Goal: Contribute content: Contribute content

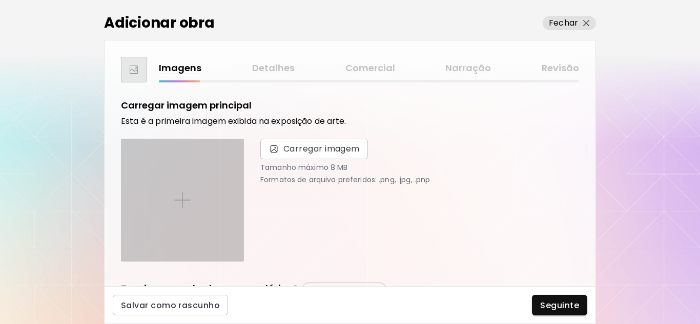
click at [202, 193] on div at bounding box center [182, 200] width 122 height 122
click at [0, 0] on input "file" at bounding box center [0, 0] width 0 height 0
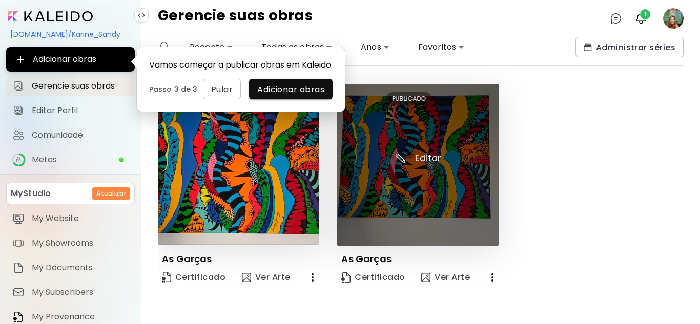
click at [426, 128] on img at bounding box center [417, 165] width 161 height 162
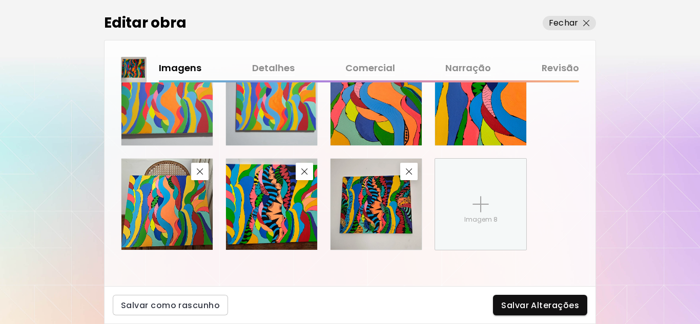
scroll to position [644, 0]
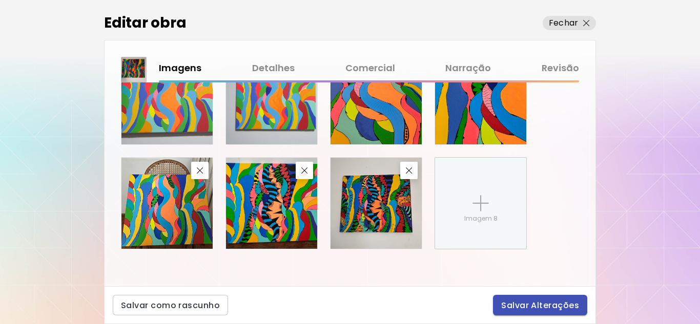
click at [538, 305] on span "Salvar Alterações" at bounding box center [540, 305] width 78 height 11
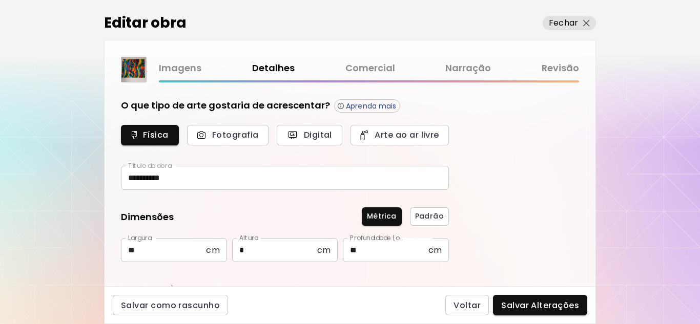
click at [570, 67] on link "Revisão" at bounding box center [560, 68] width 37 height 15
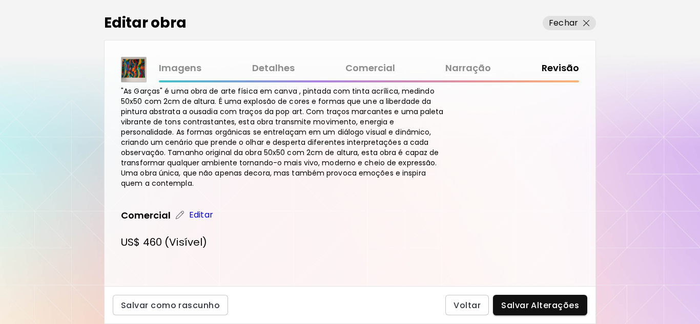
scroll to position [706, 0]
click at [539, 300] on span "Salvar Alterações" at bounding box center [540, 305] width 78 height 11
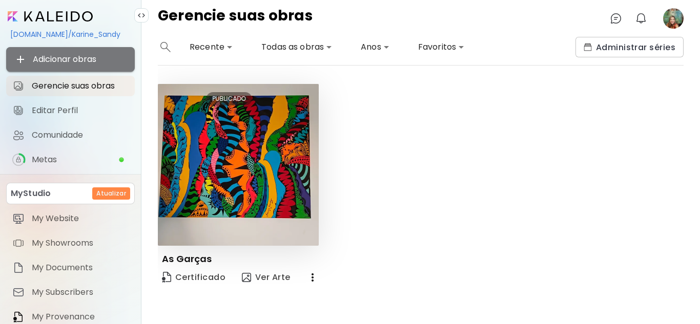
click at [74, 55] on span "Adicionar obras" at bounding box center [70, 59] width 112 height 12
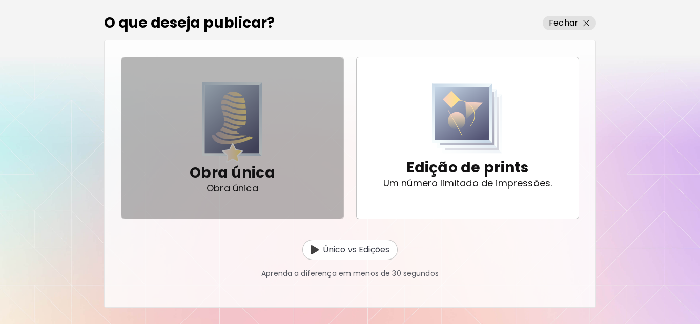
click at [234, 144] on img "button" at bounding box center [232, 122] width 60 height 80
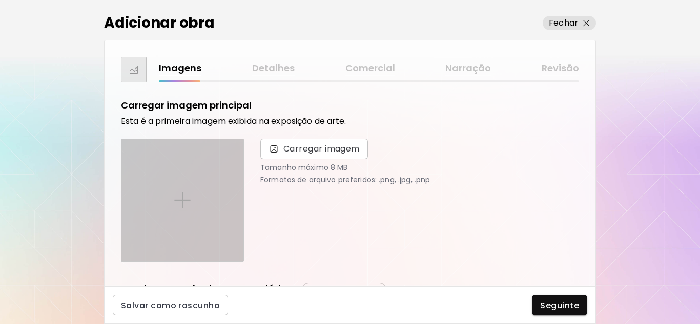
click at [183, 192] on img at bounding box center [182, 200] width 16 height 16
click at [0, 0] on input "file" at bounding box center [0, 0] width 0 height 0
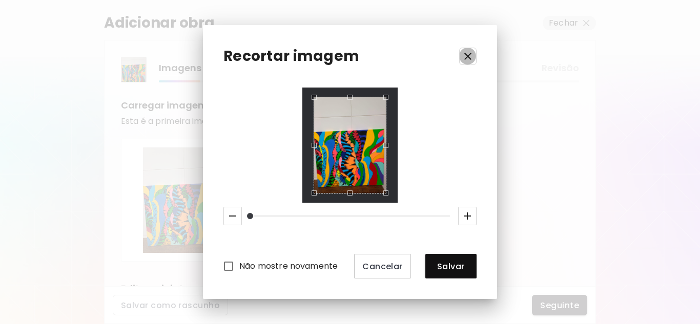
click at [466, 54] on icon "button" at bounding box center [467, 56] width 7 height 7
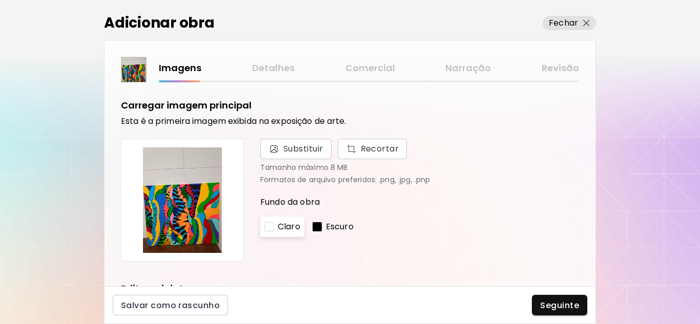
click at [179, 221] on img at bounding box center [183, 201] width 106 height 106
click at [590, 22] on button "Fechar" at bounding box center [569, 23] width 53 height 14
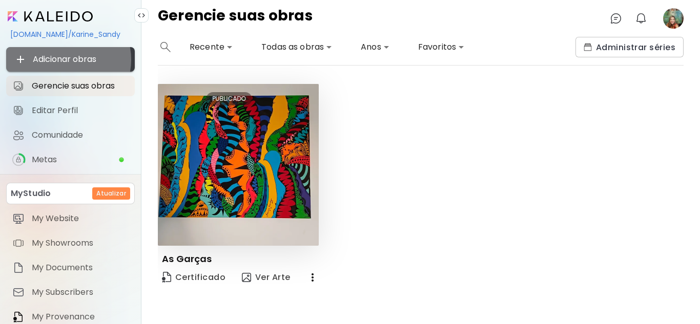
click at [66, 59] on span "Adicionar obras" at bounding box center [70, 59] width 112 height 12
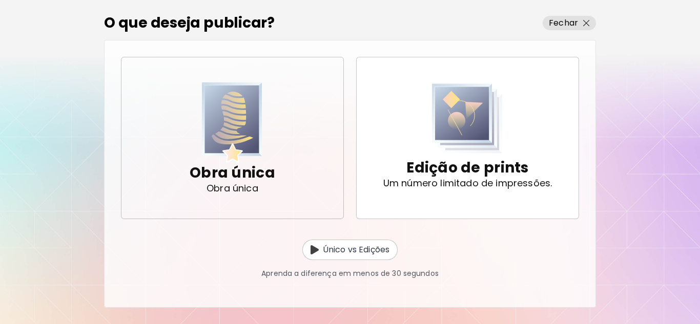
click at [245, 179] on p "Obra única" at bounding box center [233, 173] width 86 height 20
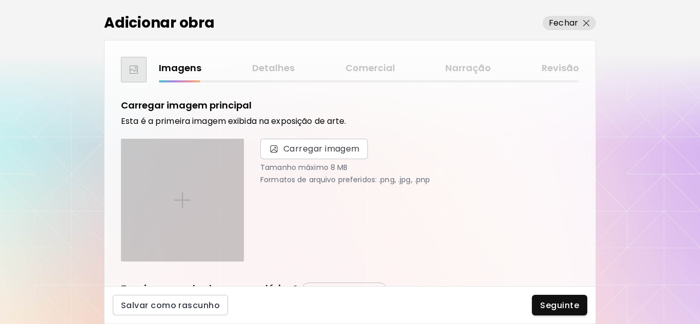
click at [166, 205] on div at bounding box center [182, 200] width 122 height 122
click at [0, 0] on input "file" at bounding box center [0, 0] width 0 height 0
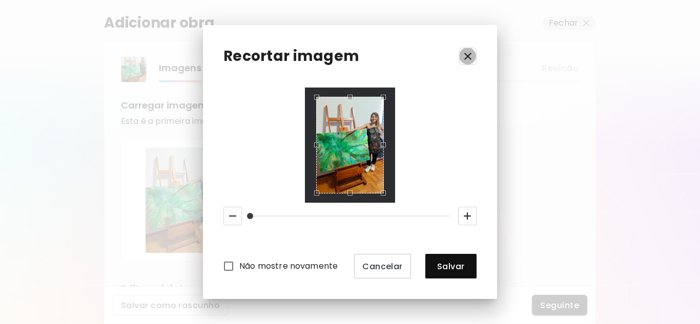
click at [466, 54] on icon "button" at bounding box center [467, 56] width 7 height 7
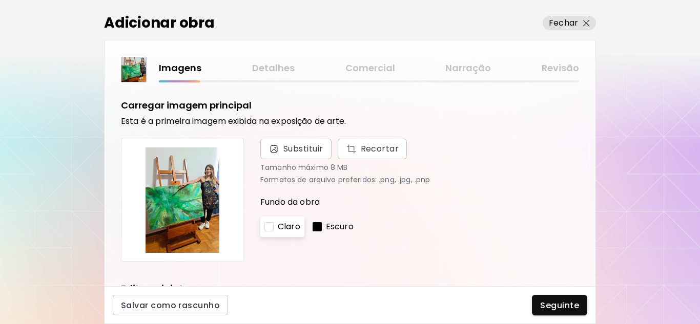
click at [183, 225] on img at bounding box center [183, 201] width 106 height 106
click at [295, 150] on span "Substituir" at bounding box center [303, 149] width 40 height 12
click at [0, 0] on input "Substituir Recortar" at bounding box center [0, 0] width 0 height 0
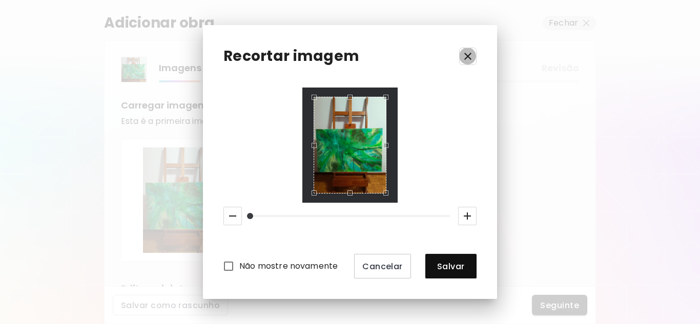
click at [468, 56] on icon "button" at bounding box center [467, 56] width 7 height 7
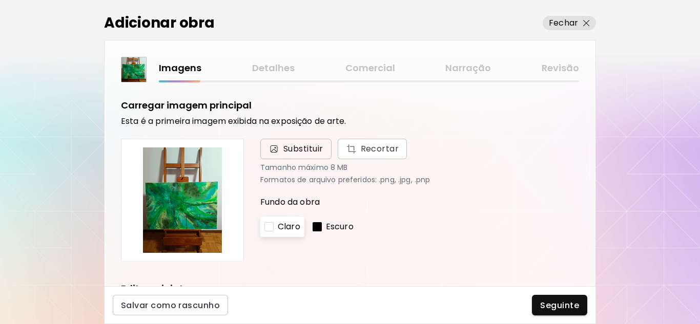
click at [296, 145] on span "Substituir" at bounding box center [303, 149] width 40 height 12
click at [0, 0] on input "Substituir Recortar" at bounding box center [0, 0] width 0 height 0
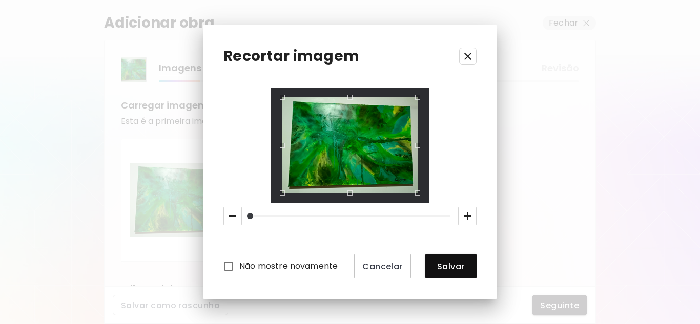
click at [323, 134] on div "Use the arrow keys to move the crop selection area" at bounding box center [350, 145] width 136 height 97
click at [344, 132] on div "Use the arrow keys to move the crop selection area" at bounding box center [350, 145] width 136 height 97
click at [351, 92] on div at bounding box center [350, 146] width 159 height 116
click at [350, 196] on div at bounding box center [350, 146] width 159 height 116
click at [351, 196] on div at bounding box center [350, 146] width 159 height 116
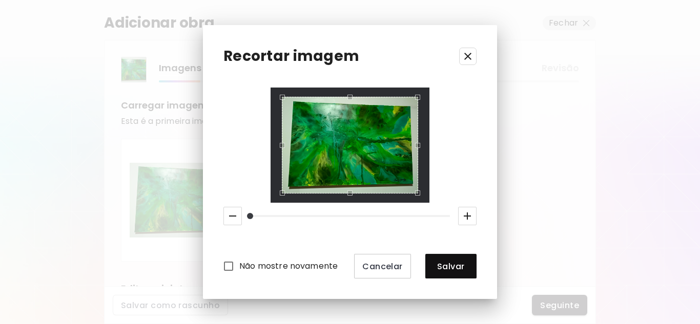
click at [348, 197] on div at bounding box center [350, 146] width 159 height 116
click at [350, 168] on div "Use the arrow keys to move the crop selection area" at bounding box center [350, 145] width 136 height 97
click at [422, 197] on div at bounding box center [350, 146] width 159 height 116
click at [445, 206] on div "Não mostre novamente Cancelar Salvar" at bounding box center [349, 184] width 253 height 192
click at [468, 214] on icon "button" at bounding box center [467, 216] width 7 height 7
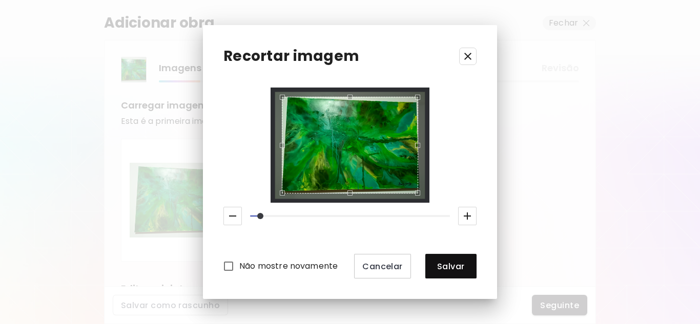
click at [340, 139] on div "Use the arrow keys to move the crop selection area" at bounding box center [350, 145] width 136 height 97
click at [323, 146] on div "Use the arrow keys to move the crop selection area" at bounding box center [350, 145] width 136 height 97
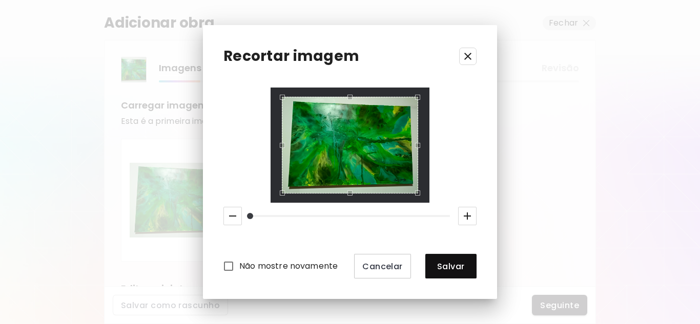
drag, startPoint x: 261, startPoint y: 215, endPoint x: 254, endPoint y: 210, distance: 8.1
click at [253, 213] on span at bounding box center [250, 216] width 6 height 6
click at [234, 213] on icon "button" at bounding box center [232, 216] width 12 height 12
click at [504, 15] on div "Recortar imagem Não mostre novamente Cancelar Salvar" at bounding box center [350, 162] width 700 height 324
click at [360, 159] on div "Use the arrow keys to move the crop selection area" at bounding box center [350, 145] width 136 height 97
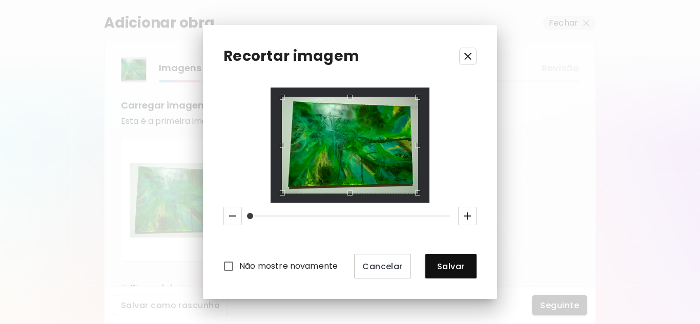
click at [352, 198] on div at bounding box center [350, 146] width 159 height 116
click at [347, 191] on div "Use the up and down arrow keys to move the south drag handle to change the crop…" at bounding box center [347, 191] width 0 height 0
click at [347, 97] on div "Use the up and down arrow keys to move the north drag handle to change the crop…" at bounding box center [347, 97] width 0 height 0
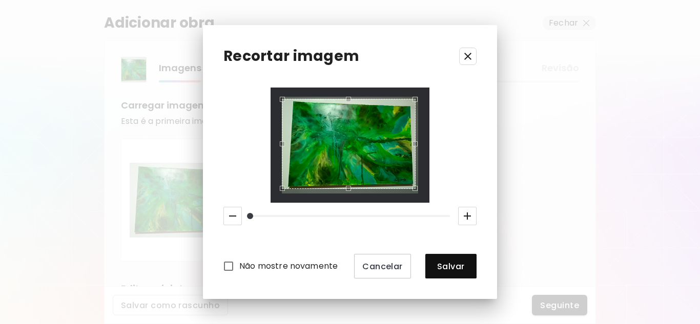
click at [418, 141] on div "Use the up and down arrow keys to move the east drag handle to change the crop …" at bounding box center [418, 141] width 0 height 0
click at [283, 141] on div "Use the up and down arrow keys to move the west drag handle to change the crop …" at bounding box center [283, 141] width 0 height 0
click at [455, 144] on div "Não mostre novamente Cancelar Salvar" at bounding box center [349, 184] width 253 height 192
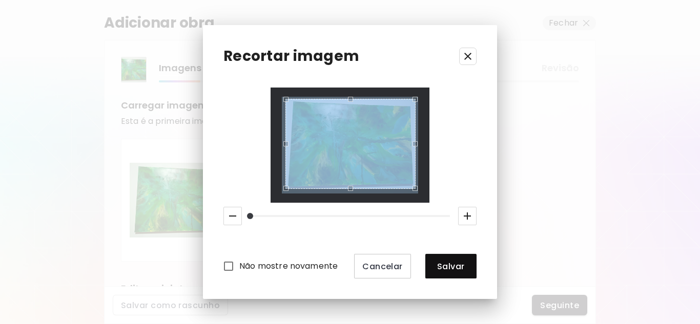
click at [455, 144] on div "Não mostre novamente Cancelar Salvar" at bounding box center [349, 184] width 253 height 192
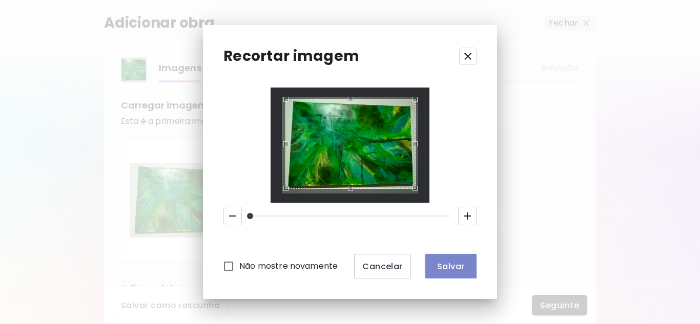
click at [463, 268] on span "Salvar" at bounding box center [450, 266] width 35 height 11
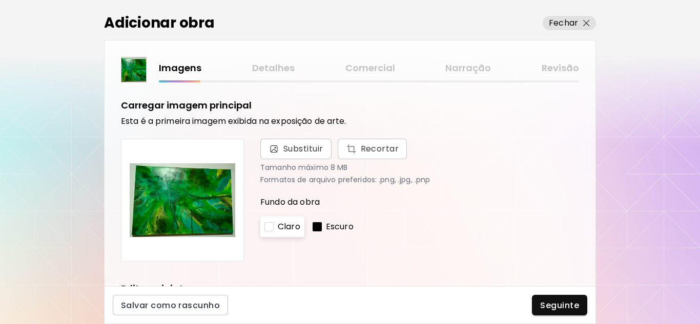
click at [331, 225] on p "Escuro" at bounding box center [340, 227] width 28 height 12
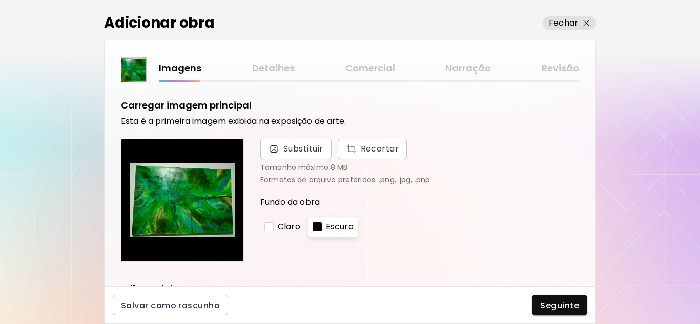
click at [294, 225] on p "Claro" at bounding box center [289, 227] width 23 height 12
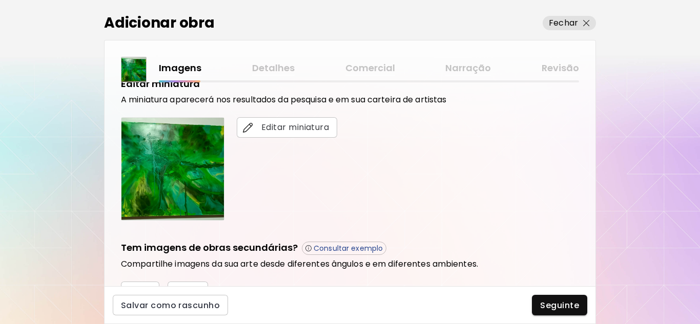
scroll to position [154, 0]
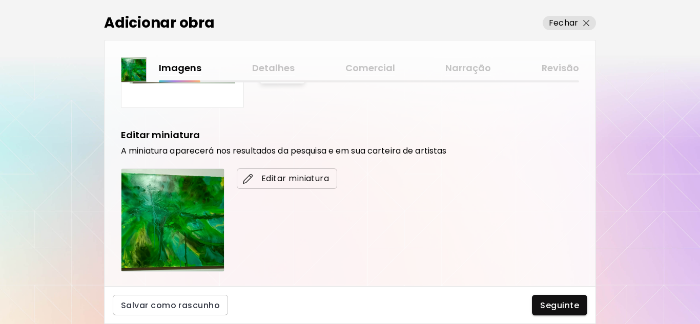
click at [284, 179] on span "Editar miniatura" at bounding box center [287, 179] width 84 height 12
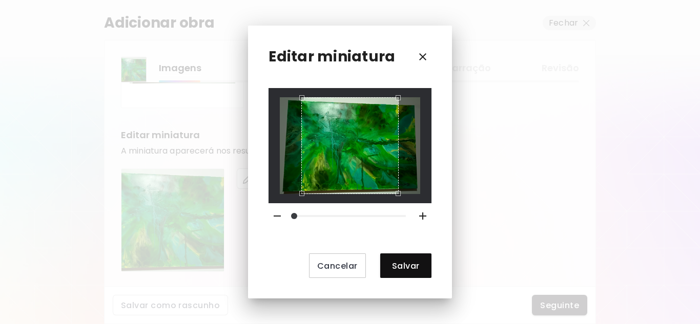
click at [410, 193] on div at bounding box center [350, 145] width 140 height 97
click at [398, 178] on div "Use the arrow keys to move the crop selection area" at bounding box center [349, 145] width 97 height 97
click at [274, 180] on div at bounding box center [349, 146] width 162 height 116
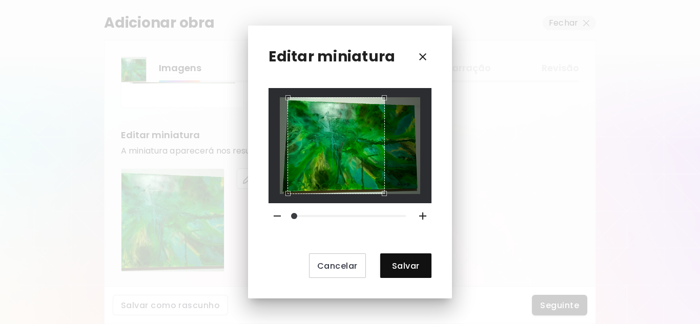
click at [336, 147] on div "Use the arrow keys to move the crop selection area" at bounding box center [335, 145] width 97 height 97
click at [366, 132] on div "Use the arrow keys to move the crop selection area" at bounding box center [335, 145] width 97 height 97
click at [383, 106] on div "Use the arrow keys to move the crop selection area" at bounding box center [335, 146] width 97 height 97
click at [404, 157] on div at bounding box center [350, 145] width 140 height 97
click at [414, 194] on div at bounding box center [350, 145] width 140 height 97
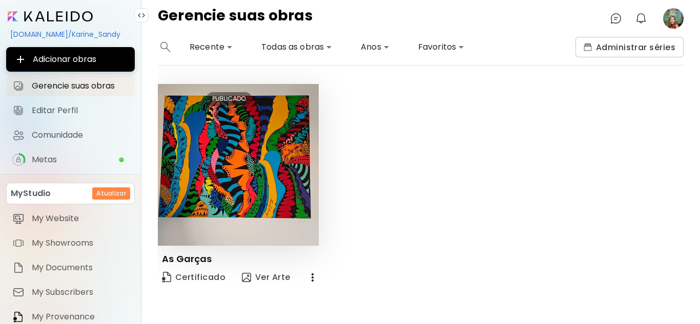
click at [406, 16] on div "Gerencie suas obras 0 0" at bounding box center [420, 18] width 558 height 37
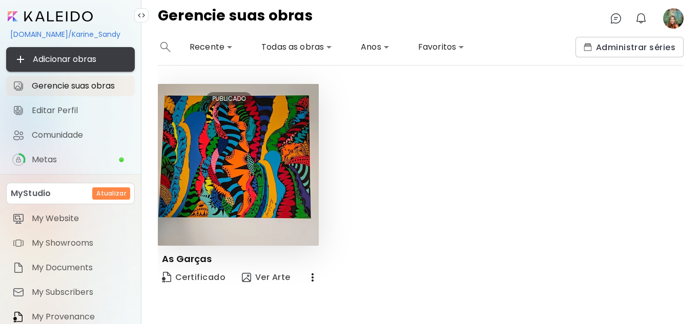
click at [76, 58] on span "Adicionar obras" at bounding box center [70, 59] width 112 height 12
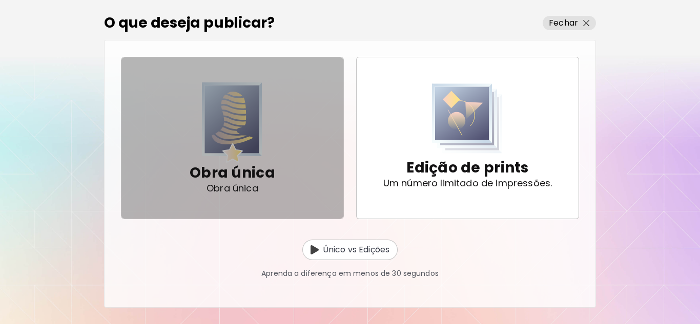
click at [244, 176] on p "Obra única" at bounding box center [233, 173] width 86 height 20
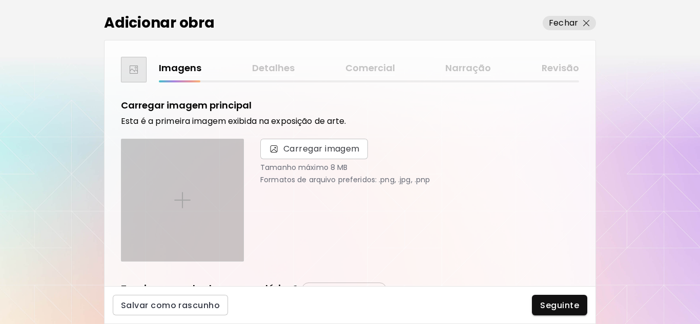
click at [194, 186] on div at bounding box center [182, 200] width 122 height 122
click at [0, 0] on input "file" at bounding box center [0, 0] width 0 height 0
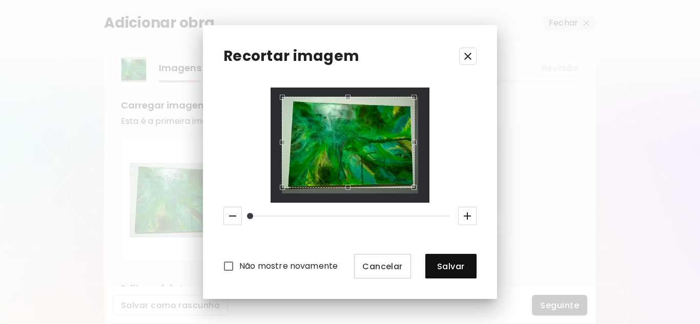
click at [417, 190] on div "Use the arrow keys to move the south east drag handle to change the crop select…" at bounding box center [417, 190] width 0 height 0
click at [345, 99] on div "Use the up and down arrow keys to move the north drag handle to change the crop…" at bounding box center [345, 99] width 0 height 0
click at [284, 142] on div "Use the up and down arrow keys to move the west drag handle to change the crop …" at bounding box center [284, 142] width 0 height 0
click at [469, 133] on div "Não mostre novamente Cancelar Salvar" at bounding box center [349, 184] width 253 height 192
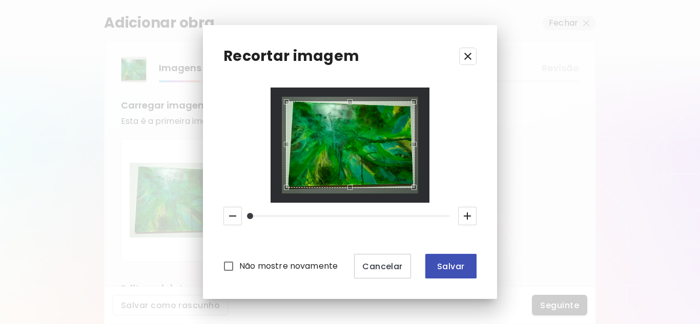
click at [454, 267] on span "Salvar" at bounding box center [450, 266] width 35 height 11
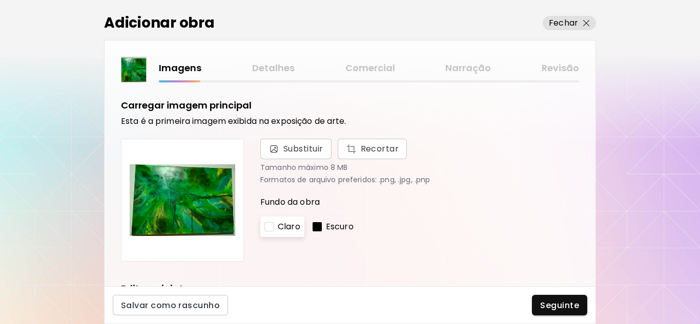
click at [200, 197] on img at bounding box center [183, 201] width 106 height 106
click at [371, 151] on span "Recortar" at bounding box center [372, 149] width 53 height 12
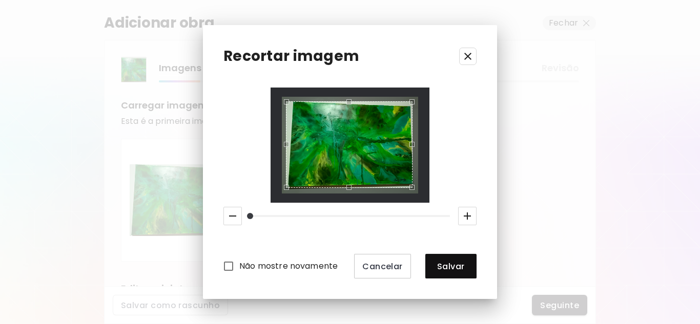
click at [414, 142] on div "Use the up and down arrow keys to move the east drag handle to change the crop …" at bounding box center [414, 142] width 0 height 0
click at [346, 102] on div "Use the up and down arrow keys to move the north drag handle to change the crop…" at bounding box center [346, 102] width 0 height 0
click at [289, 143] on div "Use the up and down arrow keys to move the west drag handle to change the crop …" at bounding box center [289, 143] width 0 height 0
click at [414, 103] on div "Use the arrow keys to move the north east drag handle to change the crop select…" at bounding box center [414, 103] width 0 height 0
click at [413, 144] on div "Use the up and down arrow keys to move the east drag handle to change the crop …" at bounding box center [413, 144] width 0 height 0
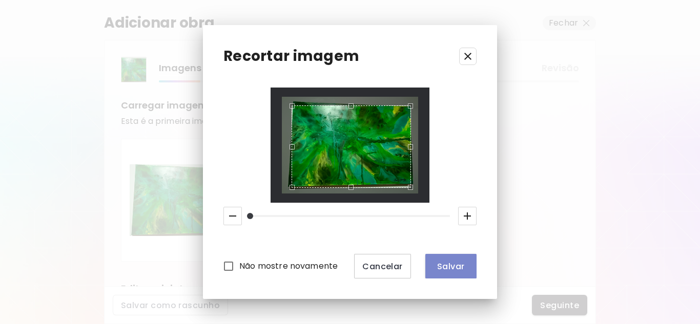
click at [453, 266] on span "Salvar" at bounding box center [450, 266] width 35 height 11
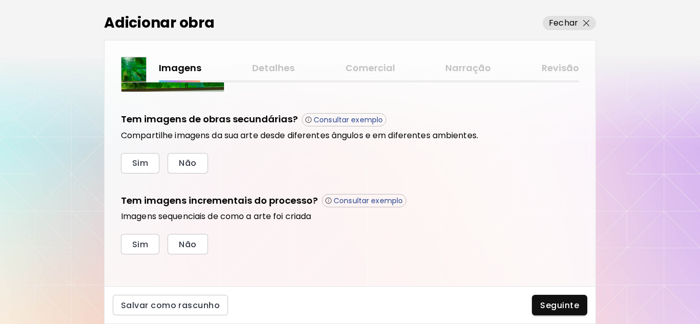
scroll to position [339, 0]
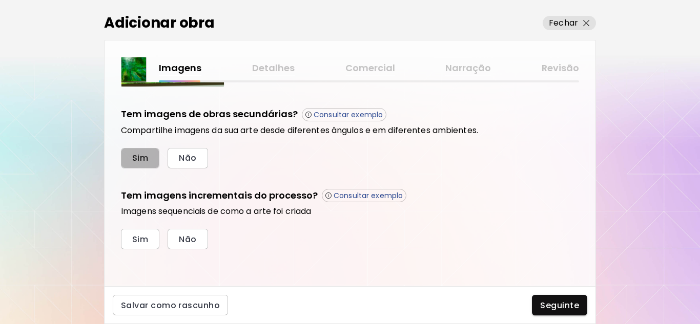
click at [136, 158] on span "Sim" at bounding box center [140, 158] width 16 height 11
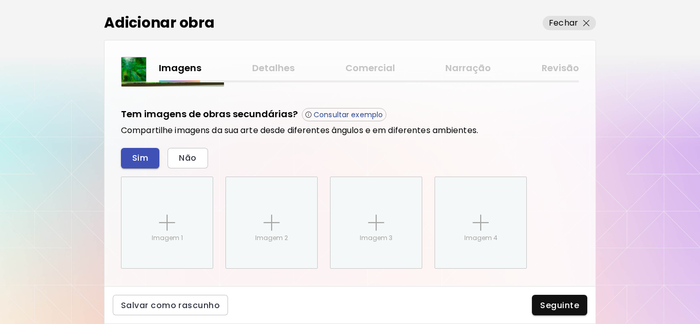
scroll to position [433, 0]
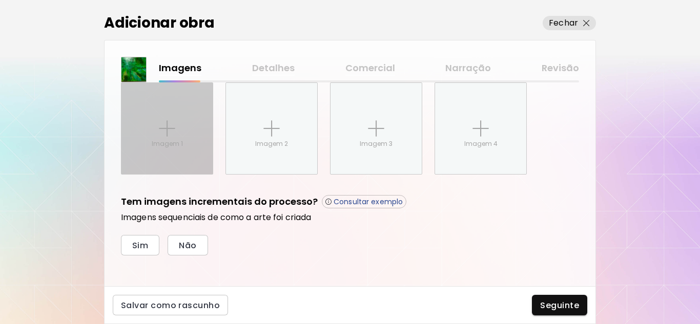
click at [159, 143] on p "Imagem 1" at bounding box center [167, 143] width 31 height 9
click at [0, 0] on input "Imagem 1" at bounding box center [0, 0] width 0 height 0
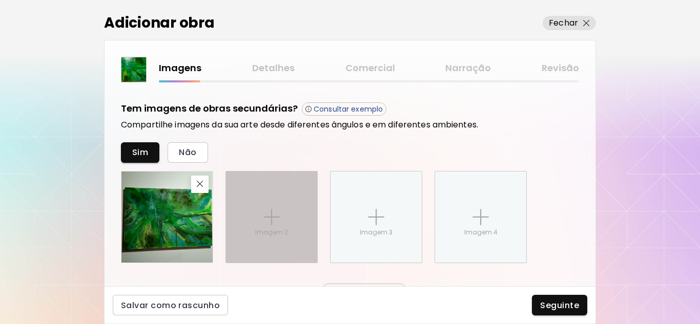
scroll to position [337, 0]
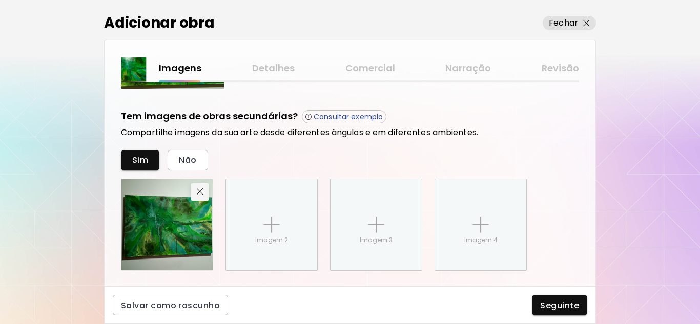
click at [200, 190] on img "button" at bounding box center [200, 192] width 7 height 7
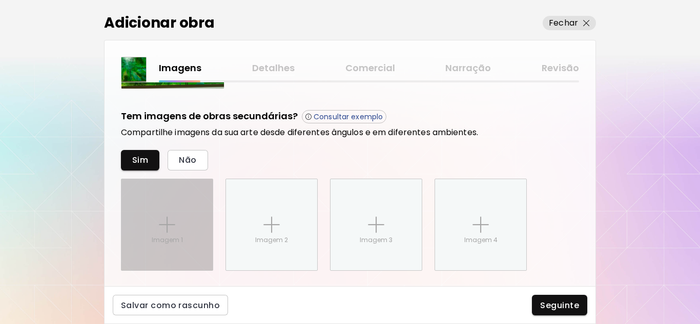
click at [158, 226] on div "Imagem 1" at bounding box center [166, 224] width 91 height 91
click at [0, 0] on input "Imagem 1" at bounding box center [0, 0] width 0 height 0
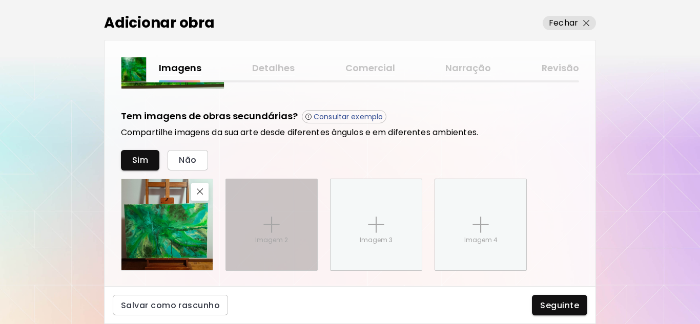
click at [273, 228] on img at bounding box center [271, 225] width 16 height 16
click at [0, 0] on input "Imagem 2" at bounding box center [0, 0] width 0 height 0
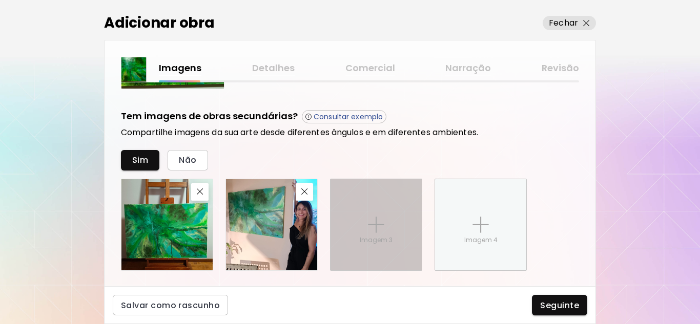
click at [396, 230] on div "Imagem 3" at bounding box center [375, 224] width 91 height 91
click at [0, 0] on input "Imagem 3" at bounding box center [0, 0] width 0 height 0
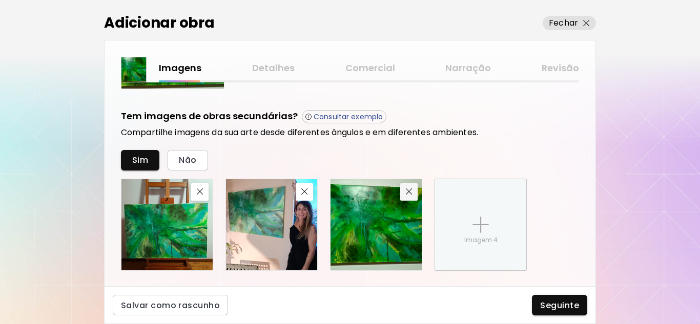
click at [408, 194] on img "button" at bounding box center [409, 192] width 7 height 7
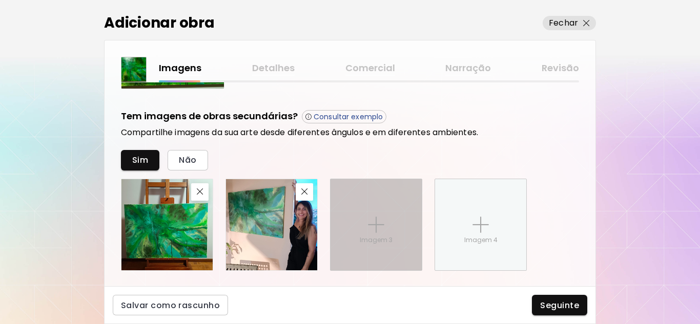
click at [385, 219] on div "Imagem 3" at bounding box center [375, 224] width 91 height 91
click at [0, 0] on input "Imagem 3" at bounding box center [0, 0] width 0 height 0
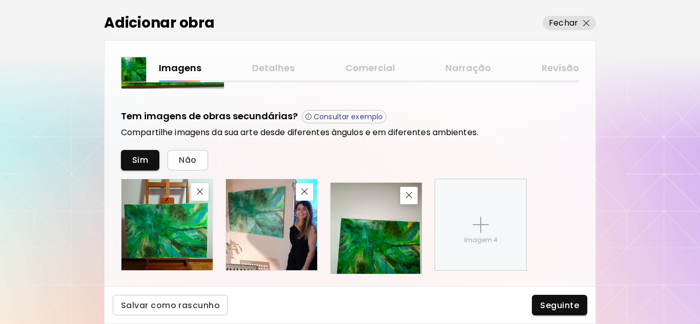
click at [388, 228] on img at bounding box center [375, 228] width 91 height 91
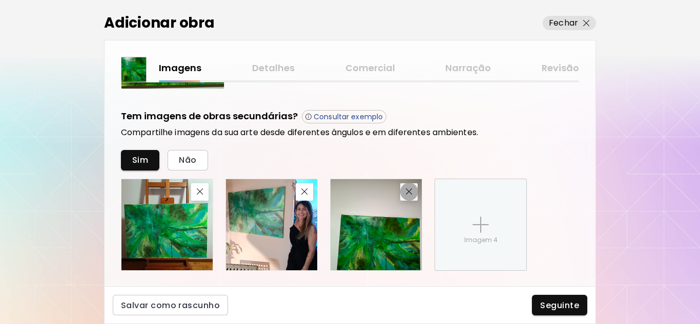
click at [411, 190] on img "button" at bounding box center [409, 192] width 7 height 7
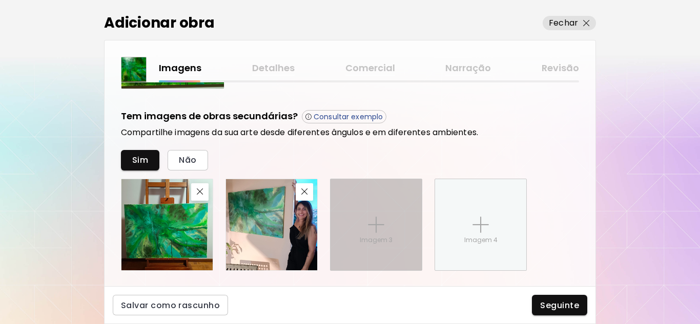
click at [383, 228] on img at bounding box center [376, 225] width 16 height 16
click at [0, 0] on input "Imagem 3" at bounding box center [0, 0] width 0 height 0
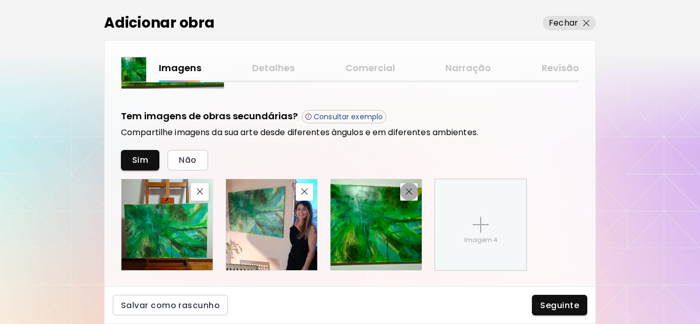
click at [408, 195] on img "button" at bounding box center [409, 192] width 7 height 7
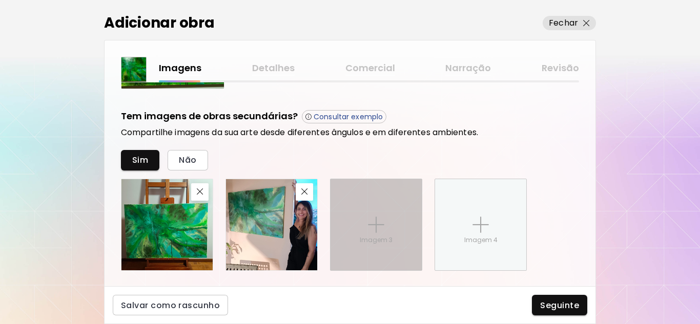
click at [379, 203] on div "Imagem 3" at bounding box center [375, 224] width 91 height 91
click at [0, 0] on input "Imagem 3" at bounding box center [0, 0] width 0 height 0
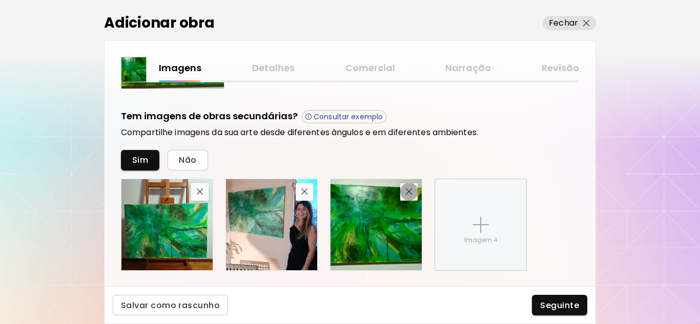
click at [412, 195] on span "button" at bounding box center [409, 192] width 12 height 7
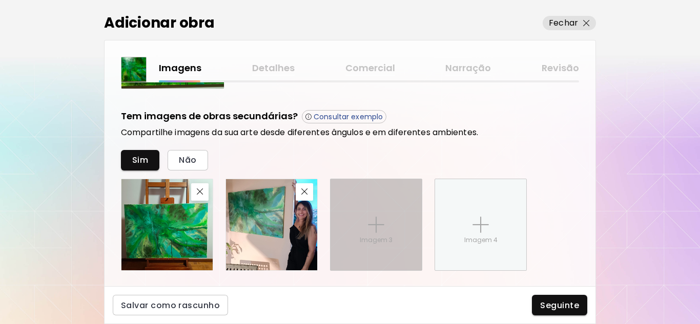
click at [367, 202] on div "Imagem 3" at bounding box center [375, 224] width 91 height 91
click at [0, 0] on input "Imagem 3" at bounding box center [0, 0] width 0 height 0
click at [389, 233] on div "Imagem 3" at bounding box center [375, 224] width 91 height 91
click at [0, 0] on input "Imagem 3" at bounding box center [0, 0] width 0 height 0
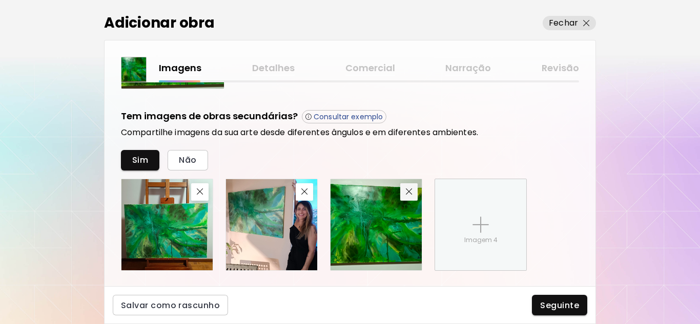
click at [413, 195] on span "button" at bounding box center [409, 192] width 12 height 7
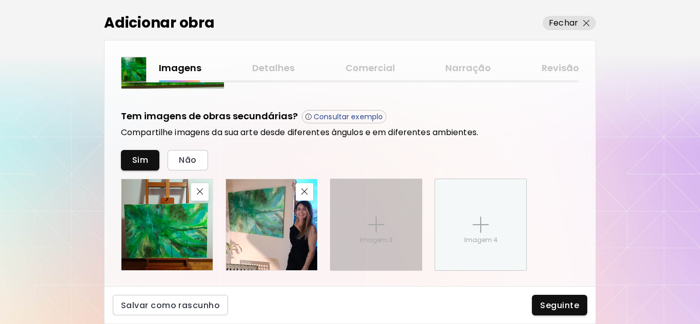
click at [380, 207] on div "Imagem 3" at bounding box center [375, 224] width 91 height 91
click at [0, 0] on input "Imagem 3" at bounding box center [0, 0] width 0 height 0
click at [371, 222] on img at bounding box center [376, 225] width 16 height 16
click at [0, 0] on input "Imagem 3" at bounding box center [0, 0] width 0 height 0
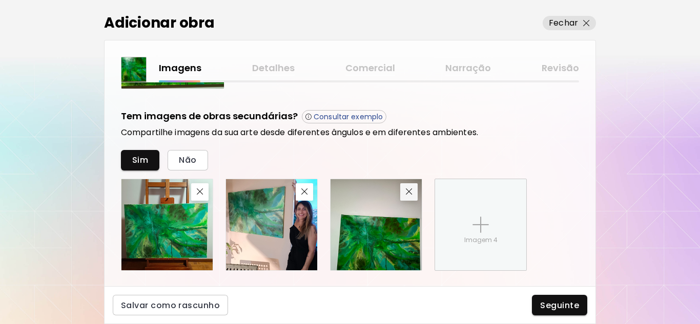
click at [411, 194] on img "button" at bounding box center [409, 192] width 7 height 7
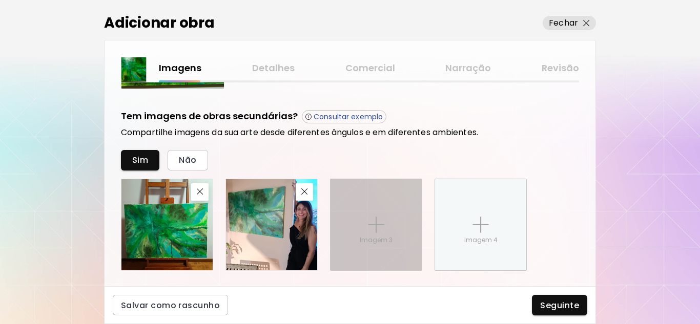
click at [384, 211] on div "Imagem 3" at bounding box center [375, 224] width 91 height 91
click at [0, 0] on input "Imagem 3" at bounding box center [0, 0] width 0 height 0
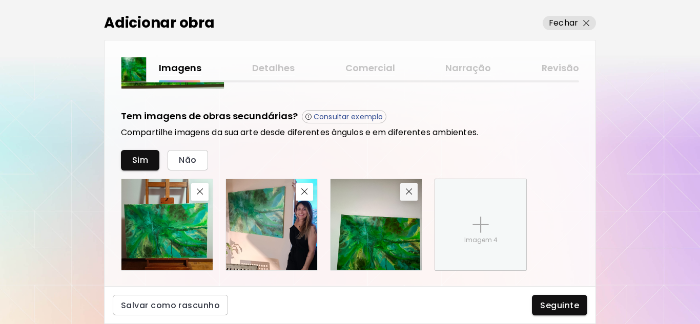
click at [402, 192] on button "button" at bounding box center [408, 191] width 17 height 17
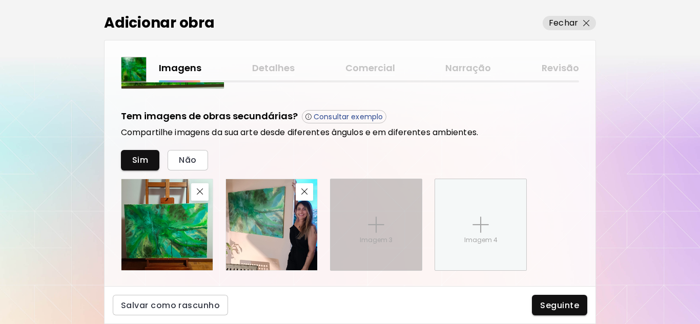
click at [387, 228] on div "Imagem 3" at bounding box center [375, 224] width 91 height 91
click at [0, 0] on input "Imagem 3" at bounding box center [0, 0] width 0 height 0
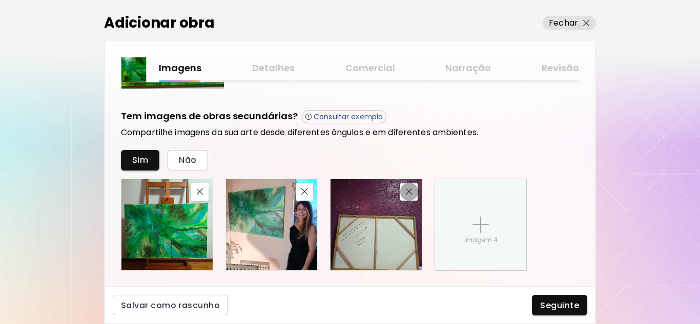
click at [412, 196] on button "button" at bounding box center [408, 191] width 17 height 17
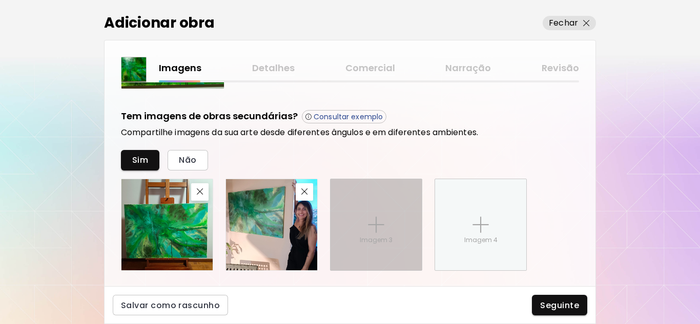
click at [376, 225] on img at bounding box center [376, 225] width 16 height 16
click at [0, 0] on input "Imagem 3" at bounding box center [0, 0] width 0 height 0
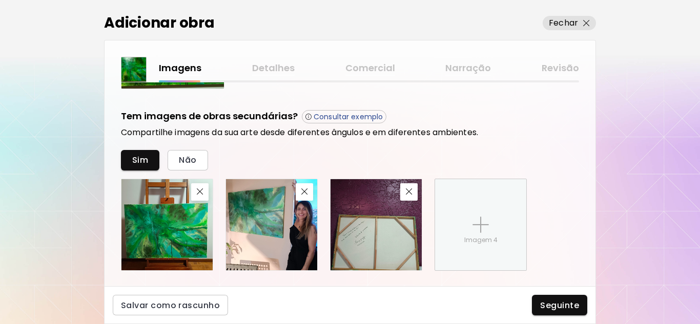
click at [379, 240] on img at bounding box center [375, 224] width 91 height 91
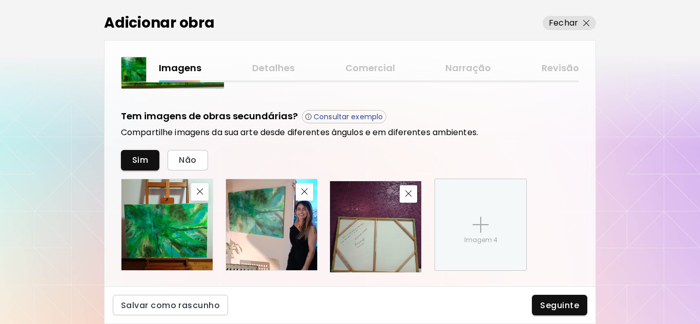
drag, startPoint x: 379, startPoint y: 240, endPoint x: 378, endPoint y: 248, distance: 7.7
click at [378, 248] on img at bounding box center [375, 226] width 91 height 91
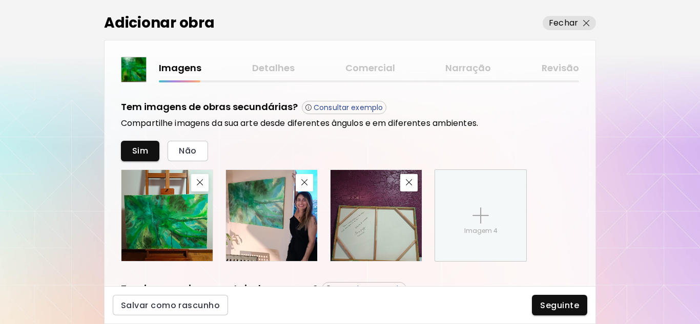
click at [381, 234] on img at bounding box center [375, 215] width 91 height 91
click at [407, 182] on img "button" at bounding box center [409, 182] width 7 height 7
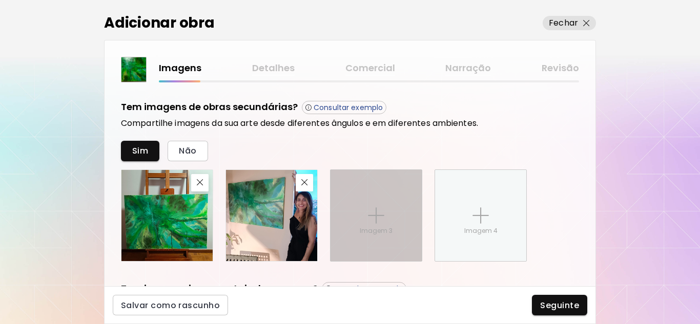
click at [386, 219] on div "Imagem 3" at bounding box center [375, 215] width 91 height 91
click at [0, 0] on input "Imagem 3" at bounding box center [0, 0] width 0 height 0
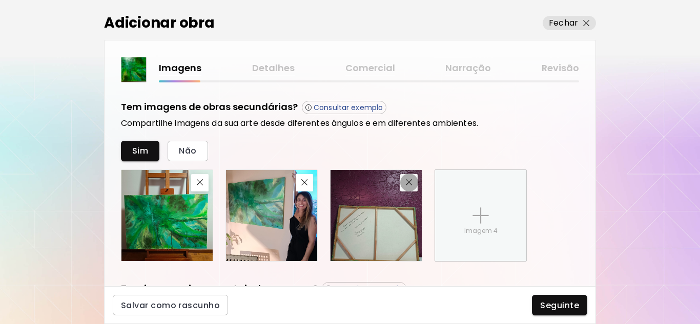
click at [400, 182] on button "button" at bounding box center [408, 182] width 17 height 17
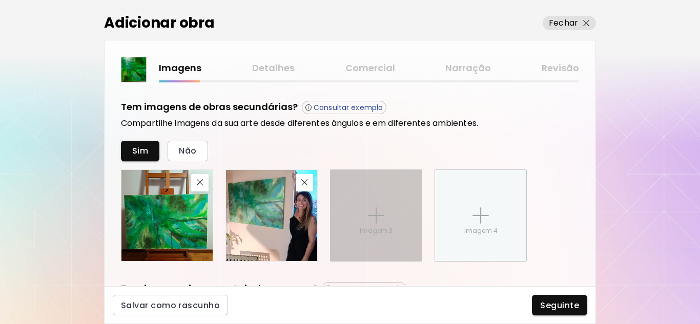
click at [387, 228] on p "Imagem 3" at bounding box center [376, 230] width 33 height 9
click at [0, 0] on input "Imagem 3" at bounding box center [0, 0] width 0 height 0
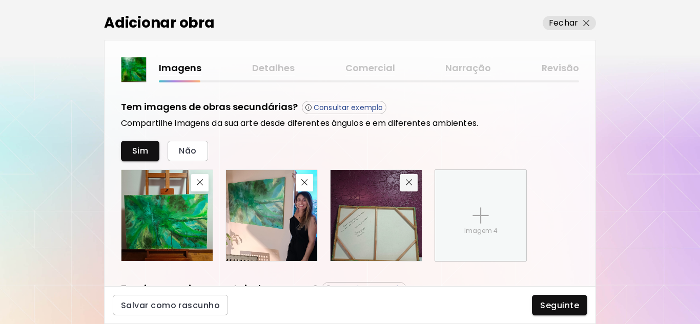
click at [408, 181] on img "button" at bounding box center [409, 182] width 7 height 7
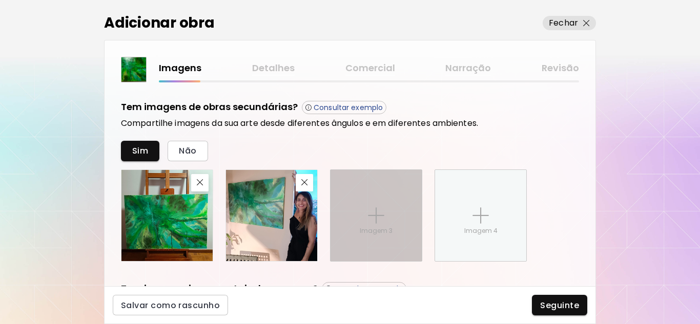
click at [400, 212] on div "Imagem 3" at bounding box center [375, 215] width 91 height 91
click at [0, 0] on input "Imagem 3" at bounding box center [0, 0] width 0 height 0
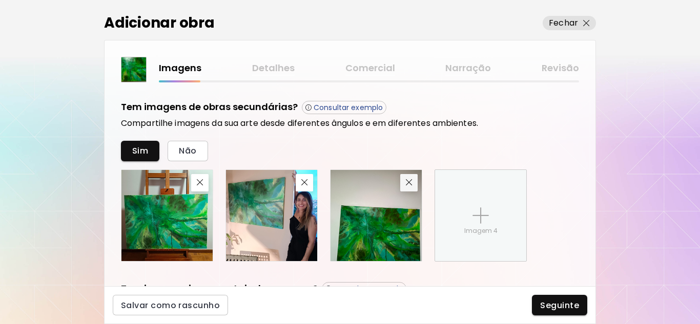
click at [404, 184] on span "button" at bounding box center [409, 182] width 12 height 7
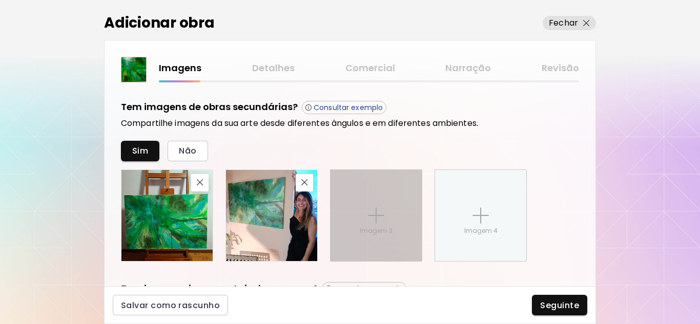
click at [404, 195] on div "Imagem 3" at bounding box center [375, 215] width 91 height 91
click at [0, 0] on input "Imagem 3" at bounding box center [0, 0] width 0 height 0
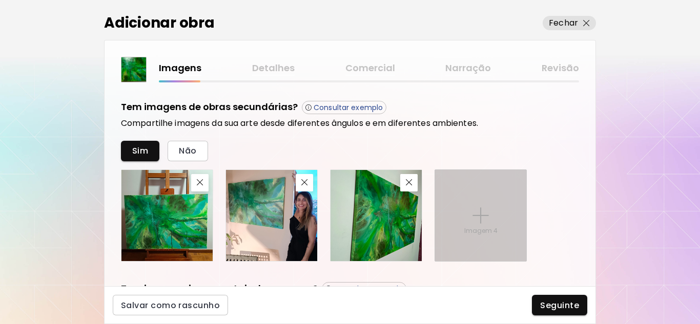
click at [482, 223] on img at bounding box center [480, 215] width 16 height 16
click at [0, 0] on input "Imagem 4" at bounding box center [0, 0] width 0 height 0
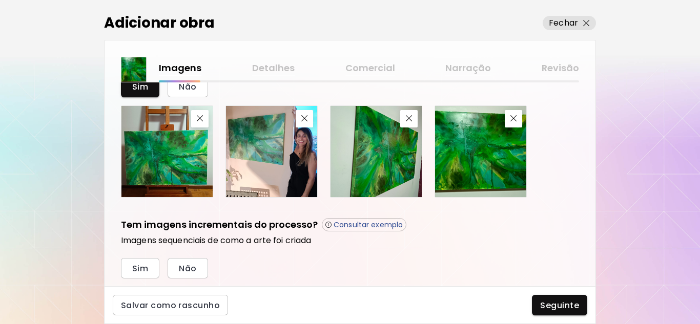
scroll to position [439, 0]
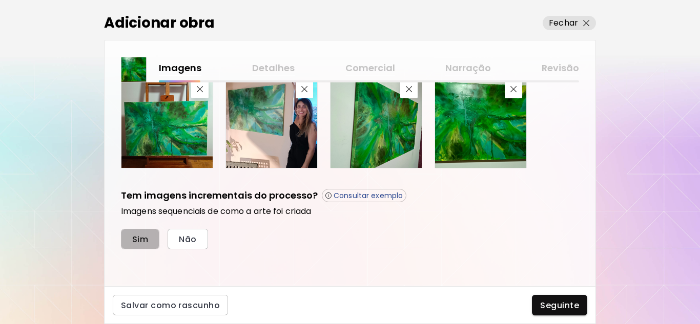
click at [138, 240] on span "Sim" at bounding box center [140, 239] width 16 height 11
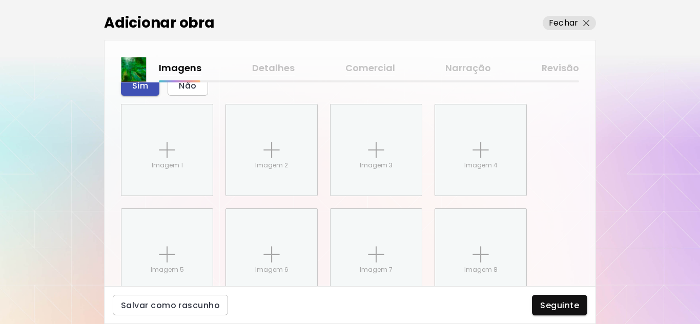
scroll to position [614, 0]
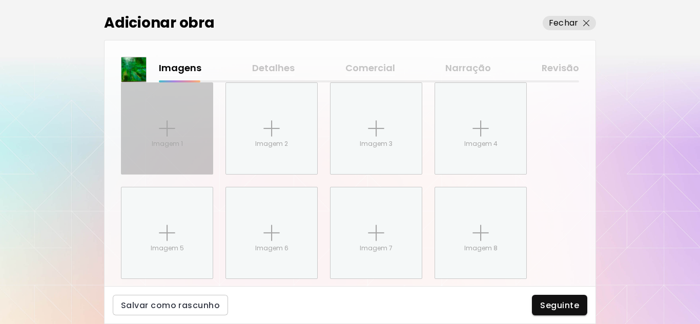
click at [175, 131] on div "Imagem 1" at bounding box center [166, 128] width 91 height 91
click at [0, 0] on input "Imagem 1" at bounding box center [0, 0] width 0 height 0
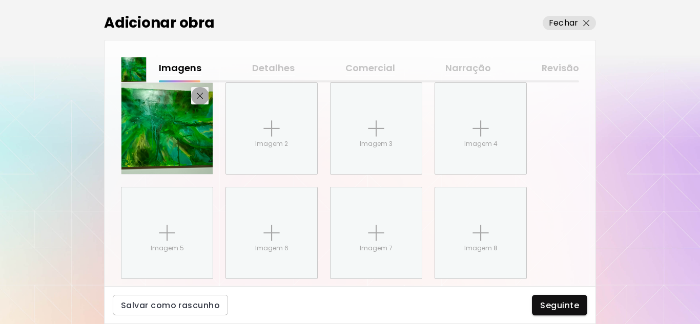
click at [201, 95] on img "button" at bounding box center [200, 96] width 7 height 7
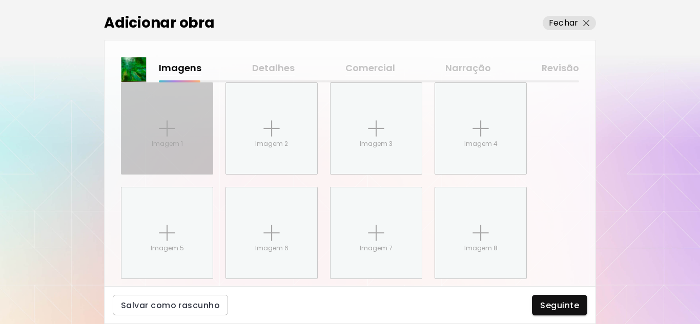
click at [164, 129] on img at bounding box center [167, 128] width 16 height 16
click at [0, 0] on input "Imagem 1" at bounding box center [0, 0] width 0 height 0
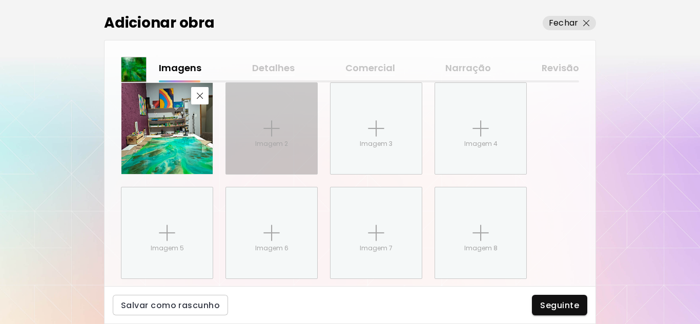
click at [291, 131] on div "Imagem 2" at bounding box center [271, 128] width 91 height 91
click at [0, 0] on input "Imagem 2" at bounding box center [0, 0] width 0 height 0
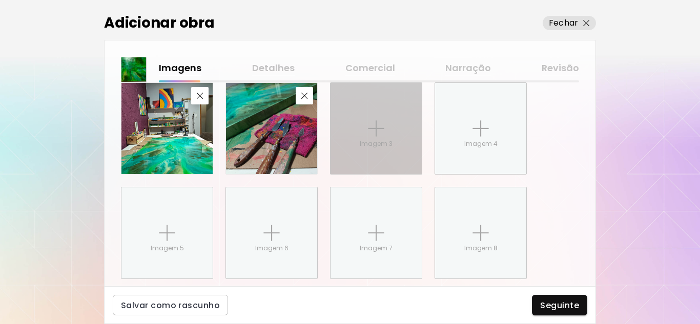
click at [376, 130] on img at bounding box center [376, 128] width 16 height 16
click at [0, 0] on input "Imagem 3" at bounding box center [0, 0] width 0 height 0
click at [369, 137] on img at bounding box center [376, 128] width 16 height 16
click at [0, 0] on input "Imagem 3" at bounding box center [0, 0] width 0 height 0
click at [379, 151] on div "Imagem 3" at bounding box center [375, 128] width 91 height 91
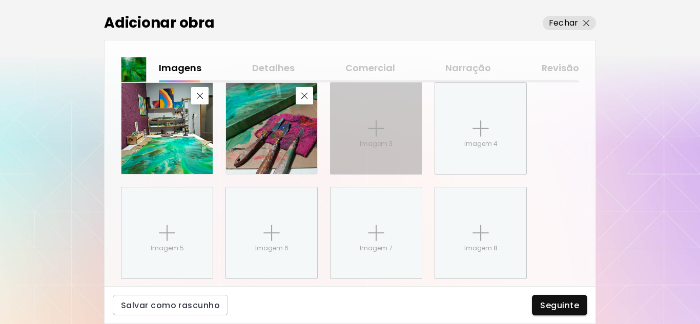
click at [0, 0] on input "Imagem 3" at bounding box center [0, 0] width 0 height 0
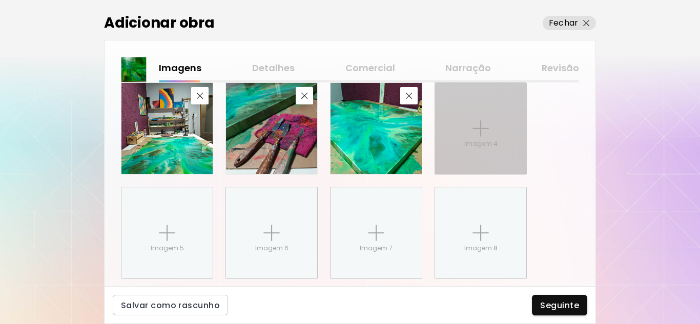
click at [471, 152] on div "Imagem 4" at bounding box center [480, 128] width 91 height 91
click at [0, 0] on input "Imagem 4" at bounding box center [0, 0] width 0 height 0
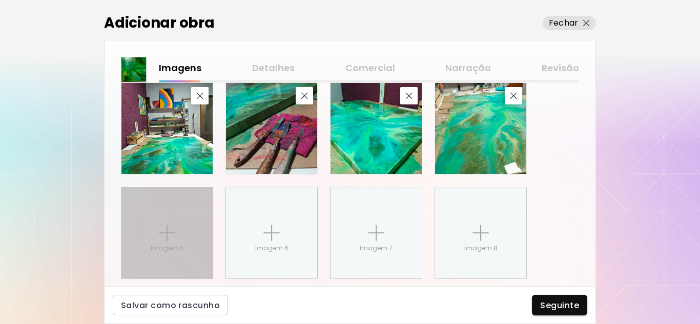
click at [176, 252] on p "Imagem 5" at bounding box center [167, 248] width 33 height 9
click at [0, 0] on input "Imagem 5" at bounding box center [0, 0] width 0 height 0
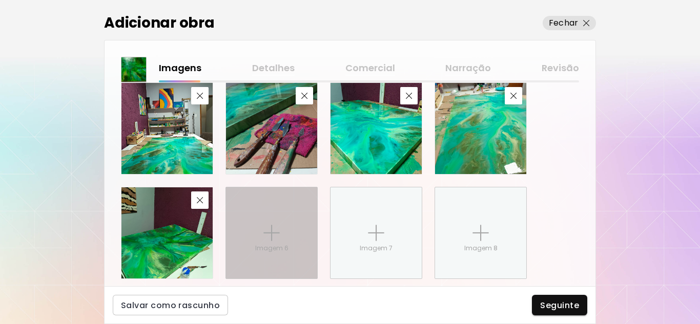
click at [260, 251] on p "Imagem 6" at bounding box center [271, 248] width 33 height 9
click at [0, 0] on input "Imagem 6" at bounding box center [0, 0] width 0 height 0
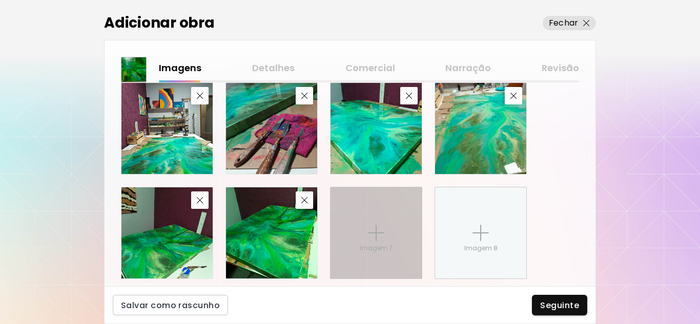
click at [377, 241] on img at bounding box center [376, 233] width 16 height 16
click at [0, 0] on input "Imagem 7" at bounding box center [0, 0] width 0 height 0
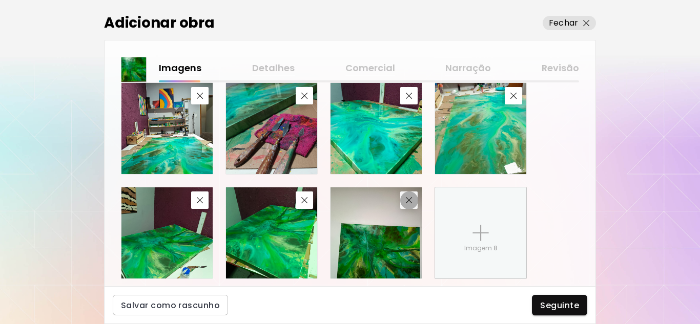
click at [410, 203] on img "button" at bounding box center [409, 200] width 7 height 7
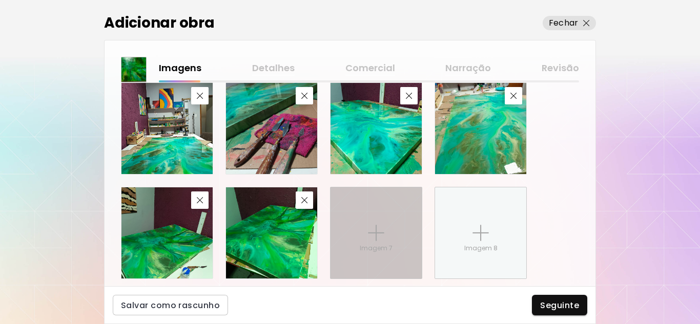
click at [365, 236] on div "Imagem 7" at bounding box center [375, 233] width 91 height 91
click at [0, 0] on input "Imagem 7" at bounding box center [0, 0] width 0 height 0
click at [376, 256] on div "Imagem 7" at bounding box center [375, 233] width 91 height 91
click at [0, 0] on input "Imagem 7" at bounding box center [0, 0] width 0 height 0
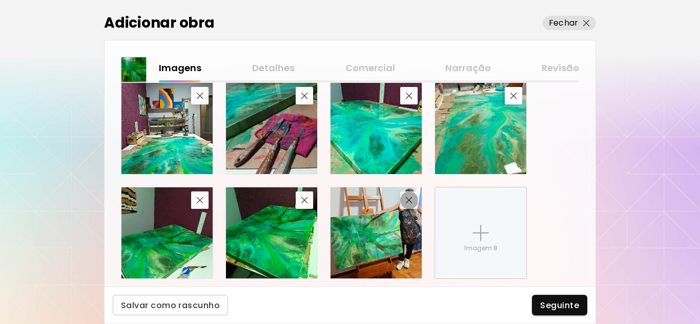
click at [410, 202] on img "button" at bounding box center [409, 200] width 7 height 7
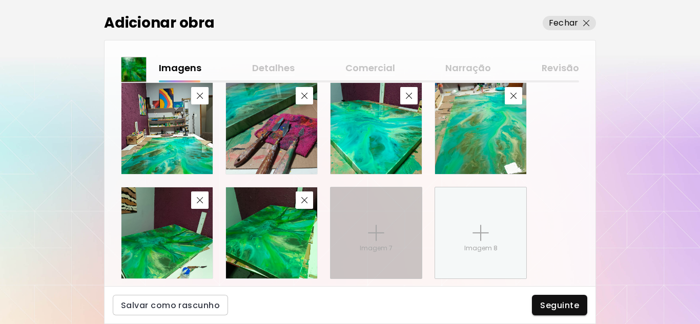
click at [375, 250] on p "Imagem 7" at bounding box center [376, 248] width 33 height 9
click at [0, 0] on input "Imagem 7" at bounding box center [0, 0] width 0 height 0
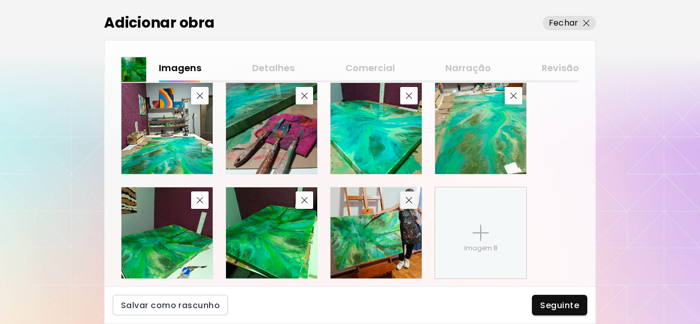
click at [411, 204] on button "button" at bounding box center [408, 200] width 17 height 17
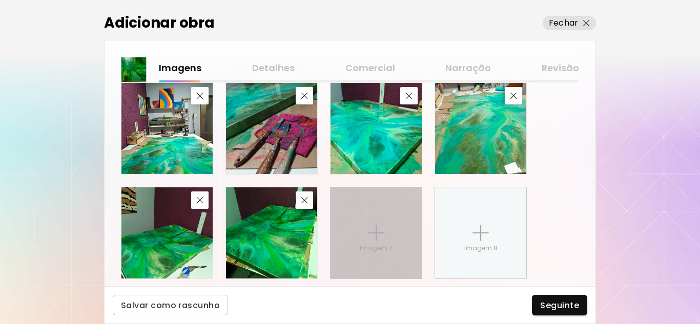
click at [370, 212] on div "Imagem 7" at bounding box center [375, 233] width 91 height 91
click at [0, 0] on input "Imagem 7" at bounding box center [0, 0] width 0 height 0
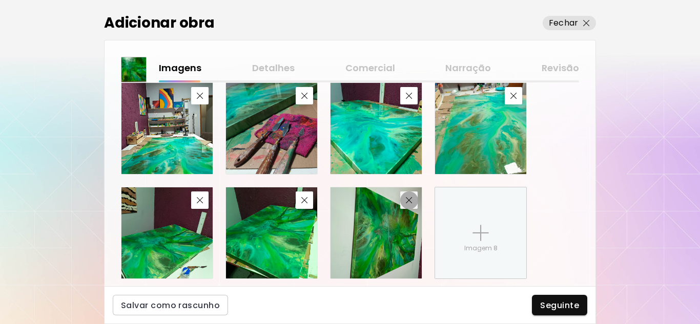
click at [411, 200] on img "button" at bounding box center [409, 200] width 7 height 7
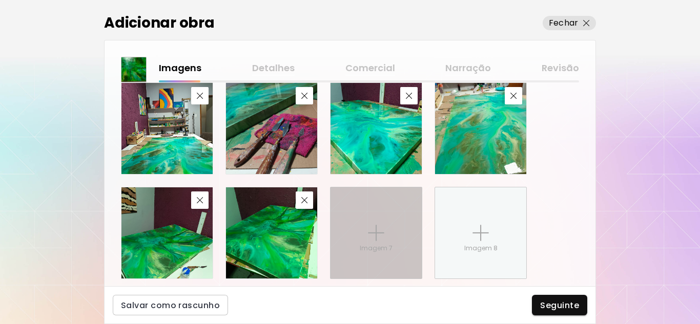
click at [371, 227] on img at bounding box center [376, 233] width 16 height 16
click at [0, 0] on input "Imagem 7" at bounding box center [0, 0] width 0 height 0
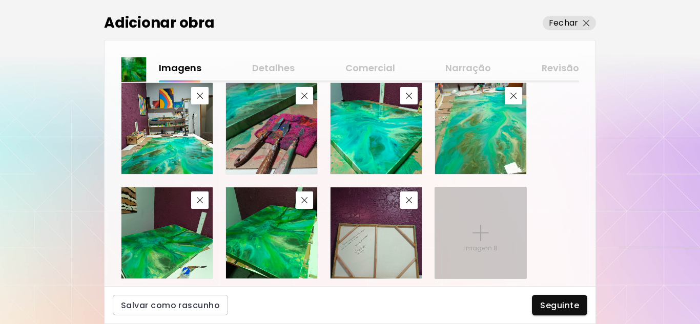
click at [467, 232] on div "Imagem 8" at bounding box center [480, 233] width 91 height 91
click at [0, 0] on input "Imagem 8" at bounding box center [0, 0] width 0 height 0
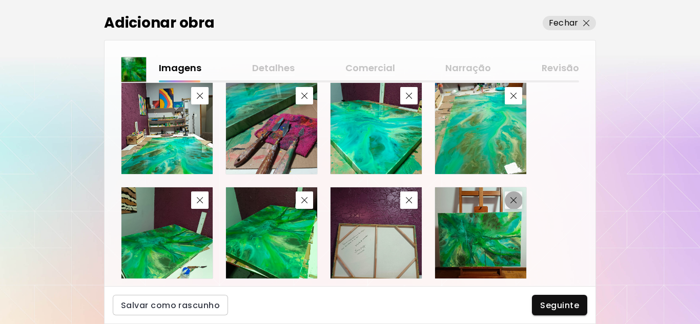
click at [511, 199] on img "button" at bounding box center [513, 200] width 7 height 7
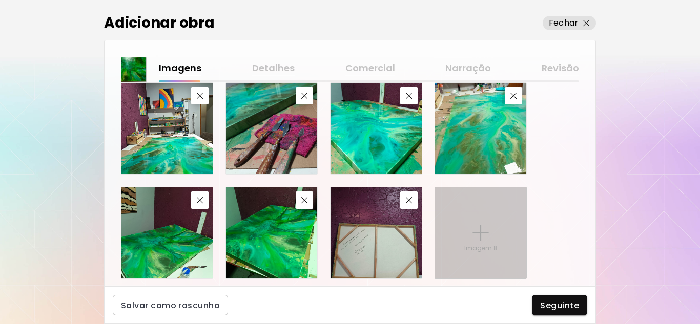
click at [473, 236] on img at bounding box center [480, 233] width 16 height 16
click at [0, 0] on input "Imagem 8" at bounding box center [0, 0] width 0 height 0
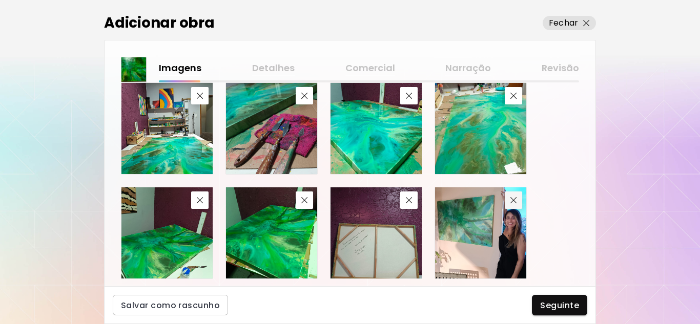
click at [514, 200] on img "button" at bounding box center [513, 200] width 7 height 7
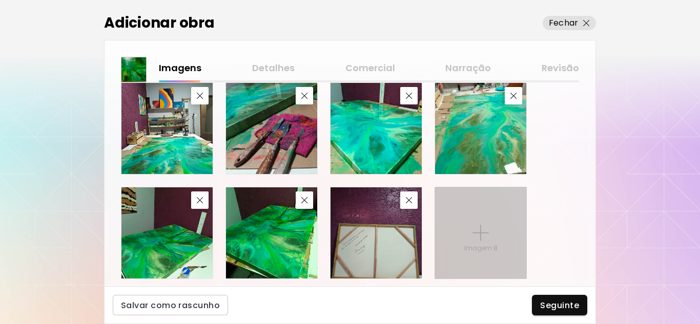
click at [483, 241] on img at bounding box center [480, 233] width 16 height 16
click at [0, 0] on input "Imagem 8" at bounding box center [0, 0] width 0 height 0
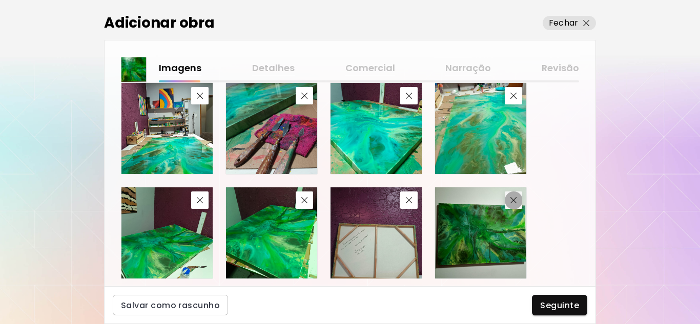
click at [514, 204] on img "button" at bounding box center [513, 200] width 7 height 7
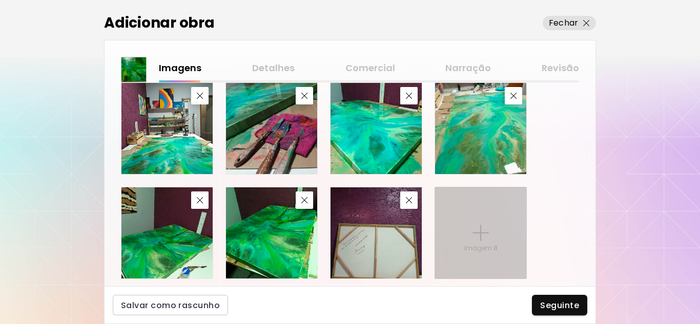
click at [461, 229] on div "Imagem 8" at bounding box center [480, 233] width 91 height 91
click at [0, 0] on input "Imagem 8" at bounding box center [0, 0] width 0 height 0
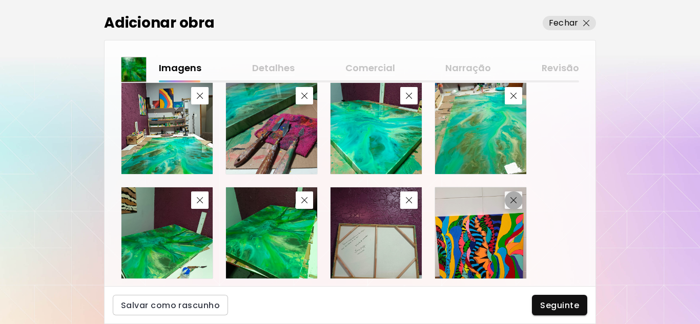
click at [514, 200] on img "button" at bounding box center [513, 200] width 7 height 7
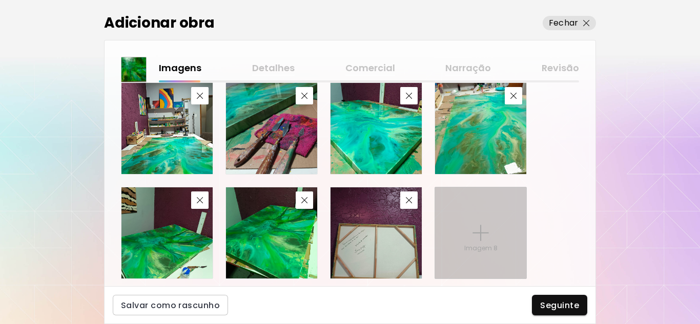
click at [471, 241] on div "Imagem 8" at bounding box center [480, 233] width 91 height 91
click at [0, 0] on input "Imagem 8" at bounding box center [0, 0] width 0 height 0
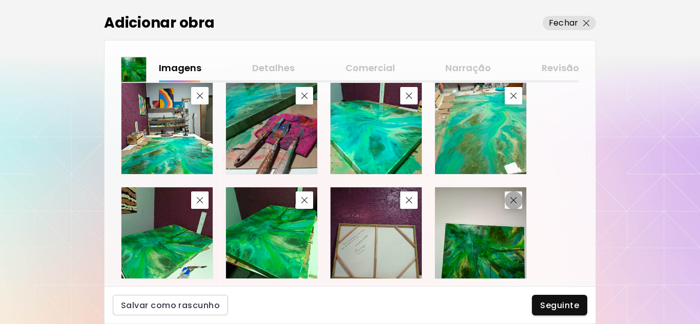
click at [516, 203] on img "button" at bounding box center [513, 200] width 7 height 7
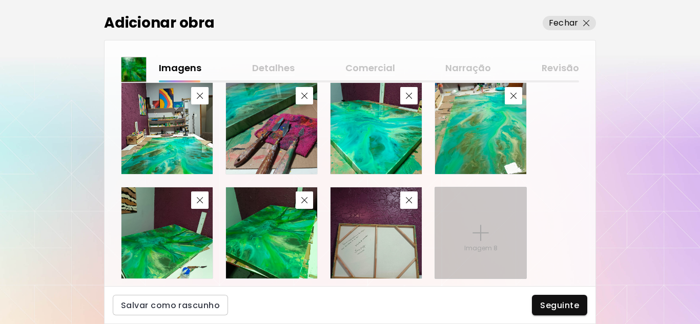
click at [490, 222] on div "Imagem 8" at bounding box center [480, 233] width 91 height 91
click at [0, 0] on input "Imagem 8" at bounding box center [0, 0] width 0 height 0
click at [477, 239] on img at bounding box center [480, 233] width 16 height 16
click at [0, 0] on input "Imagem 8" at bounding box center [0, 0] width 0 height 0
click at [485, 240] on img at bounding box center [480, 233] width 16 height 16
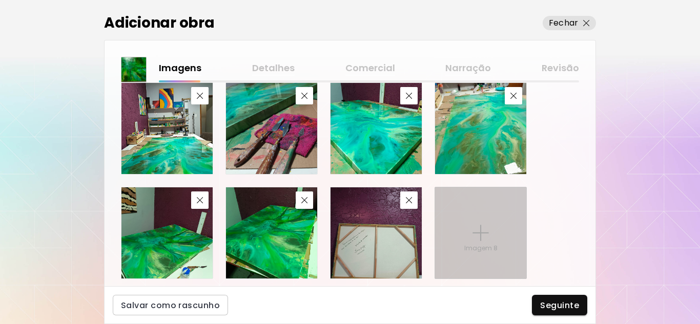
click at [0, 0] on input "Imagem 8" at bounding box center [0, 0] width 0 height 0
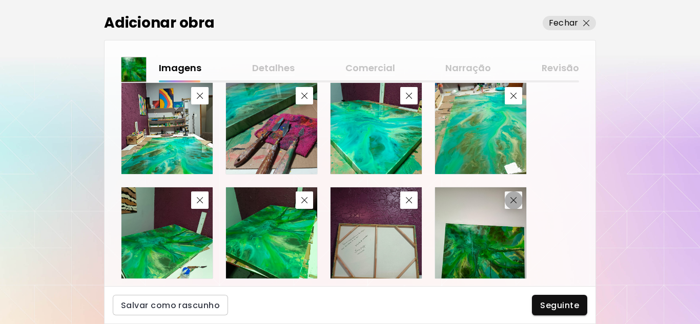
click at [516, 201] on img "button" at bounding box center [513, 200] width 7 height 7
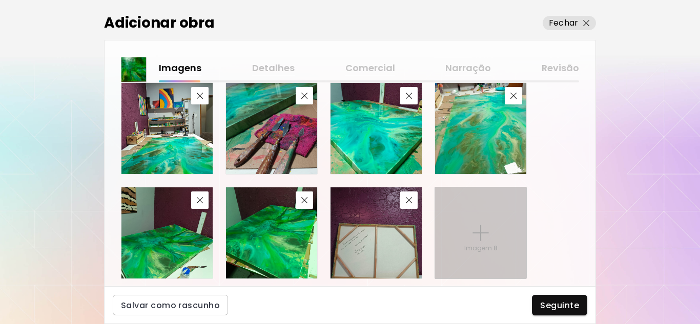
click at [495, 231] on div "Imagem 8" at bounding box center [480, 233] width 91 height 91
click at [0, 0] on input "Imagem 8" at bounding box center [0, 0] width 0 height 0
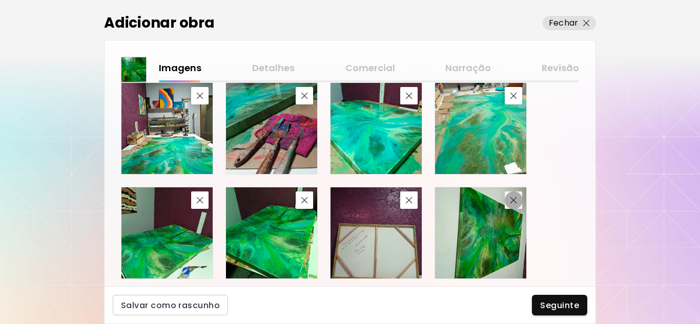
click at [515, 201] on img "button" at bounding box center [513, 200] width 7 height 7
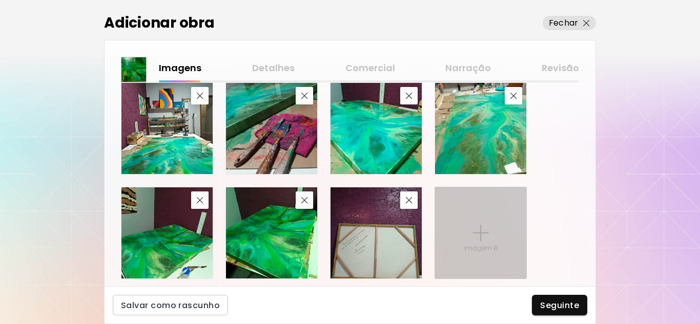
click at [496, 234] on div "Imagem 8" at bounding box center [480, 233] width 91 height 91
click at [0, 0] on input "Imagem 8" at bounding box center [0, 0] width 0 height 0
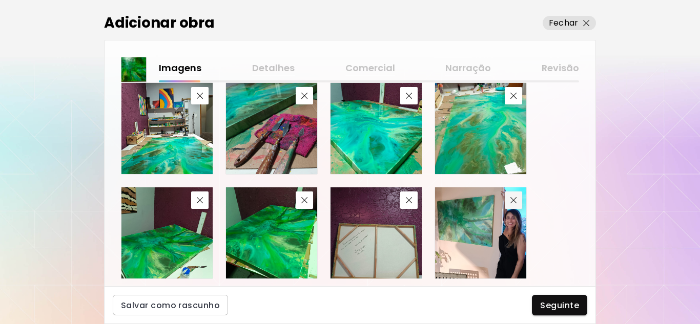
click at [515, 199] on img "button" at bounding box center [513, 200] width 7 height 7
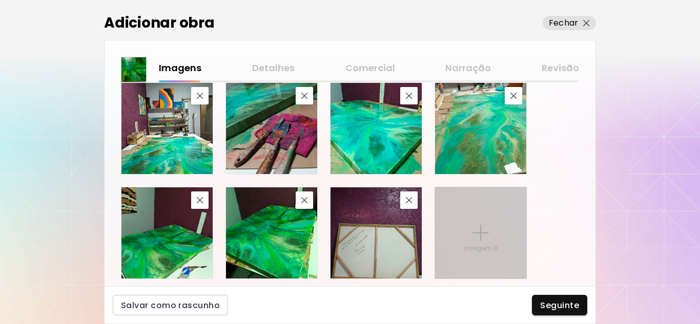
click at [485, 238] on img at bounding box center [480, 233] width 16 height 16
click at [0, 0] on input "Imagem 8" at bounding box center [0, 0] width 0 height 0
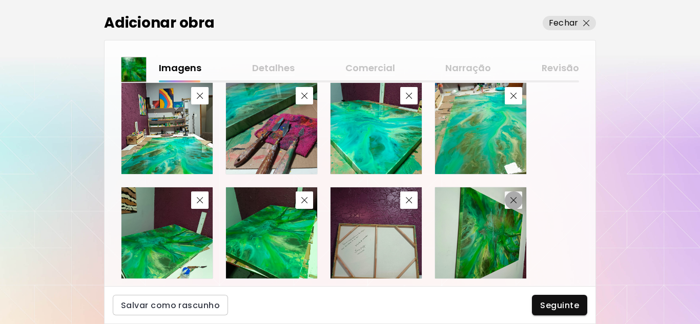
click at [517, 204] on button "button" at bounding box center [513, 200] width 17 height 17
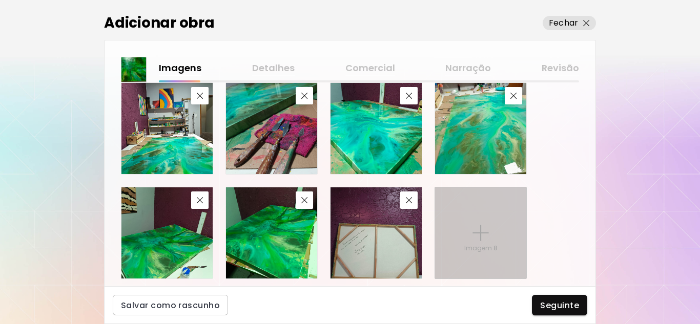
click at [485, 230] on img at bounding box center [480, 233] width 16 height 16
click at [0, 0] on input "Imagem 8" at bounding box center [0, 0] width 0 height 0
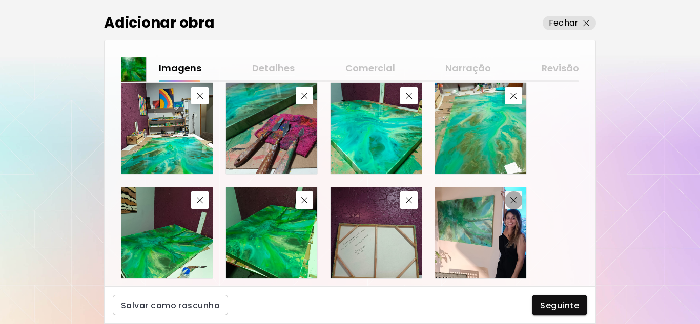
click at [517, 201] on span "button" at bounding box center [513, 200] width 12 height 7
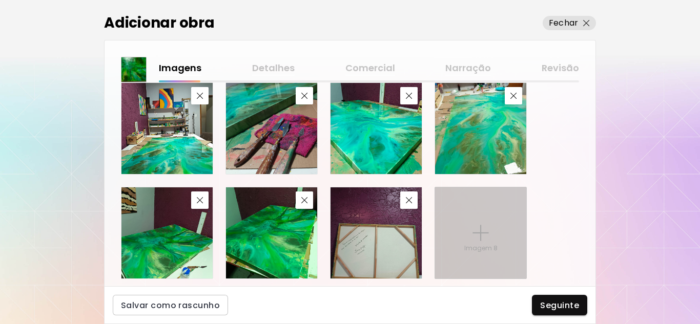
click at [465, 223] on div "Imagem 8" at bounding box center [480, 233] width 91 height 91
click at [0, 0] on input "Imagem 8" at bounding box center [0, 0] width 0 height 0
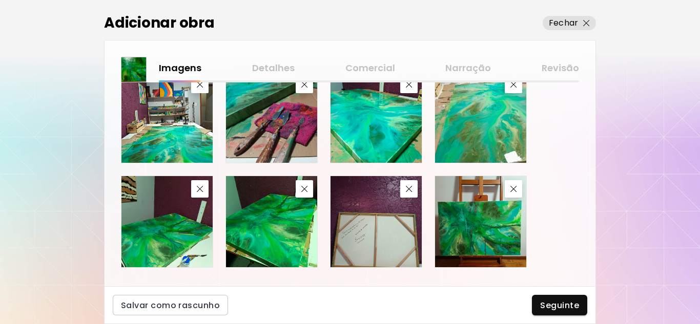
scroll to position [644, 0]
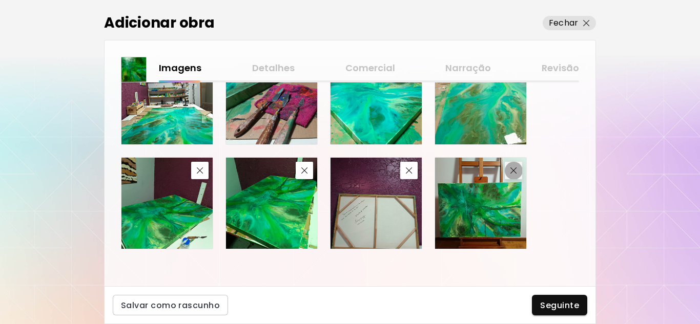
click at [513, 173] on img "button" at bounding box center [513, 171] width 7 height 7
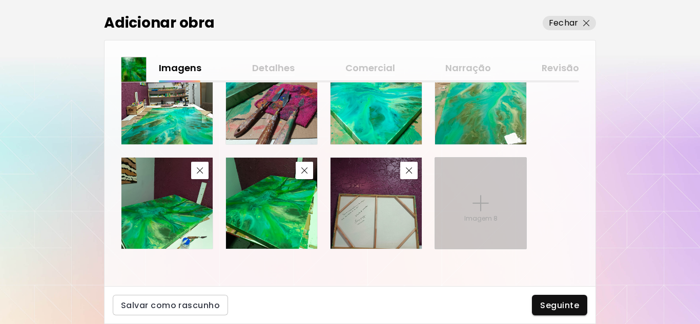
click at [481, 220] on p "Imagem 8" at bounding box center [480, 218] width 33 height 9
click at [0, 0] on input "Imagem 8" at bounding box center [0, 0] width 0 height 0
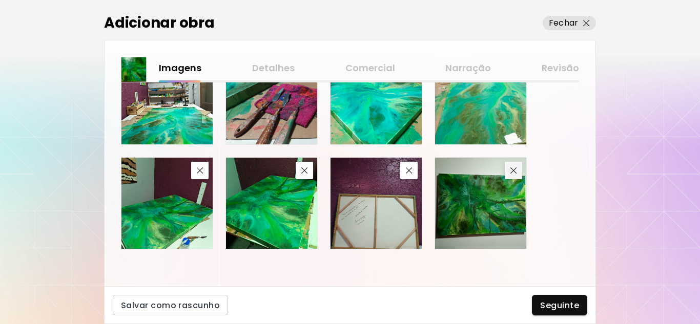
click at [511, 171] on img "button" at bounding box center [513, 171] width 7 height 7
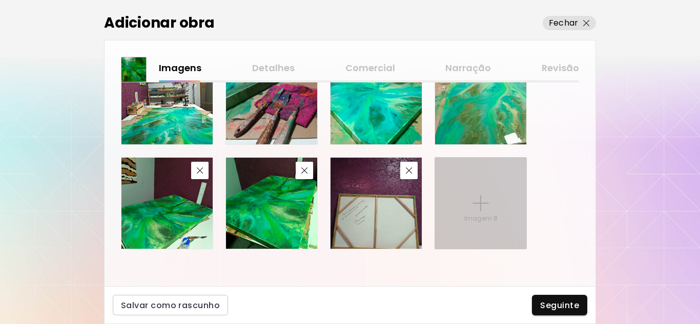
click at [482, 209] on img at bounding box center [480, 203] width 16 height 16
click at [0, 0] on input "Imagem 8" at bounding box center [0, 0] width 0 height 0
click at [478, 218] on p "Imagem 8" at bounding box center [480, 218] width 33 height 9
click at [0, 0] on input "Imagem 8" at bounding box center [0, 0] width 0 height 0
click at [481, 228] on div "Imagem 8" at bounding box center [480, 203] width 91 height 91
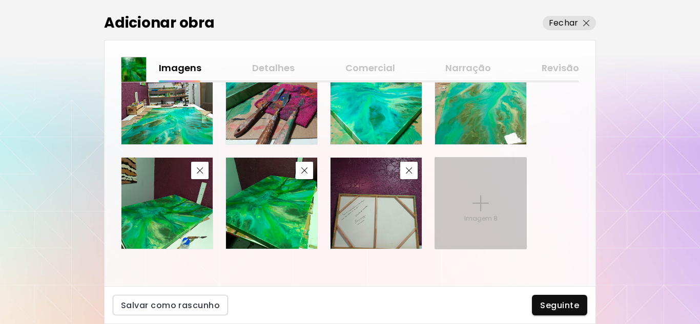
click at [0, 0] on input "Imagem 8" at bounding box center [0, 0] width 0 height 0
click at [477, 219] on p "Imagem 8" at bounding box center [480, 218] width 33 height 9
click at [0, 0] on input "Imagem 8" at bounding box center [0, 0] width 0 height 0
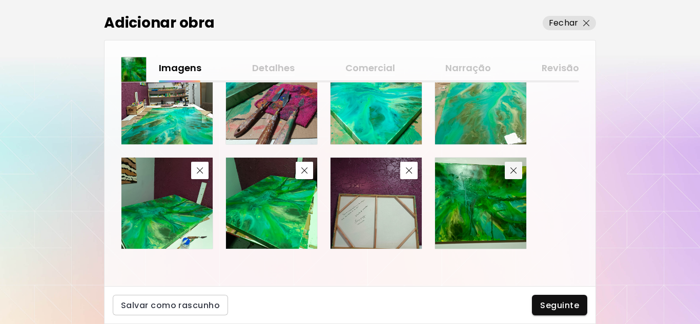
click at [516, 174] on img "button" at bounding box center [513, 171] width 7 height 7
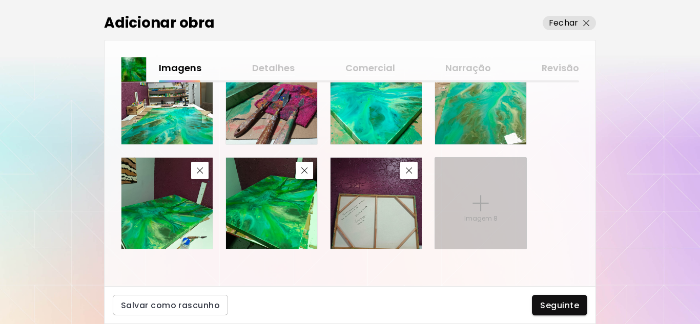
click at [497, 193] on div "Imagem 8" at bounding box center [480, 203] width 91 height 91
click at [0, 0] on input "Imagem 8" at bounding box center [0, 0] width 0 height 0
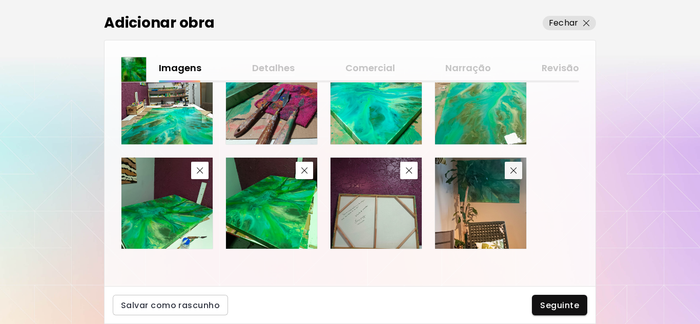
click at [515, 171] on img "button" at bounding box center [513, 171] width 7 height 7
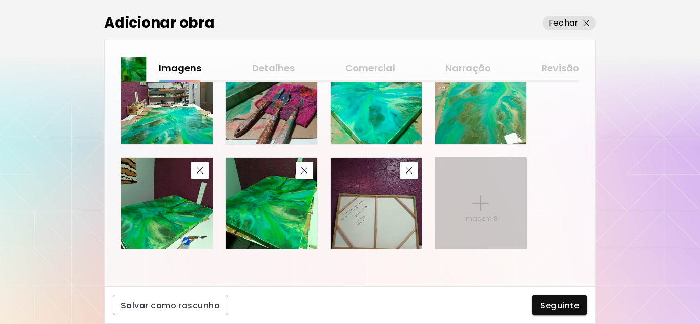
click at [487, 209] on img at bounding box center [480, 203] width 16 height 16
click at [0, 0] on input "Imagem 8" at bounding box center [0, 0] width 0 height 0
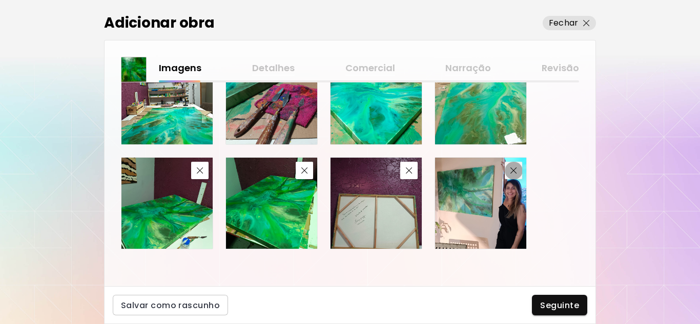
click at [512, 172] on img "button" at bounding box center [513, 171] width 7 height 7
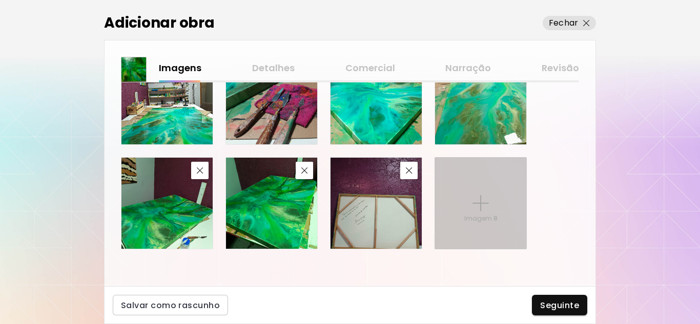
click at [477, 201] on img at bounding box center [480, 203] width 16 height 16
click at [0, 0] on input "Imagem 8" at bounding box center [0, 0] width 0 height 0
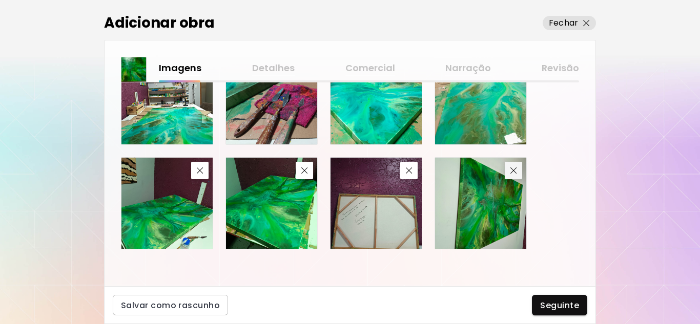
click at [516, 174] on img "button" at bounding box center [513, 171] width 7 height 7
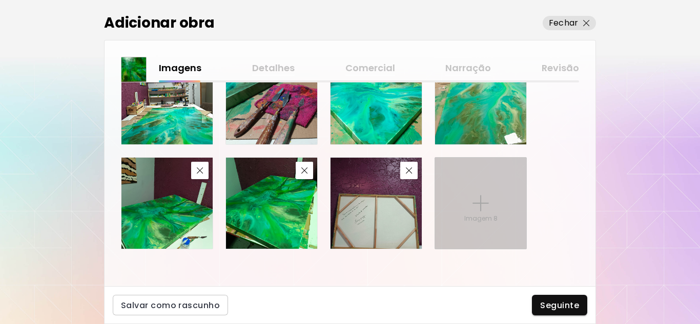
click at [489, 196] on div "Imagem 8" at bounding box center [480, 203] width 91 height 91
click at [0, 0] on input "Imagem 8" at bounding box center [0, 0] width 0 height 0
click at [467, 215] on p "Imagem 8" at bounding box center [480, 218] width 33 height 9
click at [0, 0] on input "Imagem 8" at bounding box center [0, 0] width 0 height 0
click at [489, 214] on div "Imagem 8" at bounding box center [480, 203] width 91 height 91
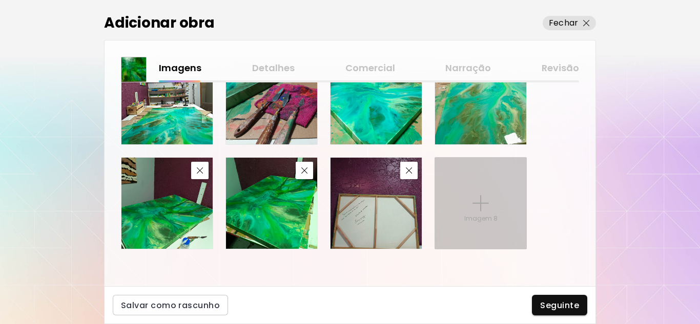
click at [0, 0] on input "Imagem 8" at bounding box center [0, 0] width 0 height 0
click at [479, 224] on div "Imagem 8" at bounding box center [480, 203] width 91 height 91
click at [0, 0] on input "Imagem 8" at bounding box center [0, 0] width 0 height 0
click at [488, 211] on img at bounding box center [480, 203] width 16 height 16
click at [0, 0] on input "Imagem 8" at bounding box center [0, 0] width 0 height 0
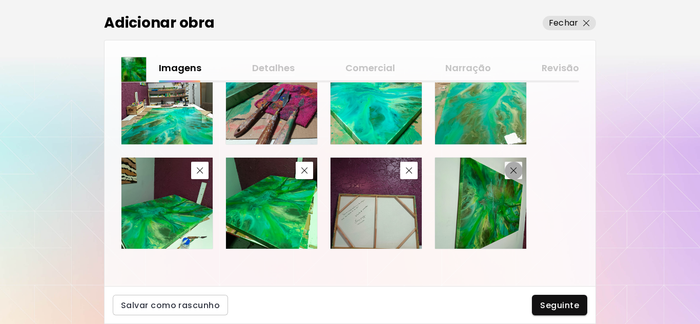
click at [513, 174] on button "button" at bounding box center [513, 170] width 17 height 17
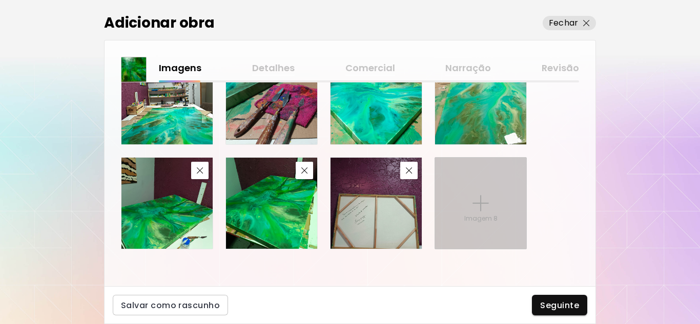
click at [470, 204] on div "Imagem 8" at bounding box center [480, 203] width 91 height 91
click at [0, 0] on input "Imagem 8" at bounding box center [0, 0] width 0 height 0
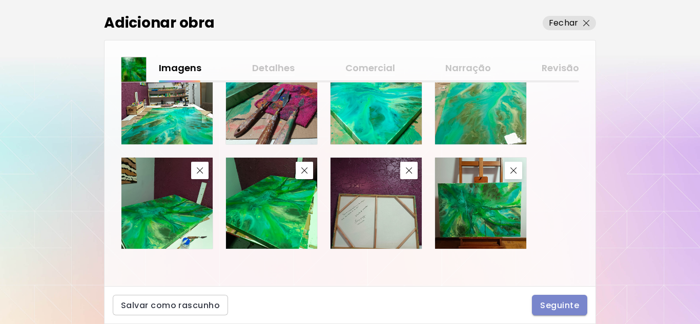
click at [553, 305] on span "Seguinte" at bounding box center [559, 305] width 39 height 11
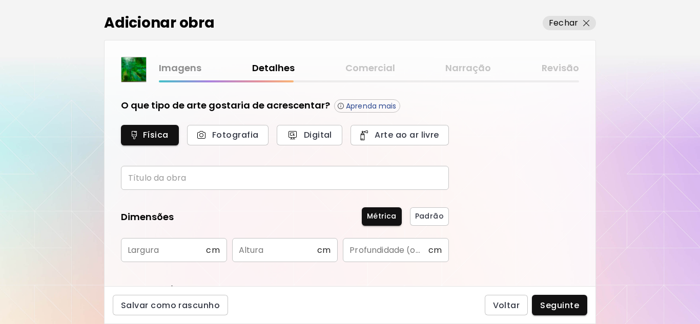
click at [615, 13] on div "Adicionar obra Fechar Imagens Detalhes Comercial Narração Revisão O que tipo de…" at bounding box center [350, 162] width 700 height 324
click at [153, 132] on span "Física" at bounding box center [149, 135] width 35 height 11
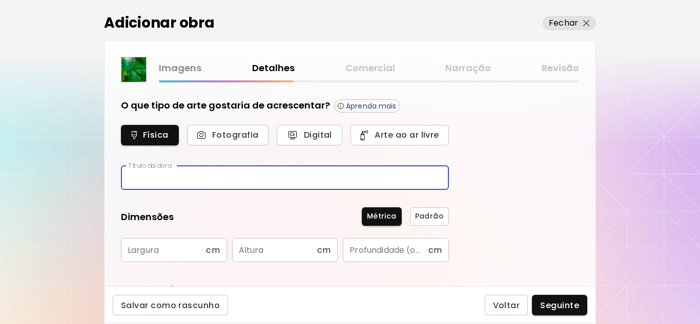
click at [158, 177] on input "text" at bounding box center [285, 178] width 328 height 24
click at [179, 177] on input "********" at bounding box center [285, 178] width 328 height 24
type input "**********"
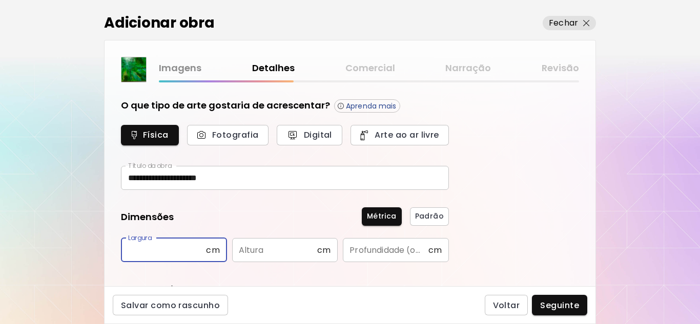
click at [174, 253] on input "text" at bounding box center [163, 250] width 85 height 24
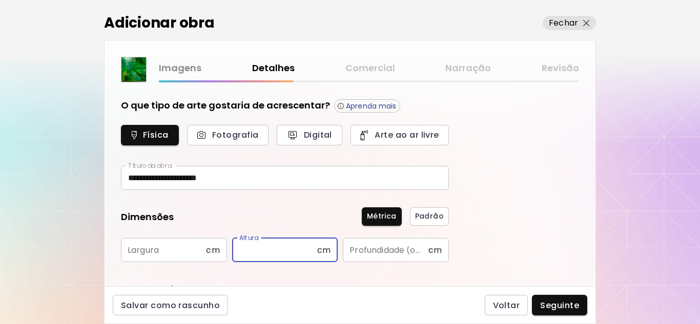
click at [295, 253] on input "text" at bounding box center [274, 250] width 85 height 24
type input "*"
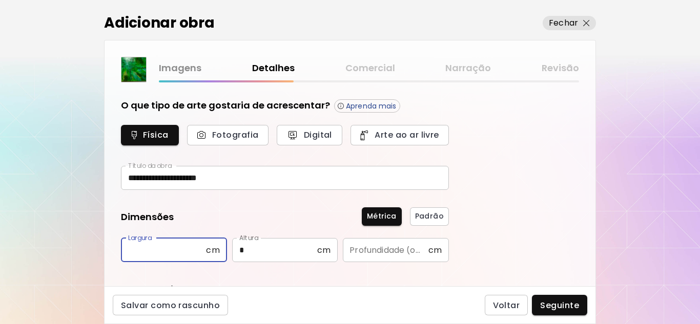
click at [148, 251] on input "text" at bounding box center [163, 250] width 85 height 24
type input "**"
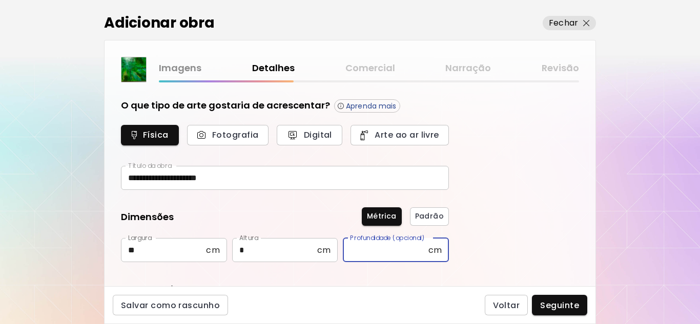
click at [363, 254] on input "text" at bounding box center [385, 250] width 85 height 24
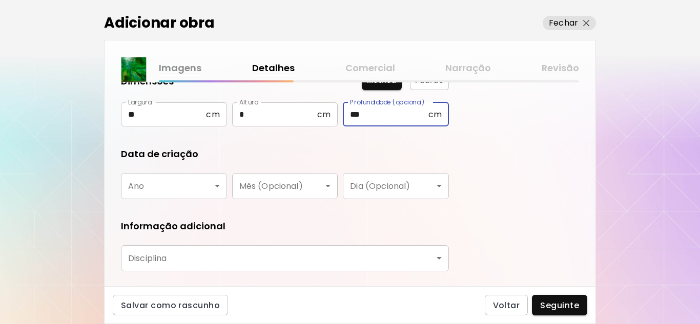
scroll to position [154, 0]
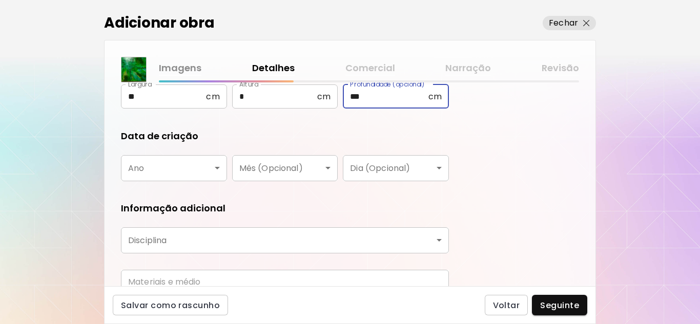
type input "***"
click at [182, 168] on body "**********" at bounding box center [350, 162] width 700 height 324
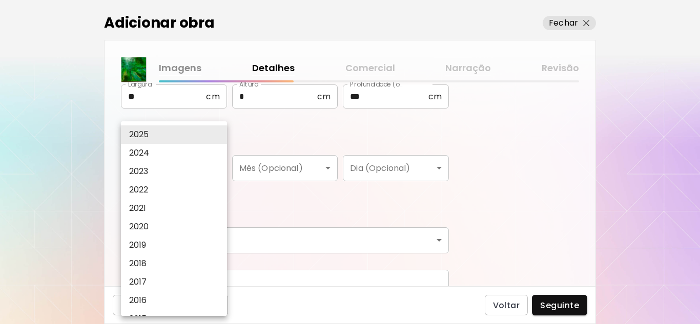
click at [147, 154] on p "2024" at bounding box center [139, 153] width 20 height 12
type input "****"
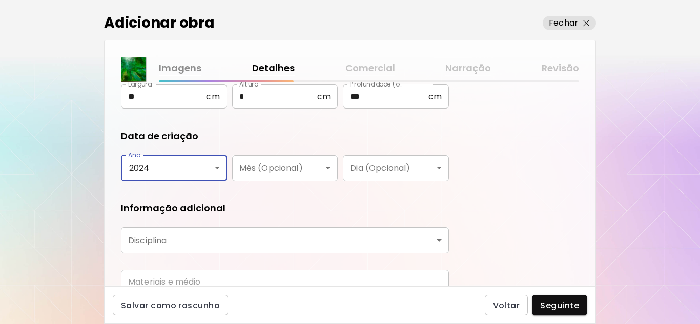
click at [321, 169] on body "**********" at bounding box center [350, 162] width 700 height 324
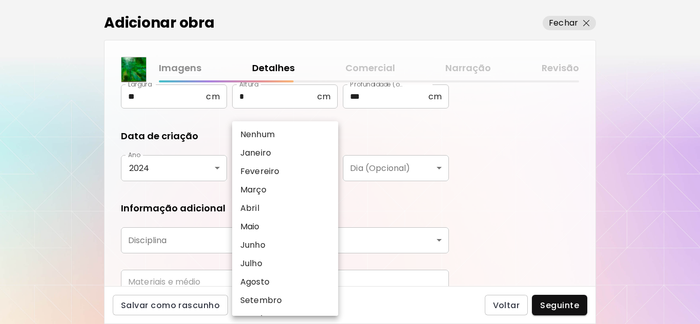
click at [257, 189] on p "Março" at bounding box center [253, 190] width 26 height 12
type input "*****"
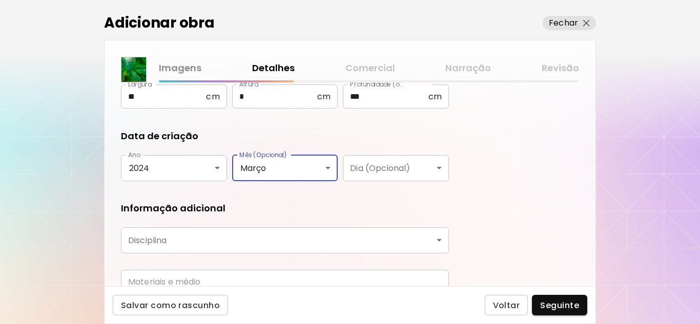
click at [440, 169] on body "**********" at bounding box center [350, 162] width 700 height 324
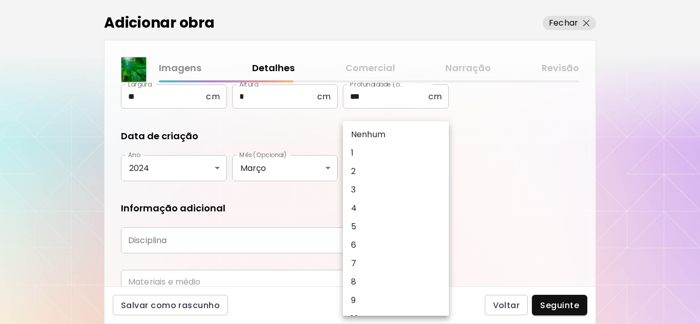
click at [357, 151] on li "1" at bounding box center [398, 153] width 111 height 18
type input "*"
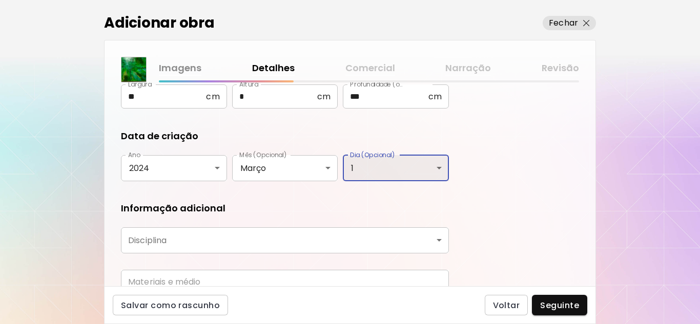
scroll to position [202, 0]
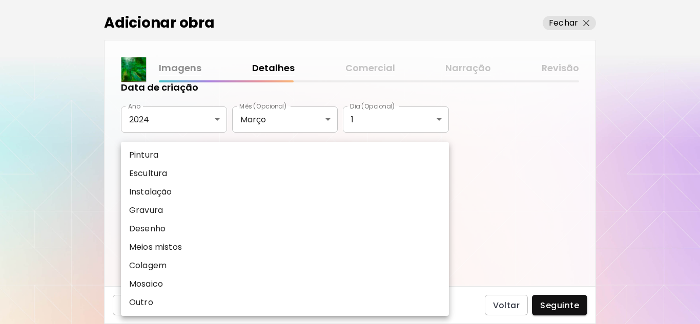
click at [440, 190] on body "**********" at bounding box center [350, 162] width 700 height 324
click at [148, 154] on p "Pintura" at bounding box center [143, 155] width 29 height 12
type input "********"
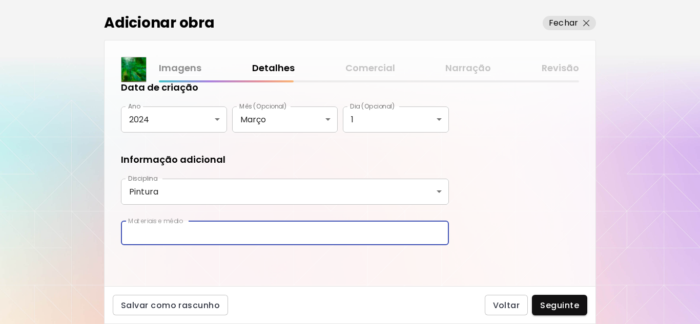
click at [141, 231] on input "text" at bounding box center [285, 233] width 328 height 24
type input "**********"
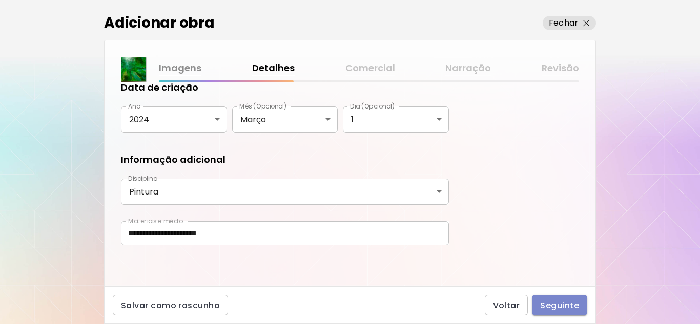
click at [557, 304] on span "Seguinte" at bounding box center [559, 305] width 39 height 11
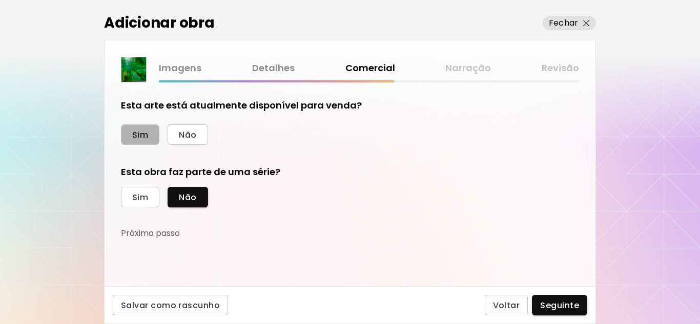
click at [132, 131] on span "Sim" at bounding box center [140, 135] width 16 height 11
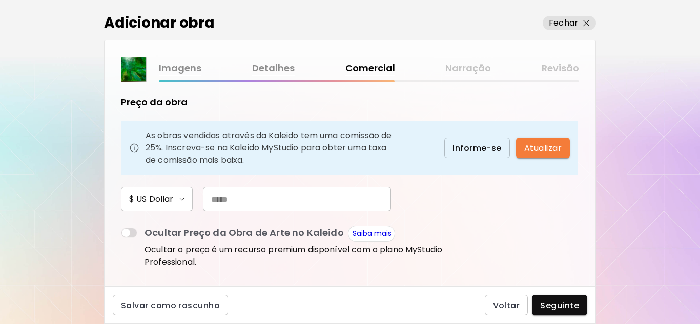
scroll to position [51, 0]
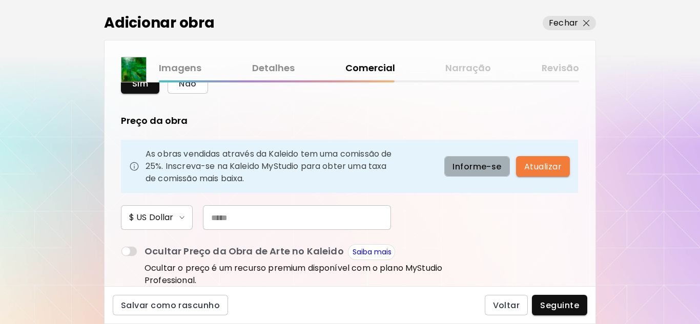
click at [475, 166] on span "Informe-se" at bounding box center [476, 166] width 49 height 11
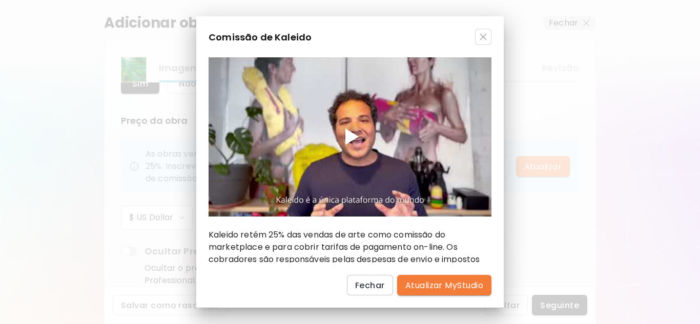
click at [346, 133] on div at bounding box center [351, 137] width 13 height 16
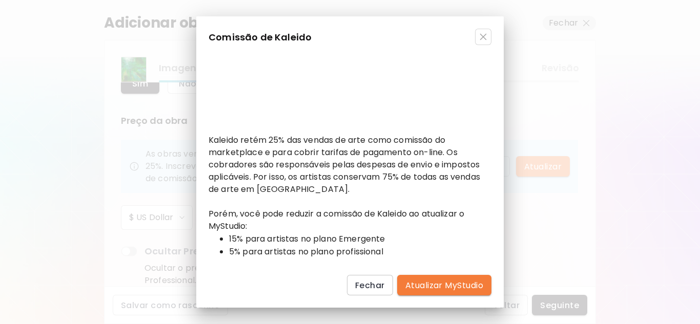
scroll to position [95, 0]
click at [459, 282] on span "Atualizar MyStudio" at bounding box center [444, 285] width 78 height 11
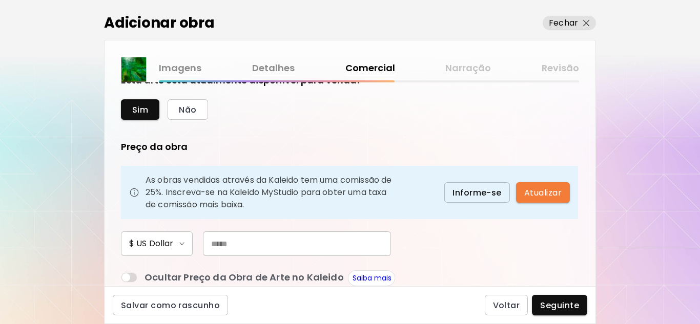
scroll to position [0, 0]
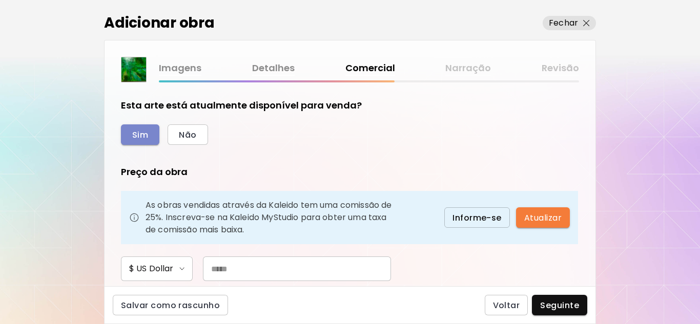
click at [143, 132] on span "Sim" at bounding box center [140, 135] width 16 height 11
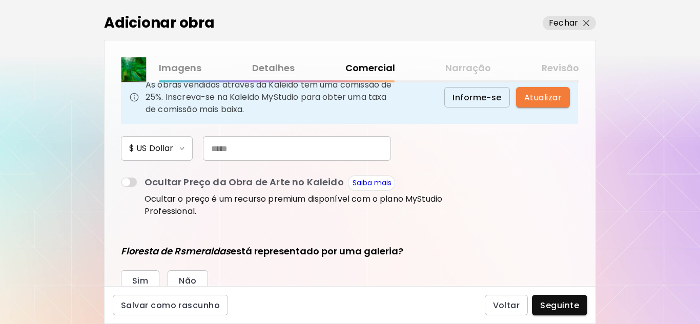
scroll to position [102, 0]
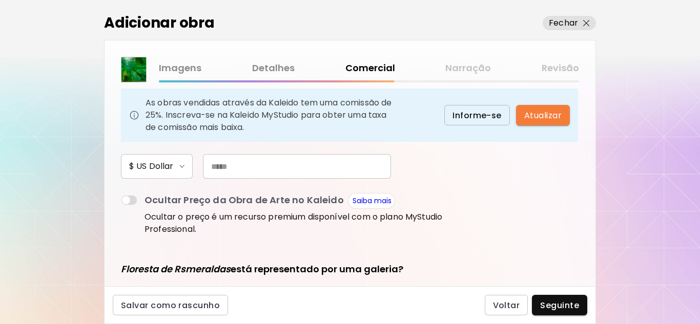
click at [231, 169] on input "text" at bounding box center [297, 166] width 188 height 25
click at [212, 165] on input "*****" at bounding box center [297, 166] width 188 height 25
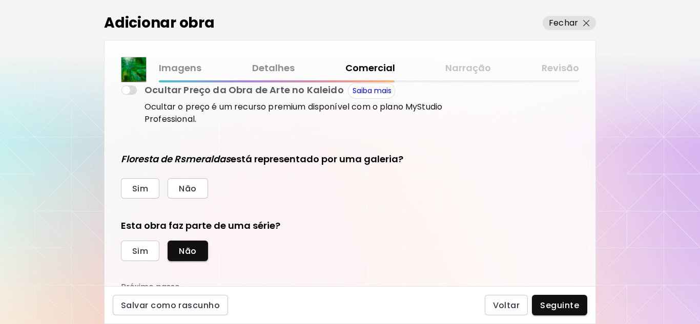
scroll to position [219, 0]
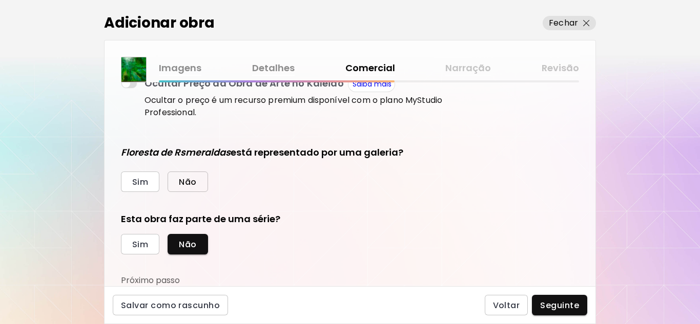
click at [199, 183] on button "Não" at bounding box center [188, 182] width 40 height 20
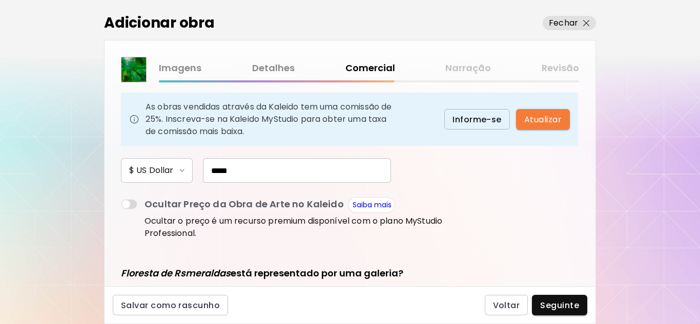
scroll to position [102, 0]
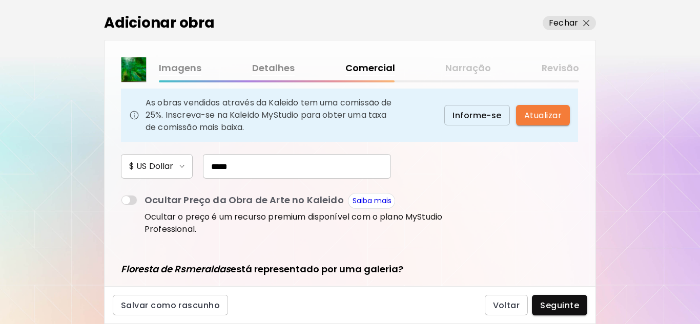
drag, startPoint x: 240, startPoint y: 165, endPoint x: 187, endPoint y: 173, distance: 53.3
click at [187, 173] on div "$ US Dollar *****" at bounding box center [285, 166] width 328 height 25
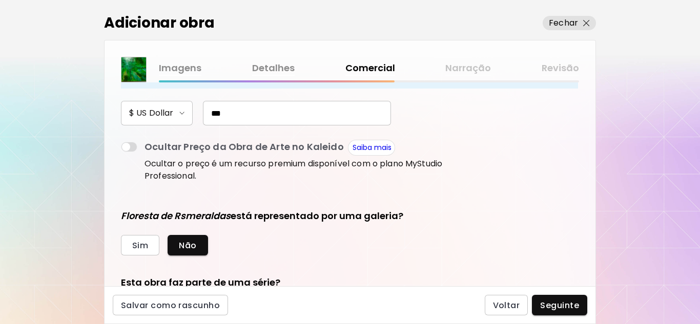
scroll to position [219, 0]
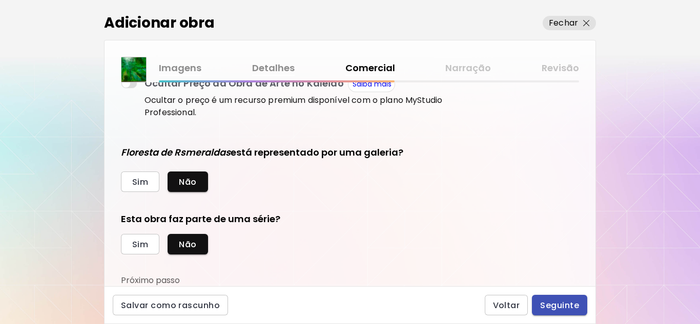
type input "***"
click at [558, 303] on span "Seguinte" at bounding box center [559, 305] width 39 height 11
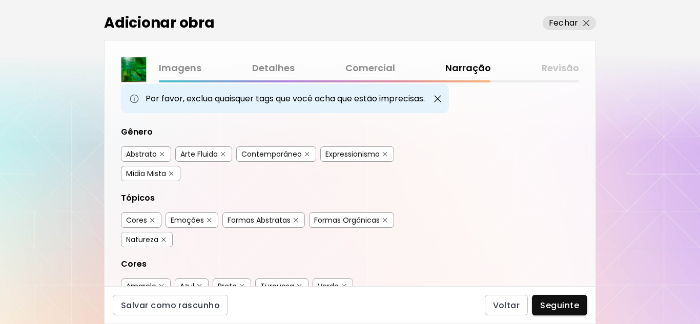
scroll to position [51, 0]
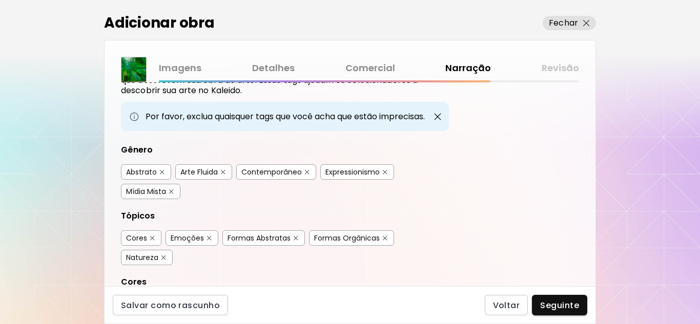
click at [205, 175] on div "Arte Fluida" at bounding box center [198, 172] width 37 height 10
click at [278, 175] on div "Contemporâneo" at bounding box center [271, 172] width 60 height 10
click at [358, 174] on div "Expressionismo" at bounding box center [352, 172] width 54 height 10
click at [162, 192] on div "Mídia Mista" at bounding box center [146, 191] width 40 height 10
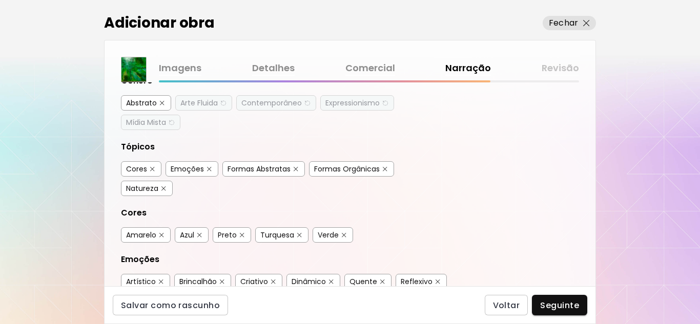
scroll to position [102, 0]
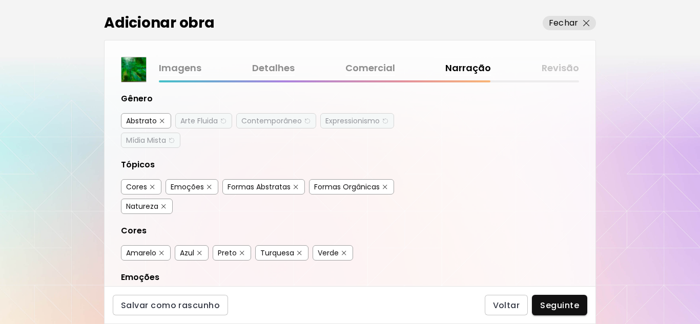
click at [360, 189] on div "Formas Orgânicas" at bounding box center [347, 187] width 66 height 10
click at [149, 205] on div "Natureza" at bounding box center [142, 206] width 32 height 10
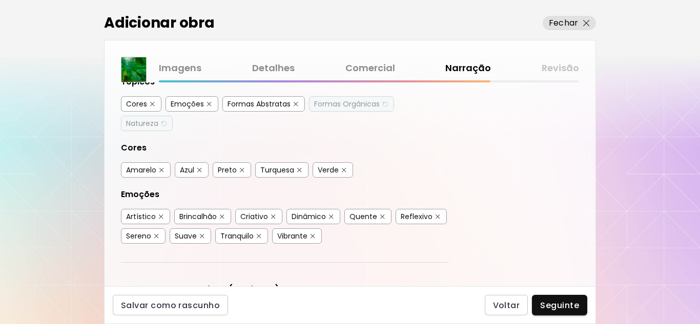
scroll to position [205, 0]
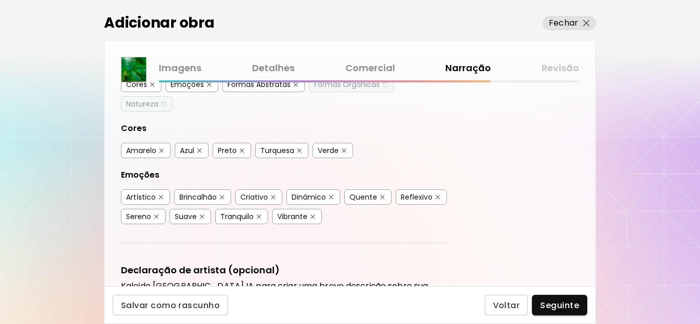
click at [146, 154] on div "Amarelo" at bounding box center [141, 151] width 30 height 10
click at [236, 149] on div "Preto" at bounding box center [227, 151] width 19 height 10
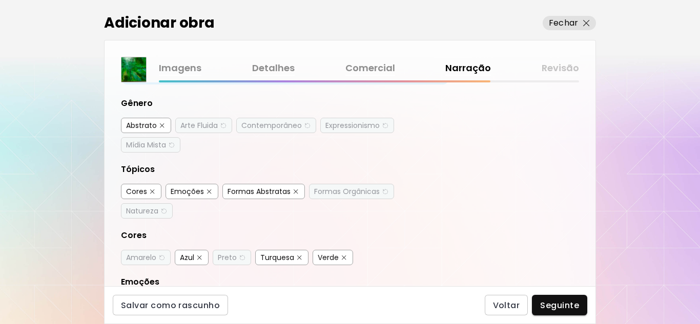
scroll to position [102, 0]
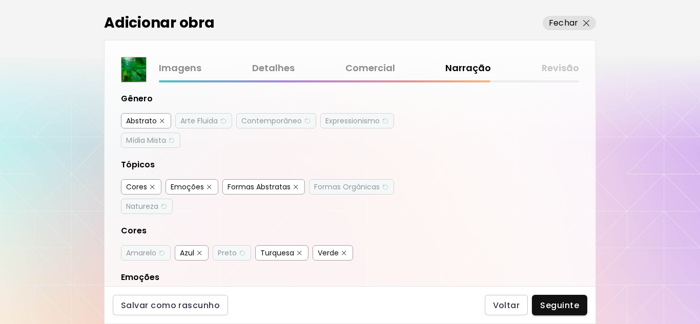
click at [201, 118] on div "Arte Fluida" at bounding box center [198, 121] width 37 height 10
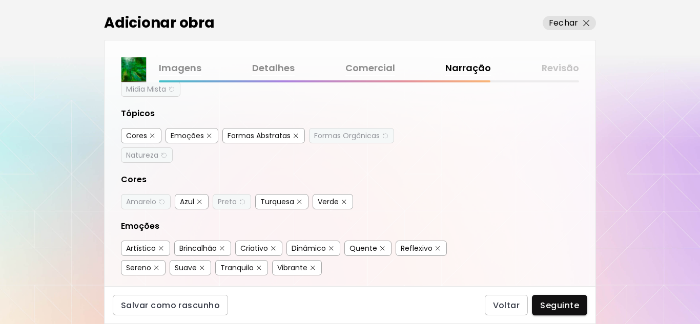
scroll to position [205, 0]
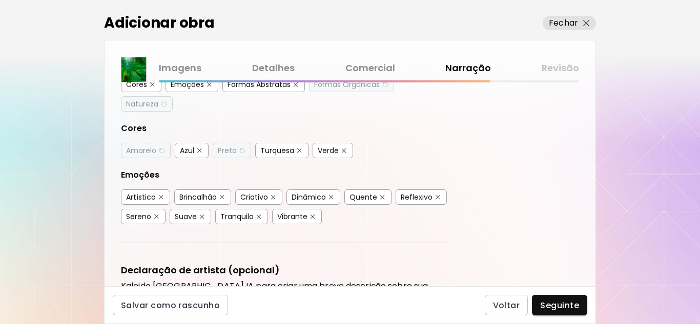
click at [206, 193] on div "Brincalhão" at bounding box center [197, 197] width 37 height 10
click at [369, 197] on div "Quente" at bounding box center [363, 197] width 28 height 10
click at [149, 216] on div "Sereno" at bounding box center [138, 217] width 25 height 10
click at [247, 219] on div "Tranquilo" at bounding box center [236, 217] width 33 height 10
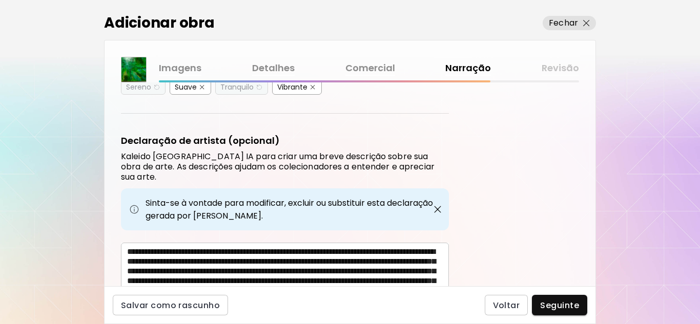
scroll to position [0, 0]
click at [182, 247] on textarea "**********" at bounding box center [288, 274] width 322 height 54
drag, startPoint x: 182, startPoint y: 240, endPoint x: 175, endPoint y: 239, distance: 6.7
click at [175, 247] on textarea "**********" at bounding box center [288, 274] width 322 height 54
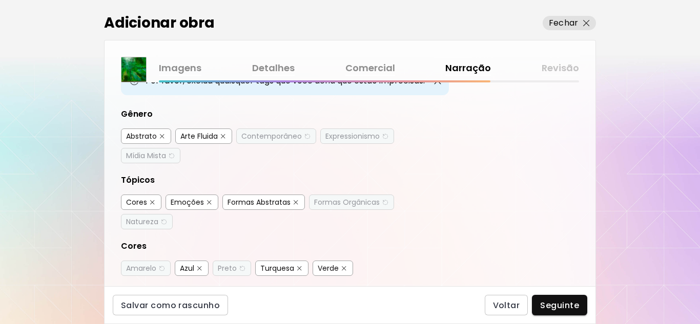
scroll to position [102, 0]
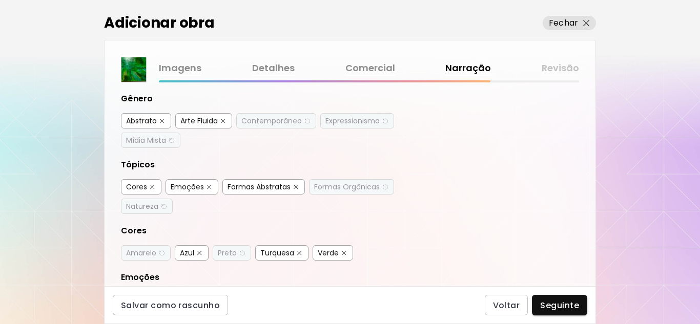
click at [143, 119] on div "Abstrato" at bounding box center [141, 121] width 31 height 10
click at [204, 120] on div "Arte Fluida" at bounding box center [198, 121] width 37 height 10
click at [281, 124] on div "Contemporâneo" at bounding box center [271, 121] width 60 height 10
click at [371, 129] on div "Abstrato Arte Fluida Contemporâneo Expressionismo Mídia Mista" at bounding box center [285, 130] width 328 height 35
click at [359, 124] on div "Expressionismo" at bounding box center [352, 121] width 54 height 10
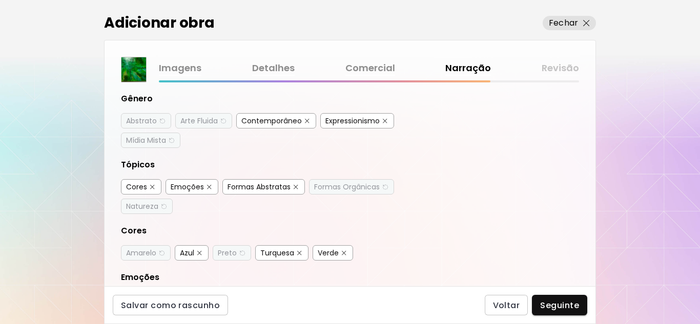
click at [164, 142] on div "Mídia Mista" at bounding box center [146, 140] width 40 height 10
click at [141, 185] on div "Cores" at bounding box center [136, 187] width 21 height 10
click at [200, 188] on div "Emoções" at bounding box center [187, 187] width 33 height 10
click at [254, 189] on div "Formas Abstratas" at bounding box center [258, 187] width 63 height 10
click at [347, 189] on div "Formas Orgânicas" at bounding box center [347, 187] width 66 height 10
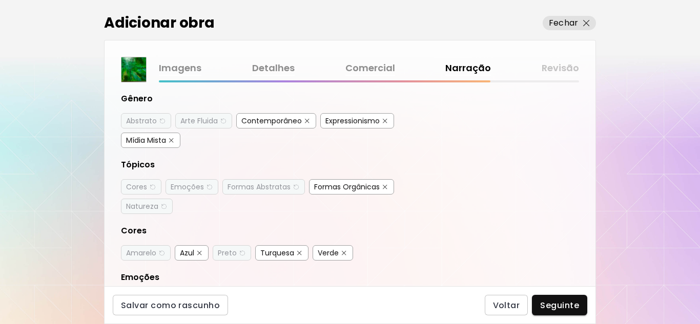
click at [150, 206] on div "Natureza" at bounding box center [142, 206] width 32 height 10
click at [143, 253] on div "Amarelo" at bounding box center [141, 253] width 30 height 10
click at [197, 255] on img "button" at bounding box center [199, 253] width 5 height 5
click at [228, 252] on div "Preto" at bounding box center [227, 253] width 19 height 10
click at [284, 257] on div "Turquesa" at bounding box center [277, 253] width 34 height 10
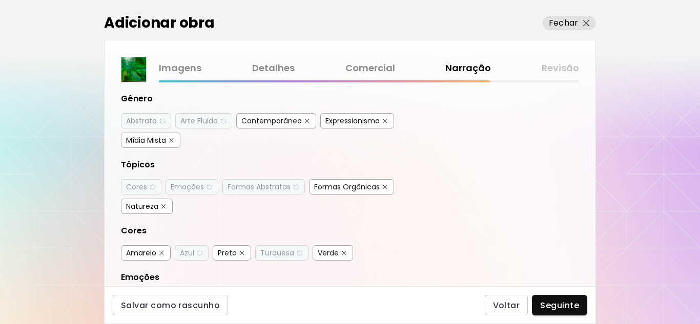
click at [327, 254] on div "Verde" at bounding box center [328, 253] width 21 height 10
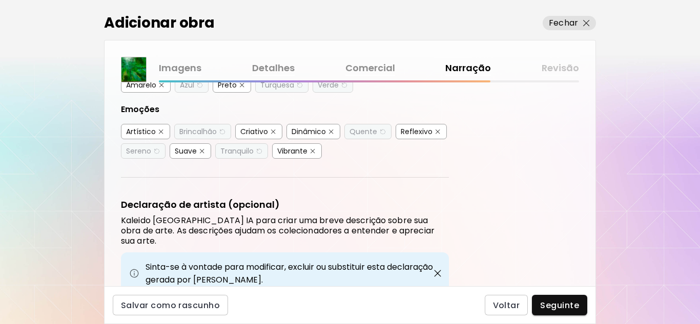
scroll to position [256, 0]
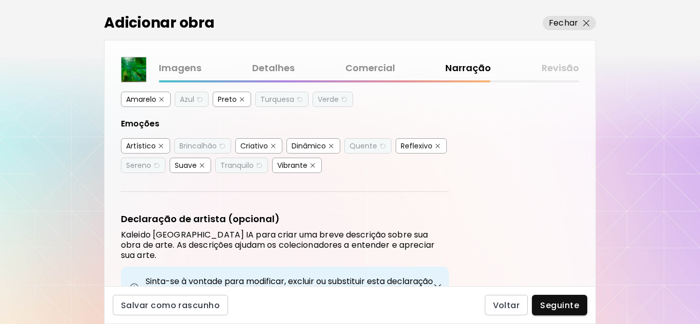
click at [143, 145] on div "Artístico" at bounding box center [141, 146] width 30 height 10
click at [203, 144] on div "Brincalhão" at bounding box center [197, 146] width 37 height 10
click at [253, 147] on div "Criativo" at bounding box center [254, 146] width 28 height 10
click at [312, 146] on div "Dinâmico" at bounding box center [309, 146] width 34 height 10
click at [365, 146] on div "Quente" at bounding box center [363, 146] width 28 height 10
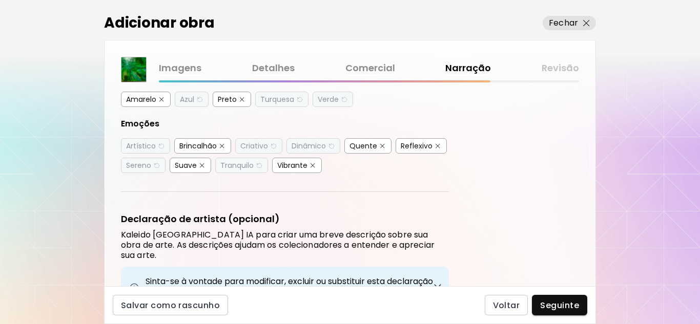
click at [427, 148] on div "Reflexivo" at bounding box center [417, 146] width 32 height 10
click at [140, 165] on div "Sereno" at bounding box center [138, 165] width 25 height 10
click at [199, 164] on button "button" at bounding box center [202, 166] width 8 height 8
click at [239, 166] on div "Tranquilo" at bounding box center [236, 165] width 33 height 10
click at [297, 166] on div "Vibrante" at bounding box center [292, 165] width 30 height 10
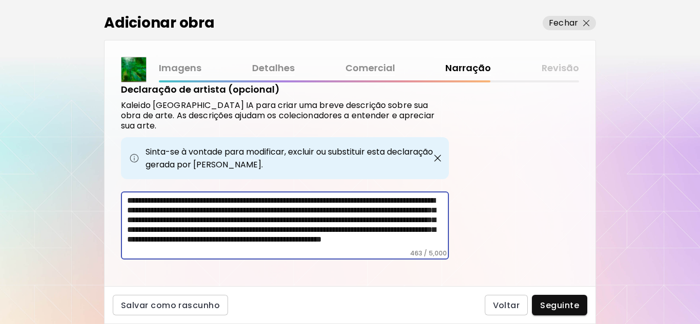
scroll to position [0, 0]
drag, startPoint x: 364, startPoint y: 234, endPoint x: 134, endPoint y: 178, distance: 236.7
click at [134, 178] on div "**********" at bounding box center [285, 171] width 328 height 177
click at [362, 234] on textarea "**********" at bounding box center [288, 223] width 322 height 54
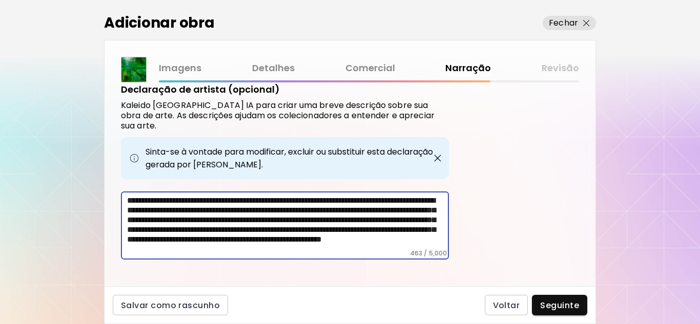
click at [362, 234] on textarea "**********" at bounding box center [288, 223] width 322 height 54
drag, startPoint x: 362, startPoint y: 234, endPoint x: 109, endPoint y: 224, distance: 252.8
click at [108, 224] on div "Etiquetas de Arte O Kaleido usa inteligência artificial (IA) para gerar uma lis…" at bounding box center [350, 184] width 491 height 204
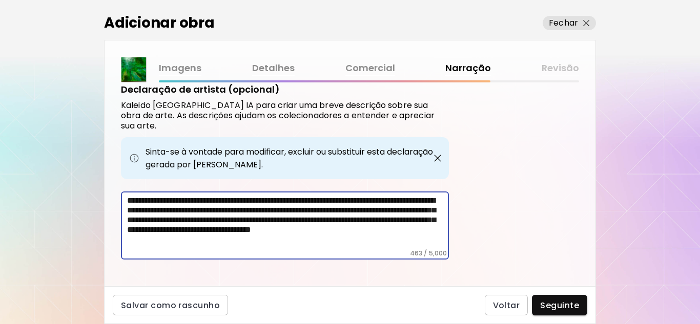
scroll to position [382, 0]
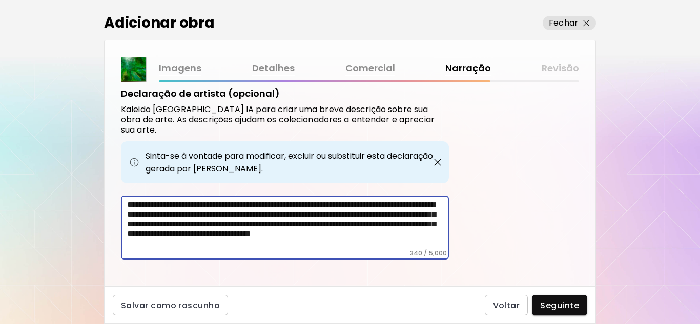
drag, startPoint x: 349, startPoint y: 235, endPoint x: 119, endPoint y: 239, distance: 230.6
click at [119, 239] on div "Etiquetas de Arte O Kaleido usa inteligência artificial (IA) para gerar uma lis…" at bounding box center [350, 184] width 491 height 204
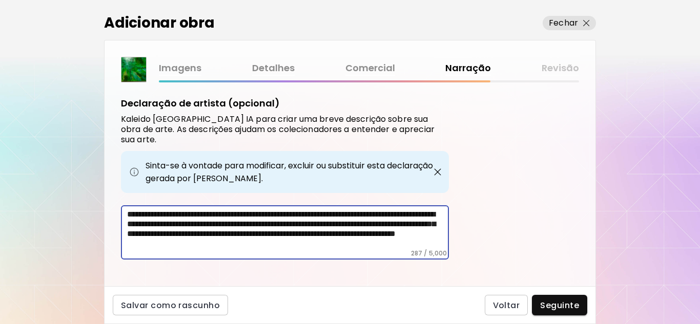
drag, startPoint x: 430, startPoint y: 231, endPoint x: 133, endPoint y: 224, distance: 297.7
click at [128, 226] on textarea "**********" at bounding box center [288, 230] width 322 height 40
type textarea "**********"
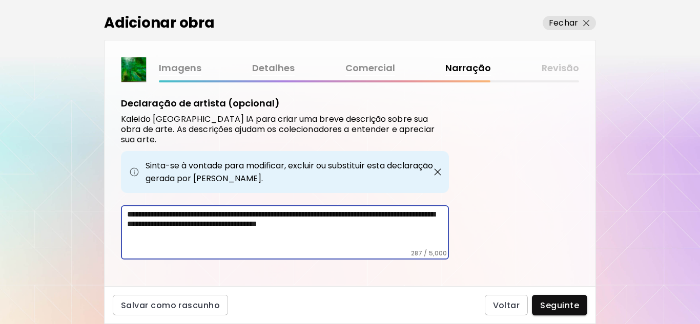
scroll to position [352, 0]
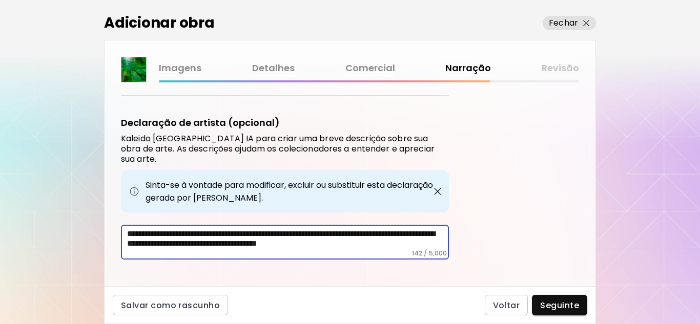
drag, startPoint x: 440, startPoint y: 235, endPoint x: 116, endPoint y: 225, distance: 323.4
click at [106, 227] on div "**********" at bounding box center [350, 184] width 491 height 204
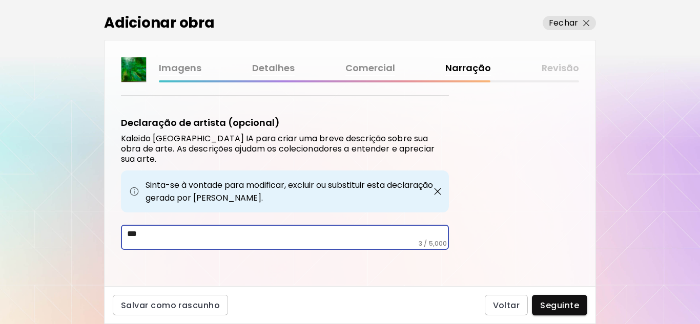
scroll to position [343, 0]
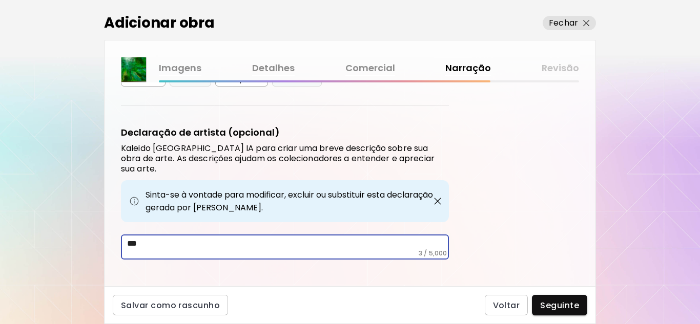
click at [264, 189] on div "Sinta-se à vontade para modificar, excluir ou substituir esta declaração gerada…" at bounding box center [285, 201] width 328 height 42
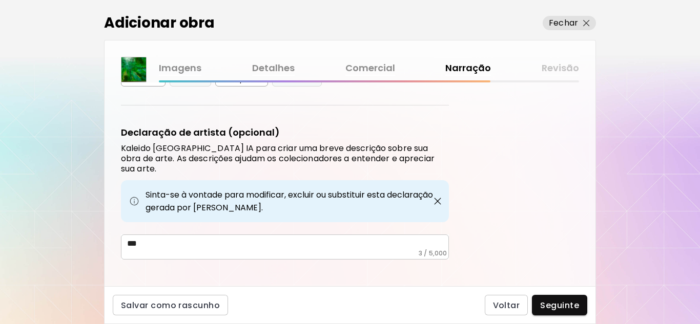
click at [200, 192] on div "Sinta-se à vontade para modificar, excluir ou substituir esta declaração gerada…" at bounding box center [285, 201] width 328 height 42
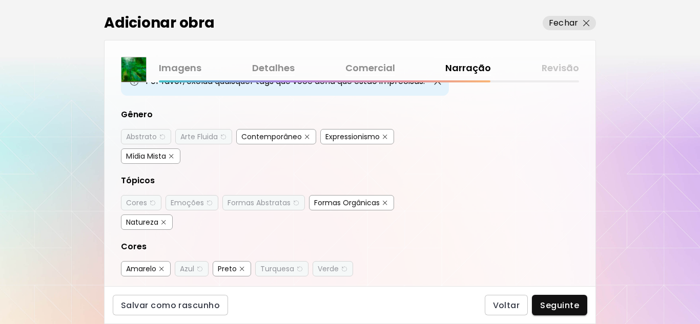
scroll to position [0, 0]
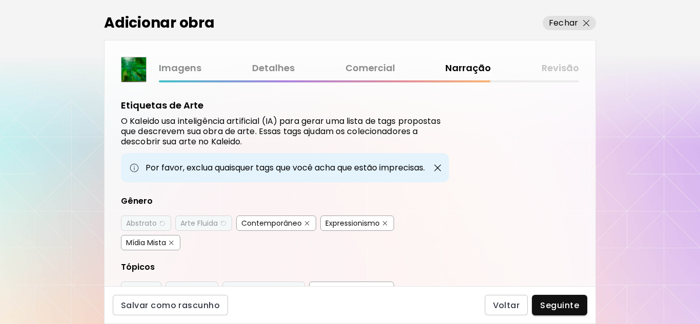
click at [141, 220] on div "Abstrato" at bounding box center [141, 223] width 31 height 10
click at [208, 223] on div "Arte Fluida" at bounding box center [198, 223] width 37 height 10
click at [304, 222] on button "button" at bounding box center [307, 224] width 8 height 8
click at [365, 224] on div "Expressionismo" at bounding box center [352, 223] width 54 height 10
click at [160, 244] on div "Mídia Mista" at bounding box center [146, 243] width 40 height 10
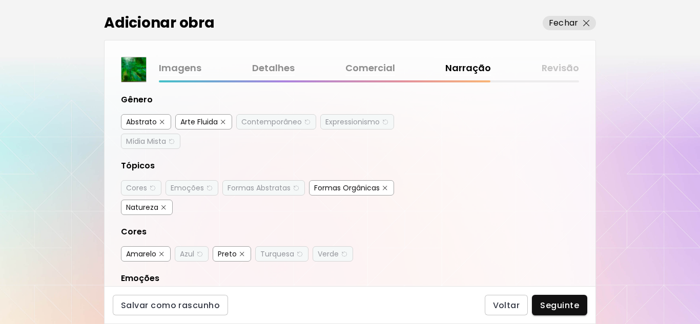
scroll to position [102, 0]
click at [137, 187] on div "Cores" at bounding box center [136, 187] width 21 height 10
click at [191, 188] on div "Emoções" at bounding box center [187, 187] width 33 height 10
click at [371, 185] on div "Formas Orgânicas" at bounding box center [347, 187] width 66 height 10
click at [153, 207] on div "Natureza" at bounding box center [142, 206] width 32 height 10
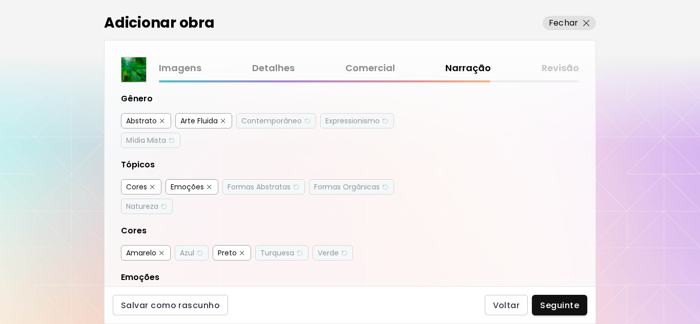
click at [268, 185] on div "Formas Abstratas" at bounding box center [258, 187] width 63 height 10
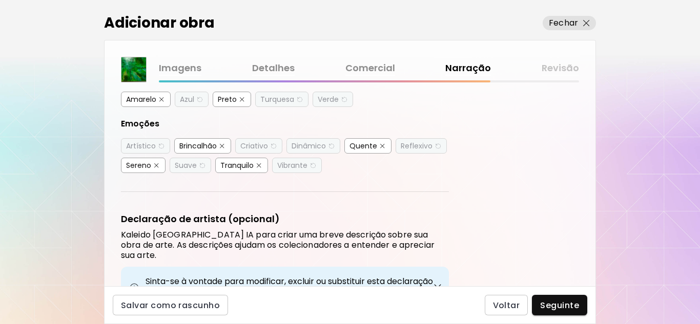
scroll to position [205, 0]
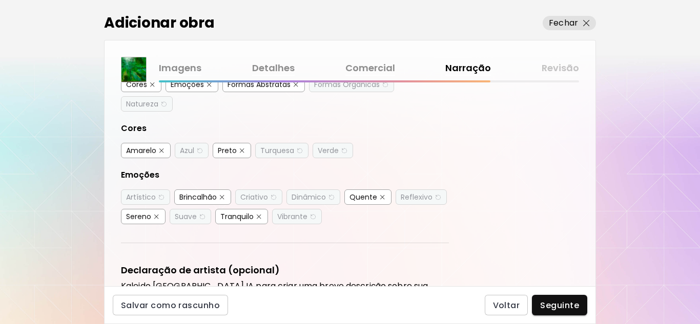
click at [143, 197] on div "Artístico" at bounding box center [141, 197] width 30 height 10
click at [217, 194] on div "Brincalhão" at bounding box center [202, 197] width 57 height 15
click at [206, 193] on div "Brincalhão" at bounding box center [197, 197] width 37 height 10
click at [265, 198] on div "Criativo" at bounding box center [254, 197] width 28 height 10
click at [321, 199] on div "Dinâmico" at bounding box center [309, 197] width 34 height 10
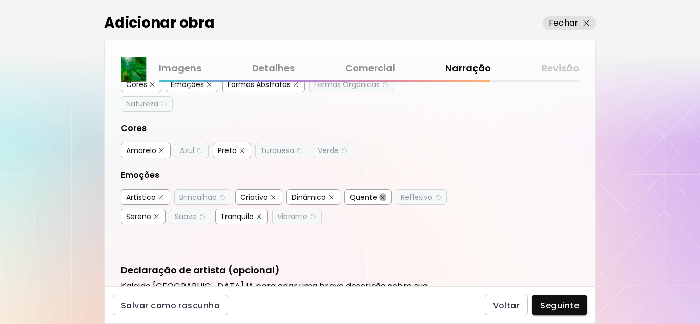
click at [380, 198] on img "button" at bounding box center [382, 197] width 5 height 5
click at [421, 198] on div "Reflexivo" at bounding box center [417, 197] width 32 height 10
click at [145, 218] on div "Sereno" at bounding box center [138, 217] width 25 height 10
click at [196, 215] on div "Suave" at bounding box center [186, 217] width 22 height 10
click at [249, 215] on div "Tranquilo" at bounding box center [236, 217] width 33 height 10
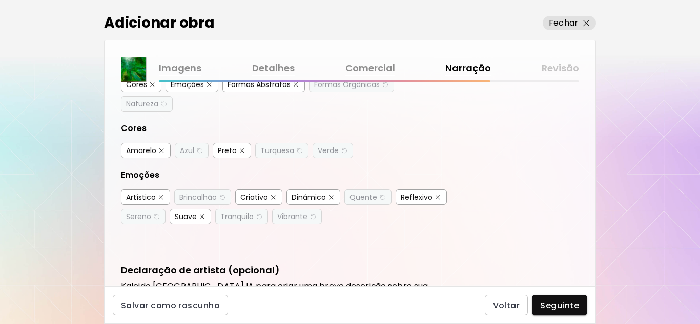
click at [292, 216] on div "Vibrante" at bounding box center [292, 217] width 30 height 10
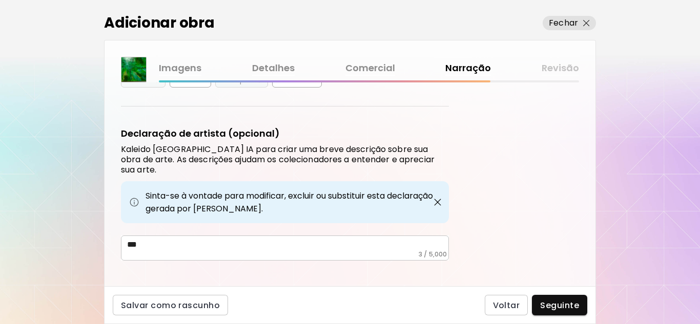
scroll to position [343, 0]
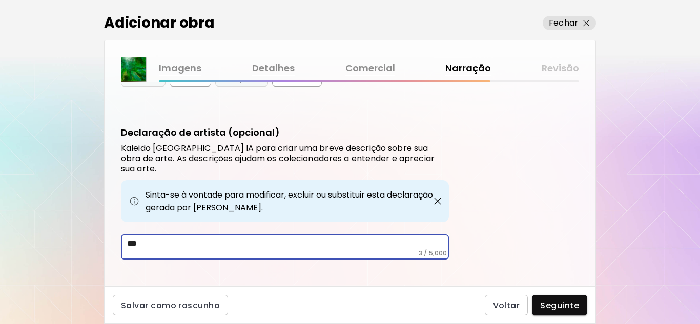
paste textarea "**********"
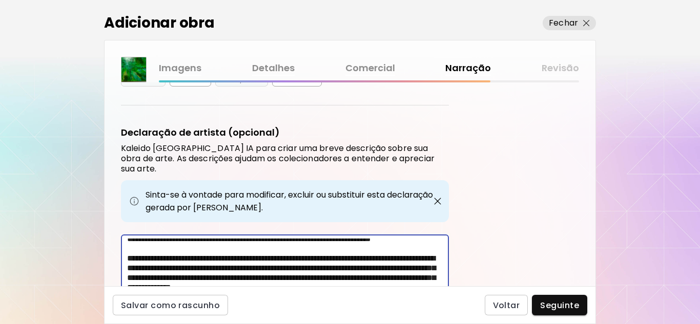
scroll to position [386, 0]
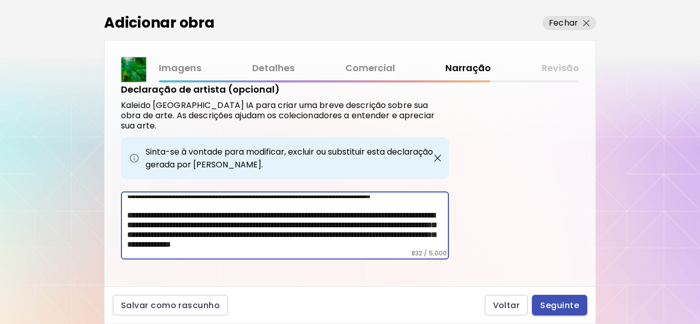
type textarea "**********"
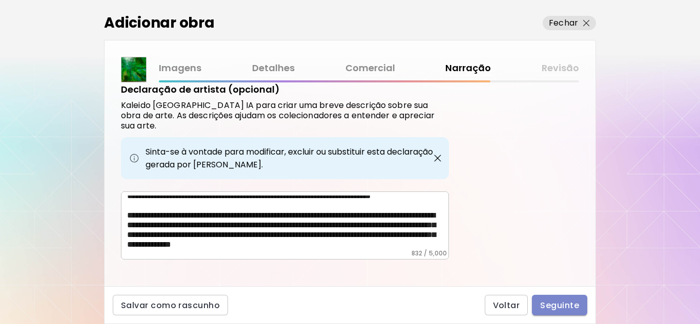
click at [562, 303] on span "Seguinte" at bounding box center [559, 305] width 39 height 11
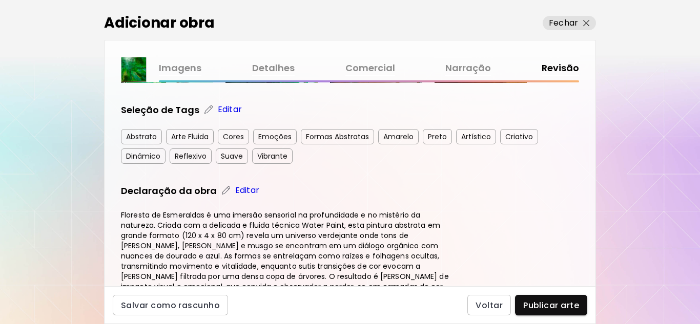
scroll to position [564, 0]
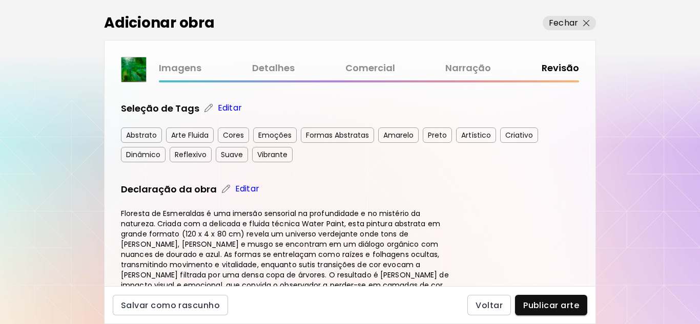
click at [224, 106] on p "Editar" at bounding box center [230, 108] width 24 height 12
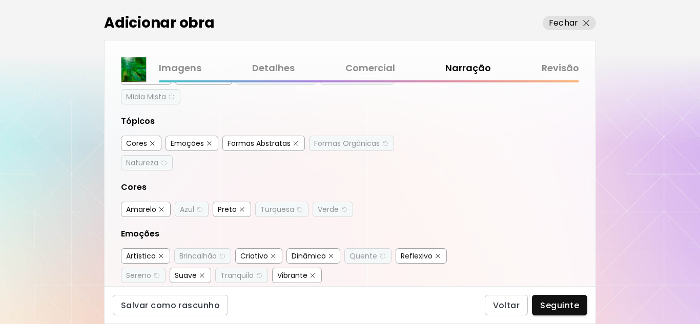
scroll to position [130, 0]
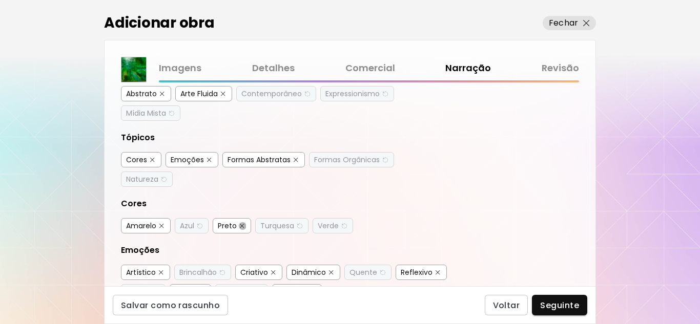
click at [240, 225] on img "button" at bounding box center [242, 226] width 5 height 5
click at [341, 228] on img "button" at bounding box center [343, 226] width 7 height 8
click at [281, 230] on div "Turquesa" at bounding box center [277, 226] width 34 height 10
click at [189, 227] on div "Azul" at bounding box center [187, 226] width 14 height 10
click at [160, 226] on img "button" at bounding box center [161, 226] width 5 height 5
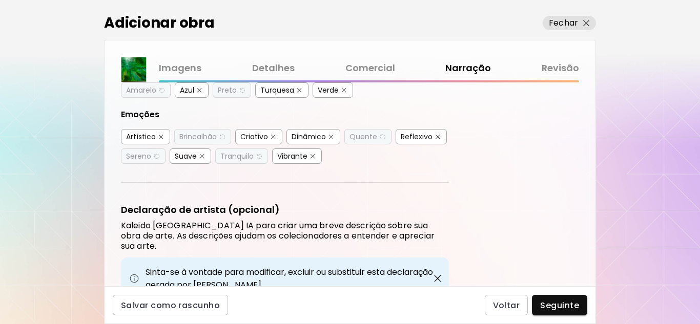
scroll to position [283, 0]
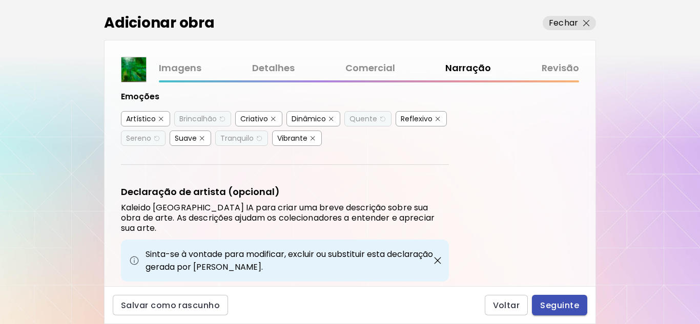
click at [560, 305] on span "Seguinte" at bounding box center [559, 305] width 39 height 11
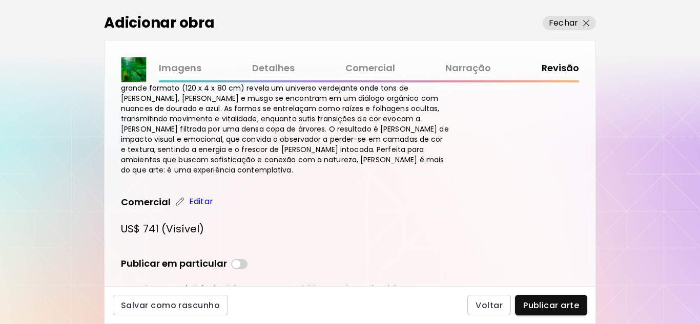
scroll to position [745, 0]
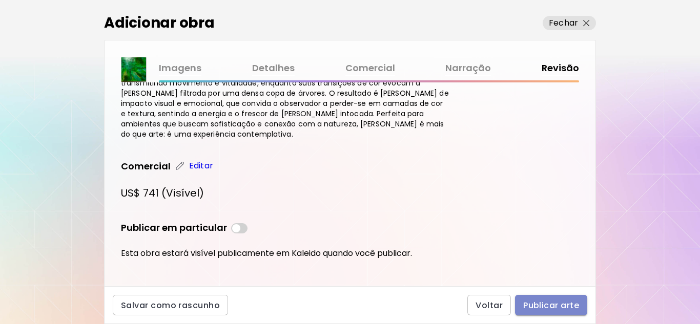
click at [555, 307] on span "Publicar arte" at bounding box center [551, 305] width 56 height 11
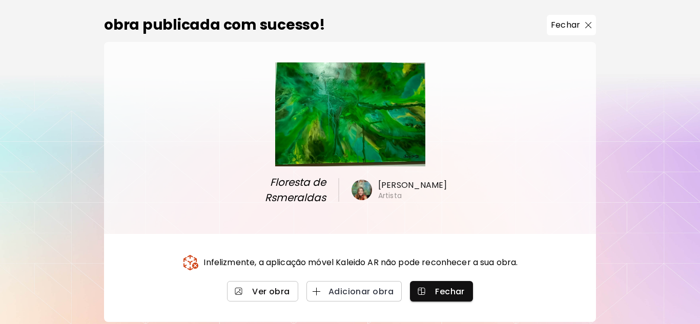
click at [257, 290] on span "Ver obra" at bounding box center [262, 291] width 55 height 11
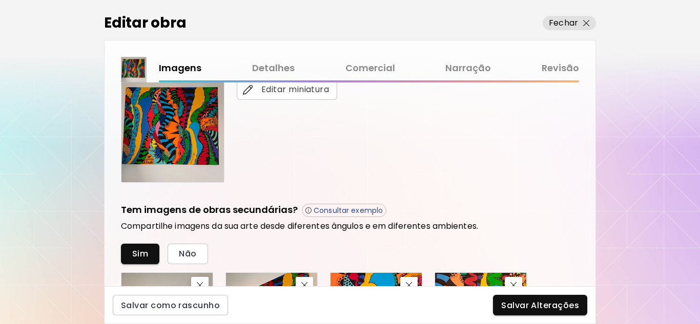
scroll to position [234, 0]
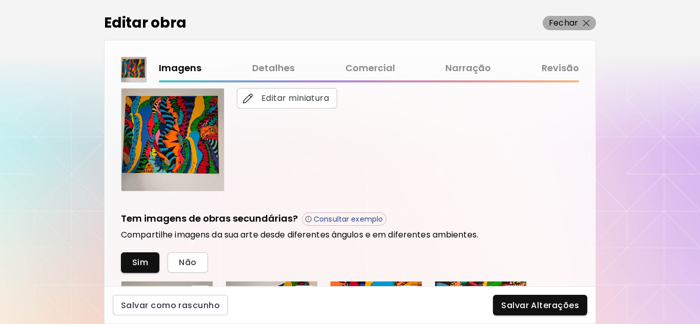
click at [587, 23] on img "button" at bounding box center [586, 23] width 7 height 7
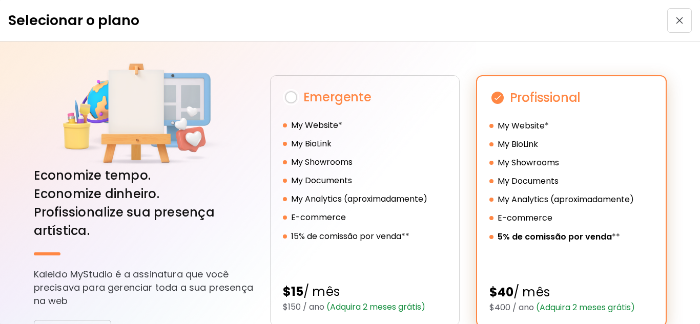
click at [672, 16] on button "button" at bounding box center [679, 20] width 25 height 25
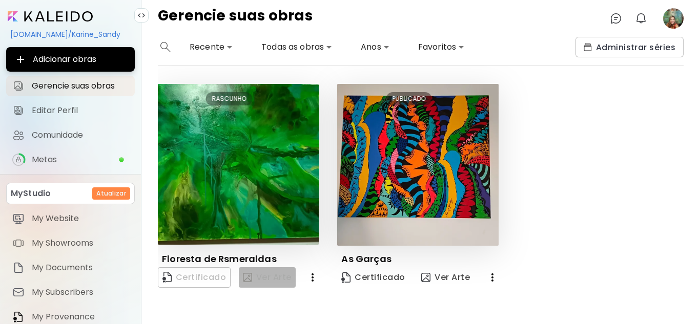
click at [272, 278] on span "Ver Arte" at bounding box center [267, 278] width 49 height 12
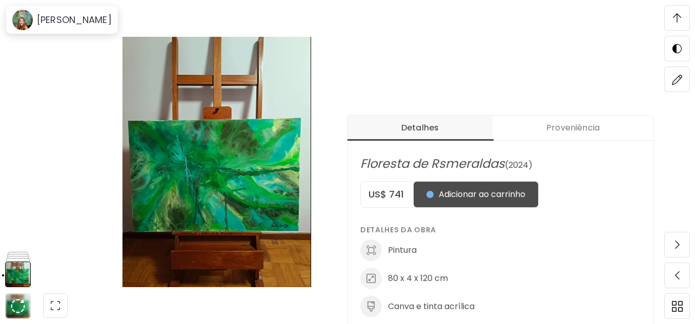
scroll to position [307, 0]
click at [675, 81] on img at bounding box center [677, 79] width 11 height 11
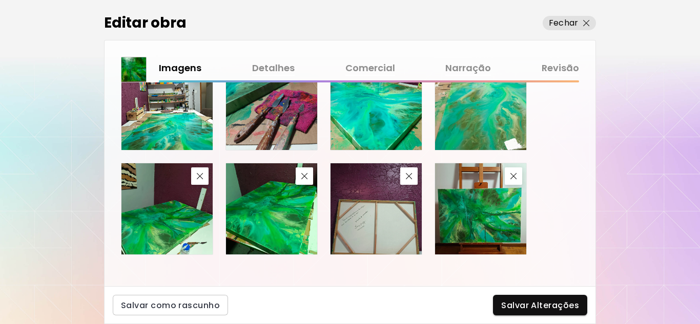
scroll to position [644, 0]
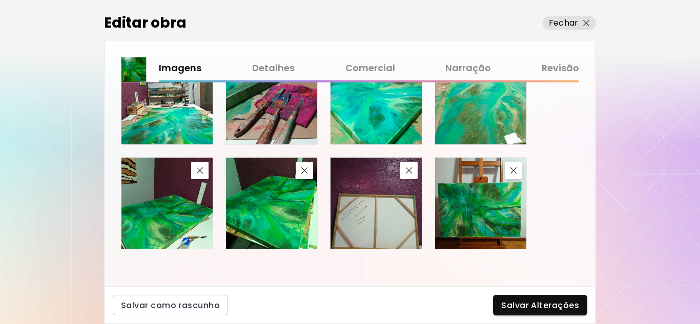
click at [268, 69] on link "Detalhes" at bounding box center [273, 68] width 43 height 15
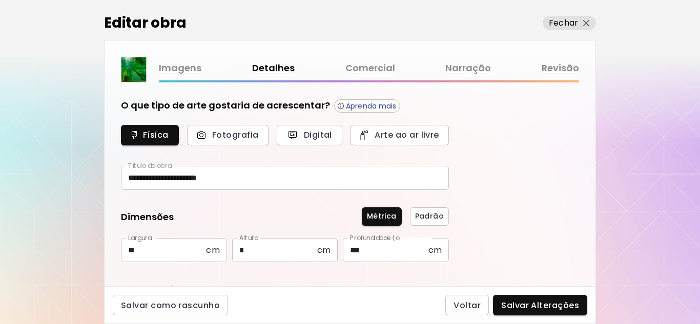
type input "********"
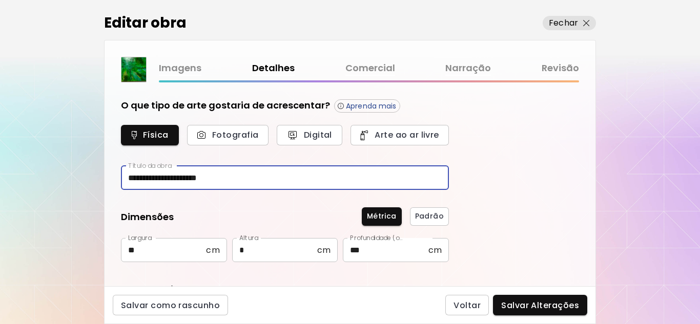
click at [179, 179] on input "**********" at bounding box center [285, 178] width 328 height 24
click at [176, 177] on input "**********" at bounding box center [285, 178] width 328 height 24
type input "**********"
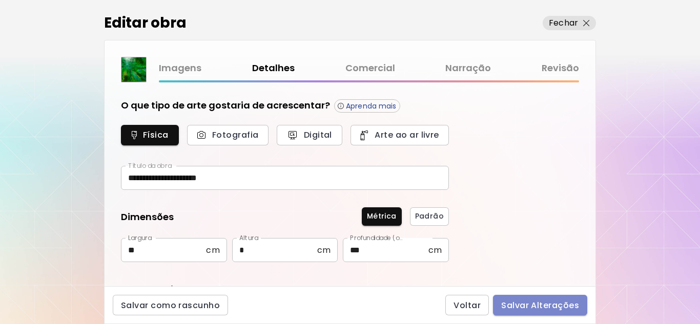
click at [530, 301] on span "Salvar Alterações" at bounding box center [540, 305] width 78 height 11
click at [530, 301] on div "Voltar Salvar Alterações" at bounding box center [516, 305] width 142 height 20
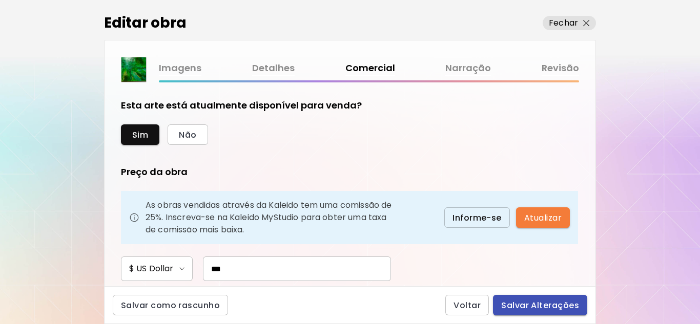
click at [542, 305] on span "Salvar Alterações" at bounding box center [540, 305] width 78 height 11
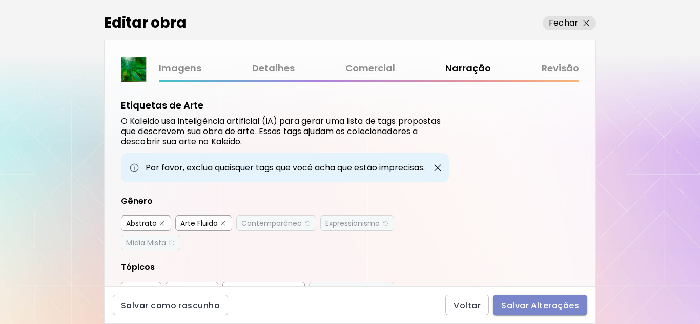
click at [549, 304] on span "Salvar Alterações" at bounding box center [540, 305] width 78 height 11
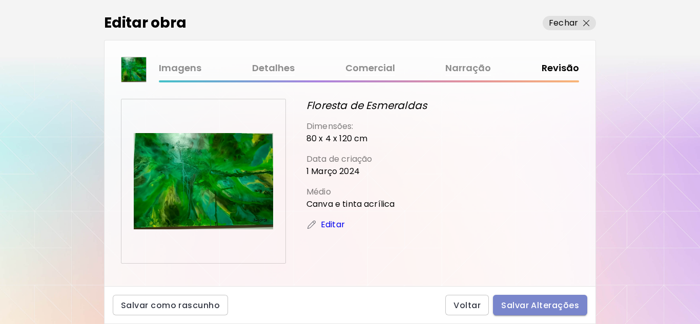
click at [544, 305] on span "Salvar Alterações" at bounding box center [540, 305] width 78 height 11
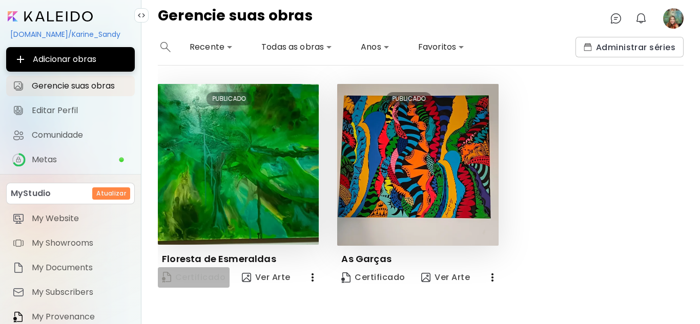
click at [200, 277] on span "Certificado" at bounding box center [194, 278] width 64 height 14
click at [266, 277] on span "Ver Arte" at bounding box center [266, 278] width 49 height 12
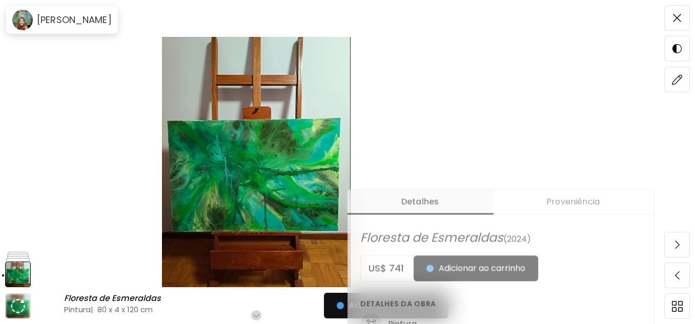
scroll to position [102, 0]
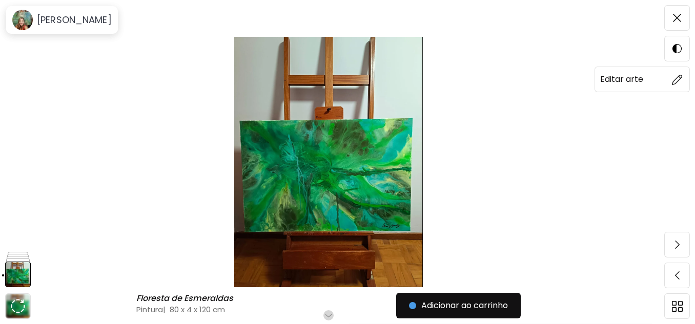
click at [677, 79] on img at bounding box center [677, 79] width 11 height 11
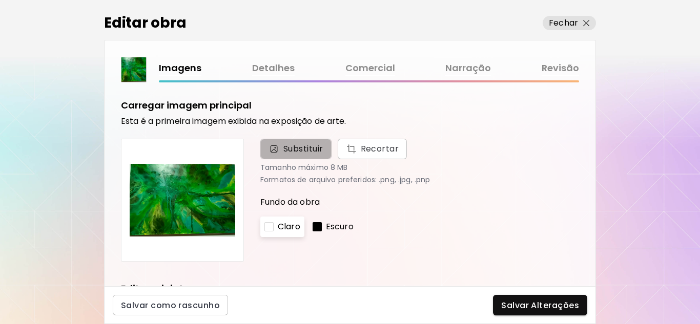
click at [282, 150] on span "Substituir" at bounding box center [295, 149] width 55 height 12
click at [0, 0] on input "Substituir Recortar" at bounding box center [0, 0] width 0 height 0
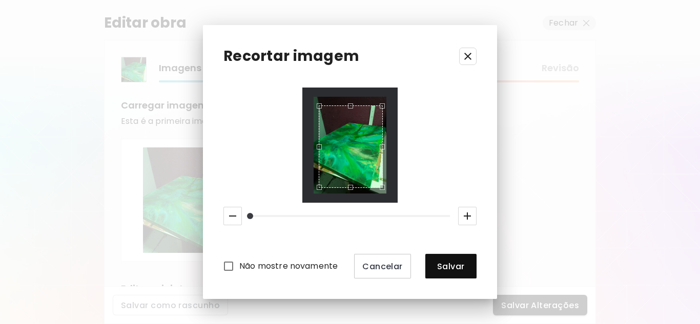
click at [471, 54] on icon "button" at bounding box center [468, 56] width 12 height 12
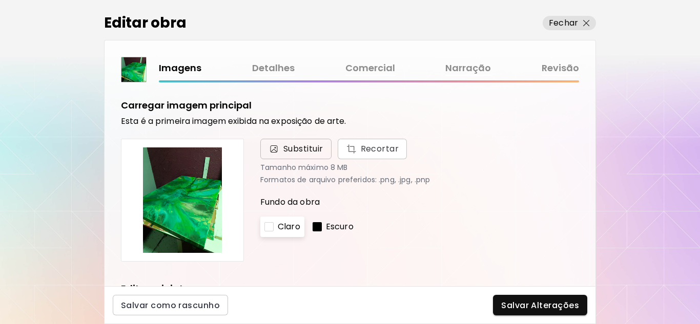
click at [304, 146] on span "Substituir" at bounding box center [303, 149] width 40 height 12
click at [0, 0] on input "Substituir Recortar" at bounding box center [0, 0] width 0 height 0
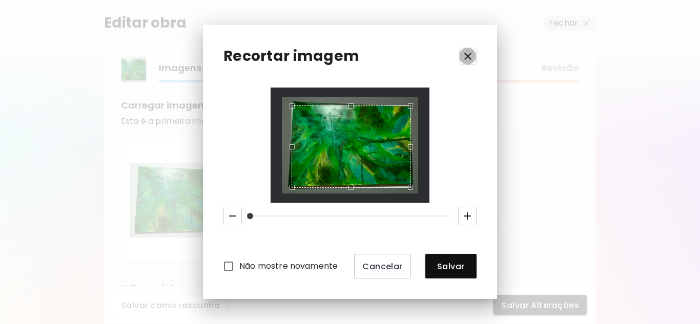
click at [470, 56] on icon "button" at bounding box center [468, 56] width 12 height 12
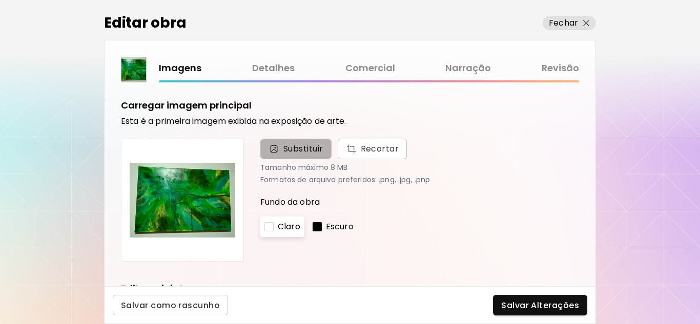
click at [299, 145] on span "Substituir" at bounding box center [303, 149] width 40 height 12
click at [0, 0] on input "Substituir Recortar" at bounding box center [0, 0] width 0 height 0
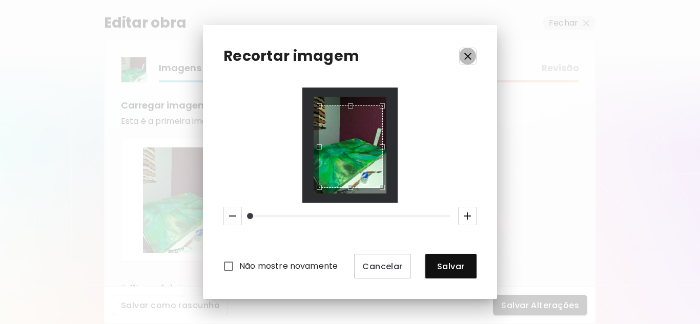
click at [467, 60] on icon "button" at bounding box center [468, 56] width 12 height 12
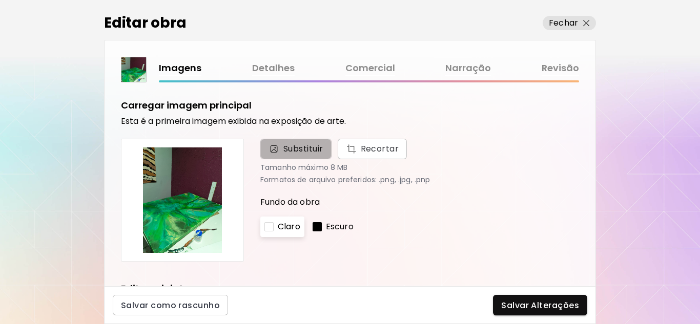
click at [286, 150] on span "Substituir" at bounding box center [303, 149] width 40 height 12
click at [0, 0] on input "Substituir Recortar" at bounding box center [0, 0] width 0 height 0
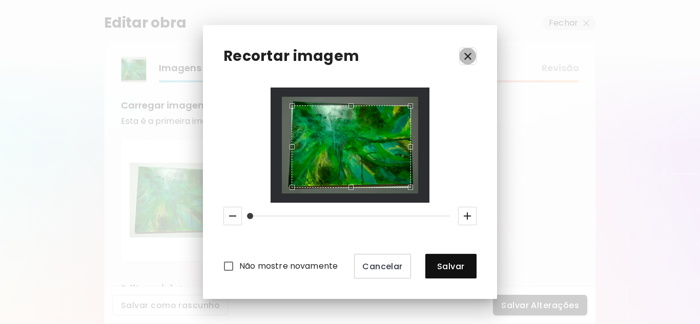
click at [466, 53] on icon "button" at bounding box center [468, 56] width 12 height 12
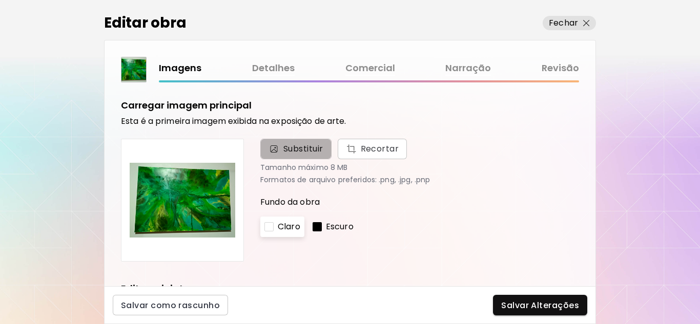
click at [297, 152] on span "Substituir" at bounding box center [303, 149] width 40 height 12
click at [0, 0] on input "Substituir Recortar" at bounding box center [0, 0] width 0 height 0
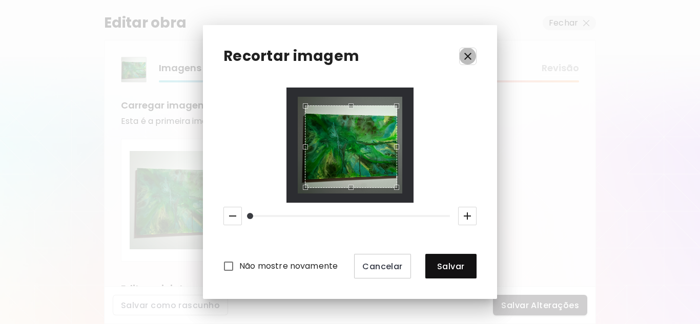
click at [468, 57] on icon "button" at bounding box center [468, 56] width 12 height 12
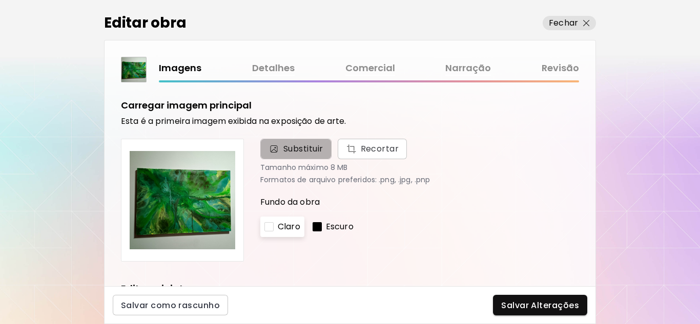
click at [300, 146] on span "Substituir" at bounding box center [303, 149] width 40 height 12
click at [0, 0] on input "Substituir Recortar" at bounding box center [0, 0] width 0 height 0
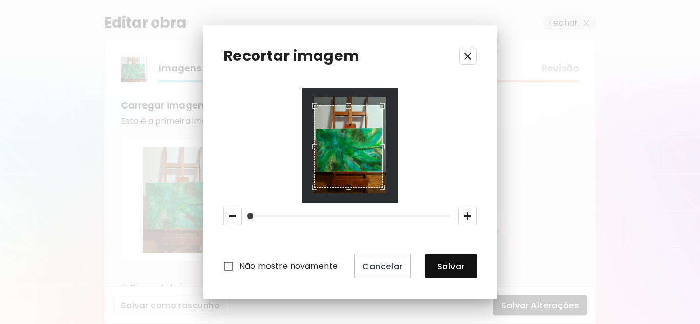
click at [312, 144] on div "Use the up and down arrow keys to move the west drag handle to change the crop …" at bounding box center [312, 144] width 0 height 0
click at [388, 144] on div "Use the up and down arrow keys to move the east drag handle to change the crop …" at bounding box center [388, 144] width 0 height 0
click at [306, 144] on div at bounding box center [349, 146] width 95 height 116
click at [347, 196] on div "Use the up and down arrow keys to move the south drag handle to change the crop…" at bounding box center [347, 196] width 0 height 0
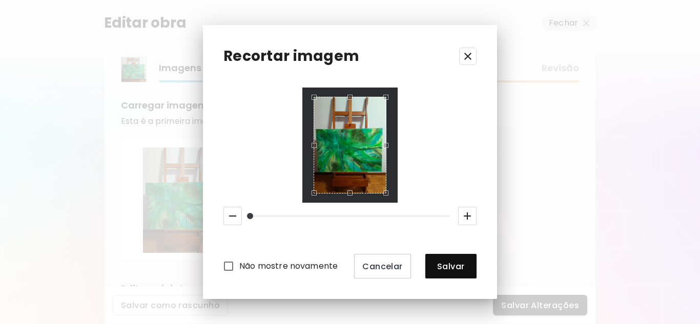
click at [347, 95] on div "Use the up and down arrow keys to move the north drag handle to change the crop…" at bounding box center [347, 95] width 0 height 0
click at [446, 268] on span "Salvar" at bounding box center [450, 266] width 35 height 11
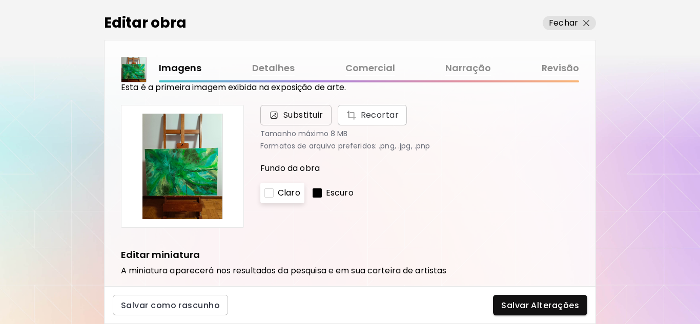
scroll to position [51, 0]
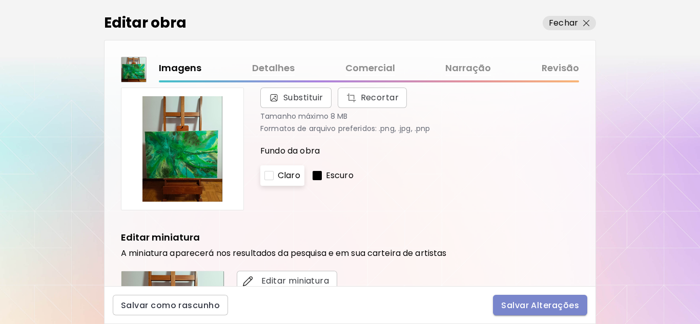
click at [544, 305] on span "Salvar Alterações" at bounding box center [540, 305] width 78 height 11
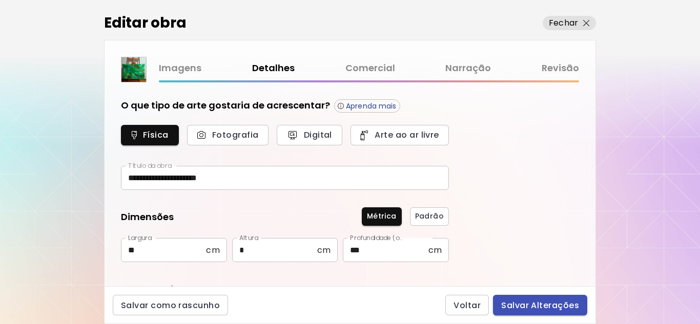
type input "********"
click at [544, 302] on span "Salvar Alterações" at bounding box center [540, 305] width 78 height 11
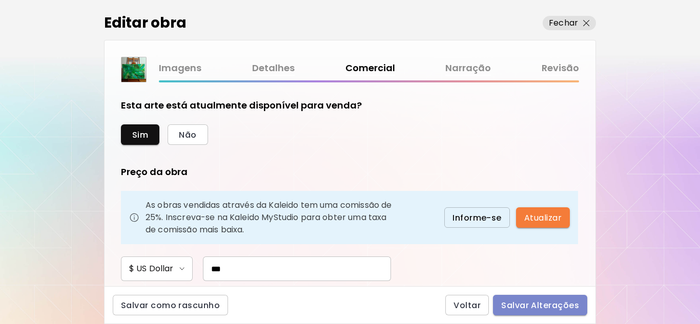
click at [545, 305] on span "Salvar Alterações" at bounding box center [540, 305] width 78 height 11
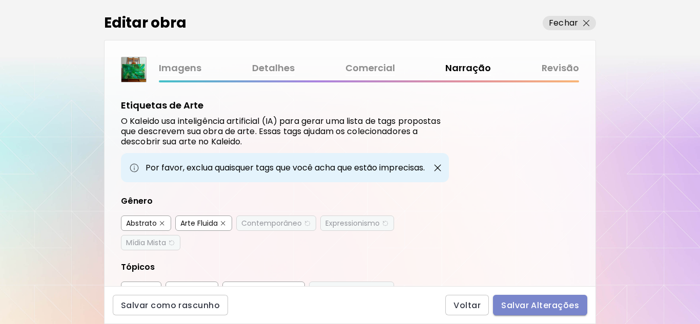
click at [543, 307] on span "Salvar Alterações" at bounding box center [540, 305] width 78 height 11
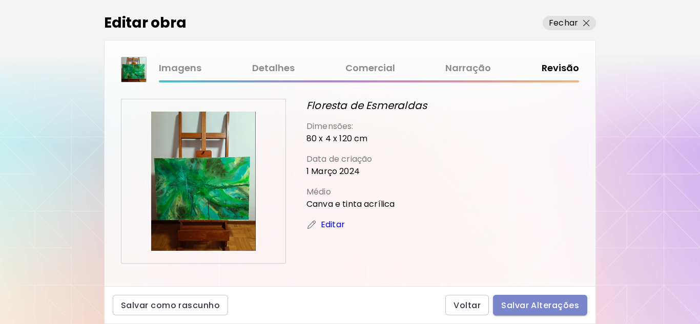
click at [543, 307] on span "Salvar Alterações" at bounding box center [540, 305] width 78 height 11
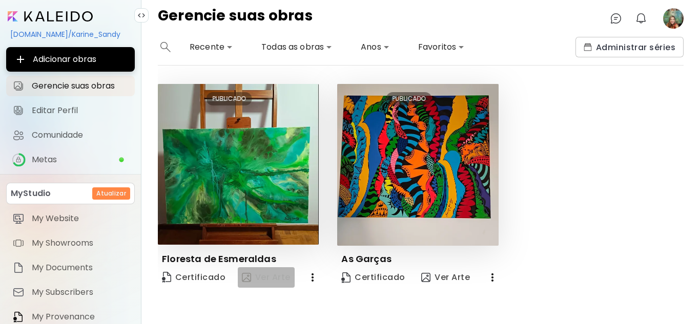
click at [272, 278] on span "Ver Arte" at bounding box center [266, 278] width 49 height 12
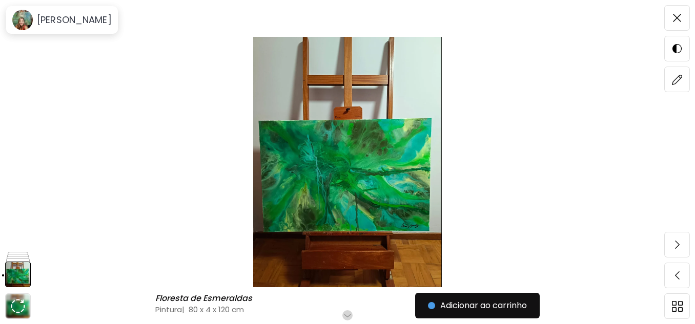
scroll to position [51, 0]
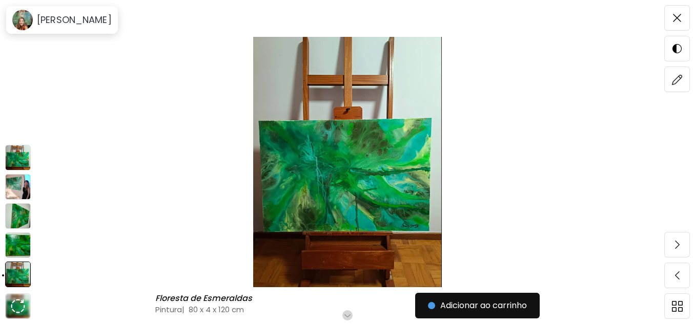
click at [20, 157] on img at bounding box center [18, 158] width 26 height 26
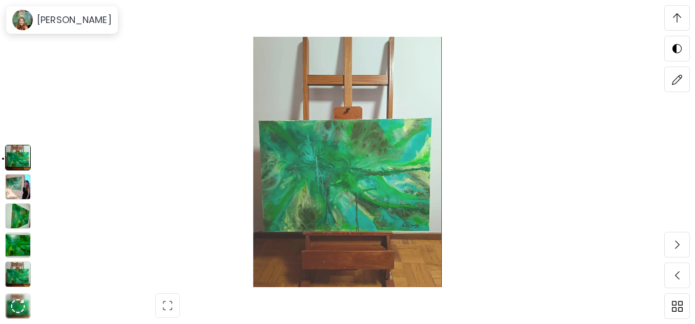
scroll to position [311, 0]
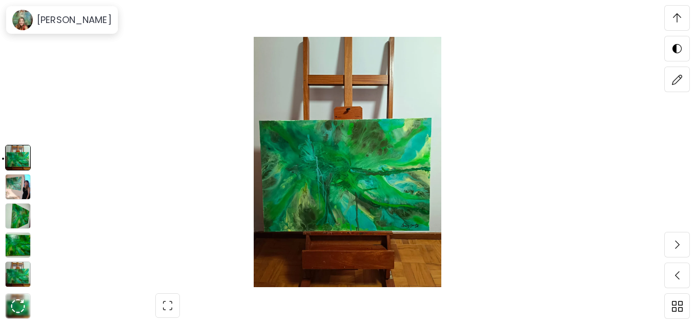
click at [18, 186] on img at bounding box center [18, 187] width 26 height 26
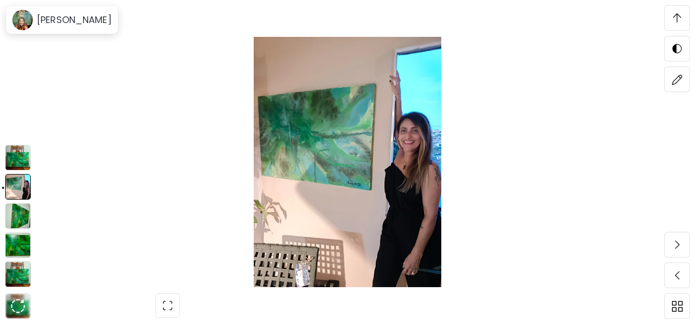
click at [23, 217] on img at bounding box center [18, 216] width 26 height 26
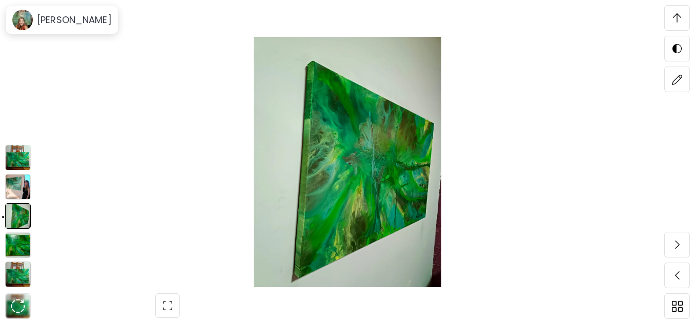
click at [23, 243] on img at bounding box center [18, 246] width 26 height 26
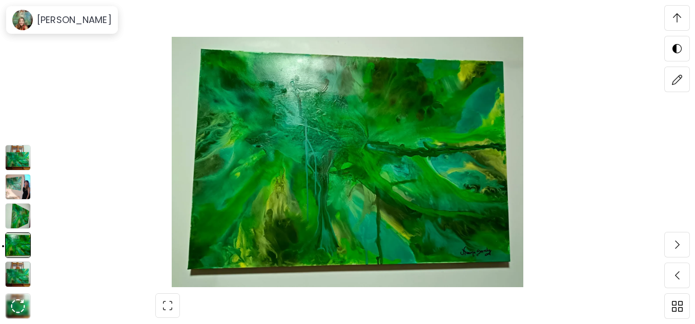
click at [25, 269] on img at bounding box center [18, 275] width 26 height 26
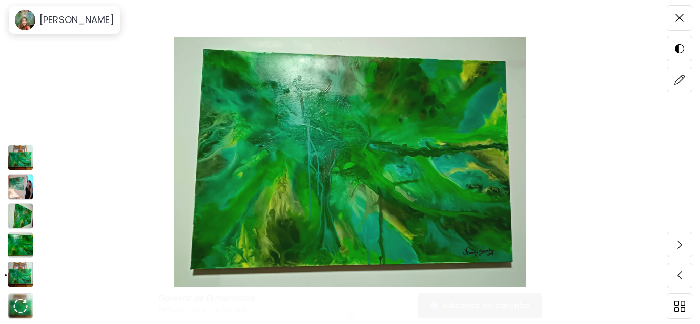
scroll to position [0, 0]
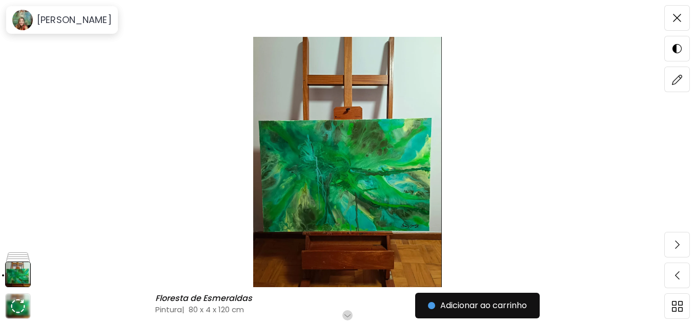
drag, startPoint x: 26, startPoint y: 267, endPoint x: 606, endPoint y: 219, distance: 582.0
click at [606, 219] on img at bounding box center [347, 162] width 609 height 251
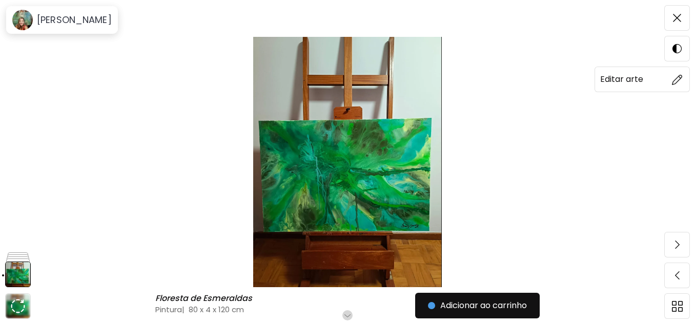
click at [680, 80] on img at bounding box center [677, 79] width 11 height 11
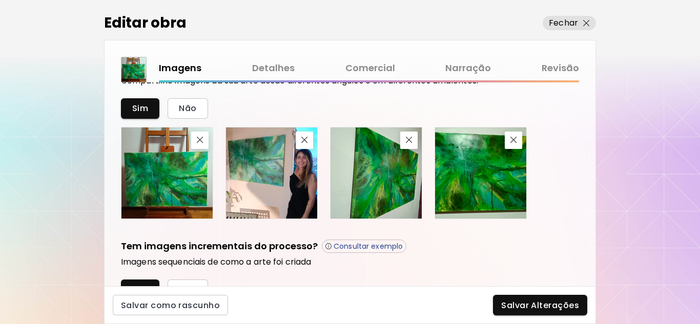
scroll to position [388, 0]
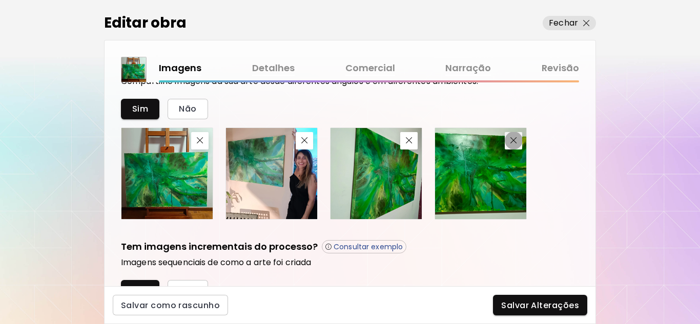
click at [514, 142] on img "button" at bounding box center [513, 140] width 7 height 7
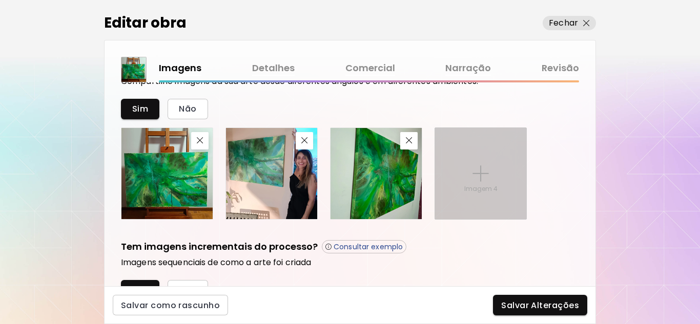
click at [494, 185] on p "Imagem 4" at bounding box center [480, 188] width 33 height 9
click at [0, 0] on input "Imagem 4" at bounding box center [0, 0] width 0 height 0
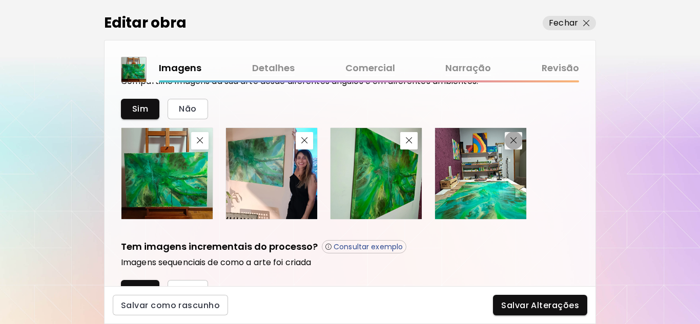
click at [518, 140] on span "button" at bounding box center [513, 140] width 12 height 7
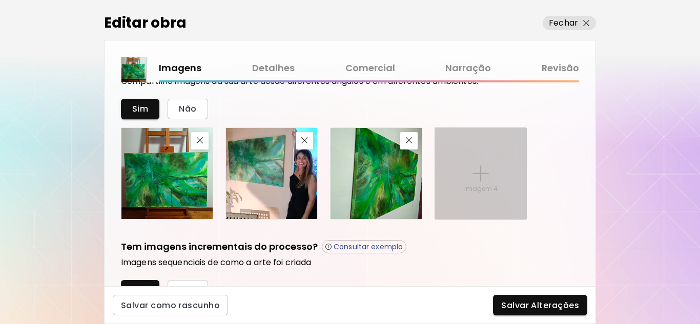
click at [483, 165] on img at bounding box center [480, 173] width 16 height 16
click at [0, 0] on input "Imagem 4" at bounding box center [0, 0] width 0 height 0
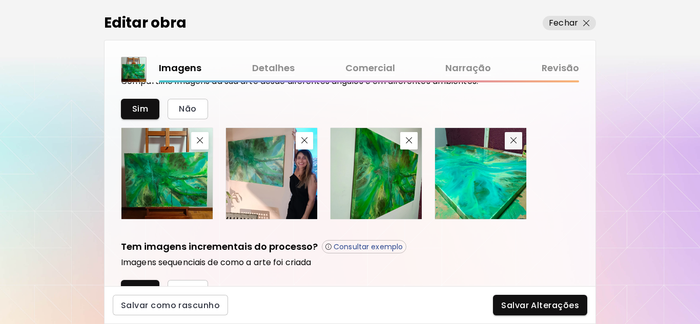
click at [517, 142] on span "button" at bounding box center [513, 140] width 12 height 7
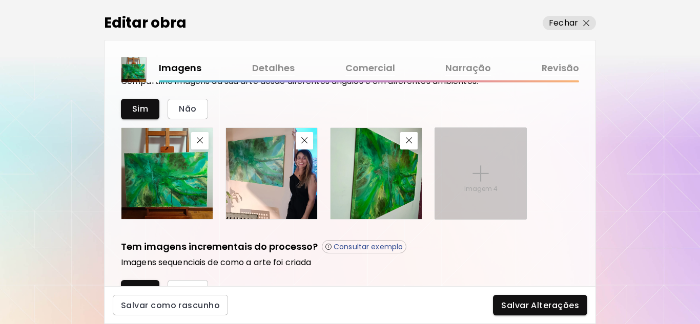
click at [472, 187] on p "Imagem 4" at bounding box center [480, 188] width 33 height 9
click at [0, 0] on input "Imagem 4" at bounding box center [0, 0] width 0 height 0
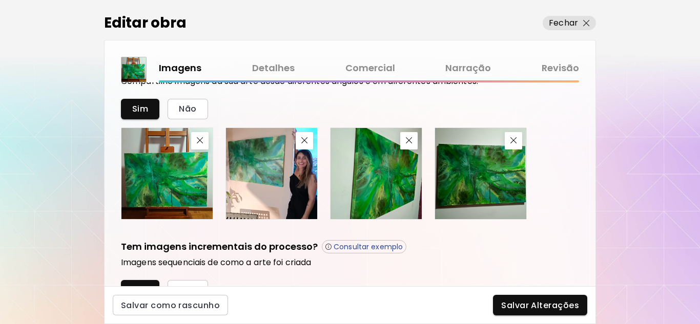
scroll to position [337, 0]
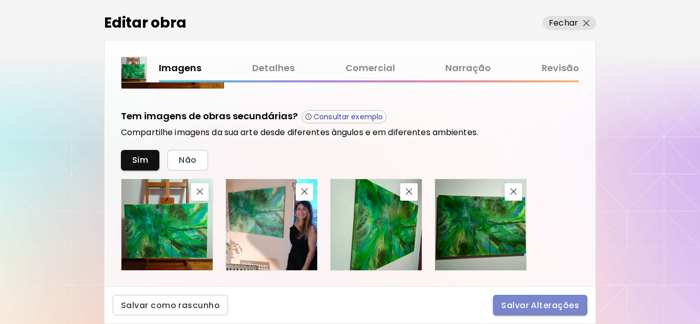
click at [526, 305] on span "Salvar Alterações" at bounding box center [540, 305] width 78 height 11
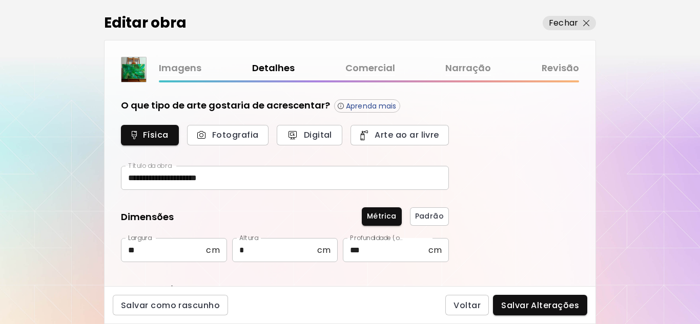
type input "********"
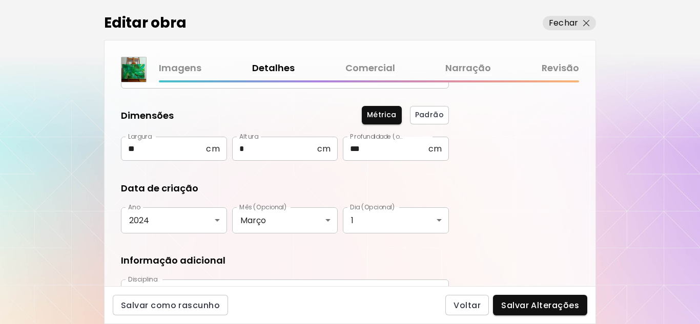
scroll to position [102, 0]
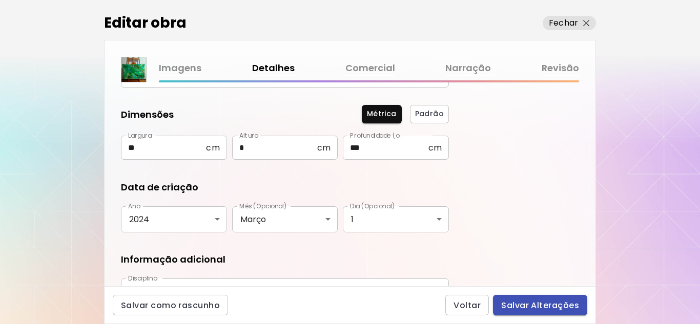
click at [523, 301] on span "Salvar Alterações" at bounding box center [540, 305] width 78 height 11
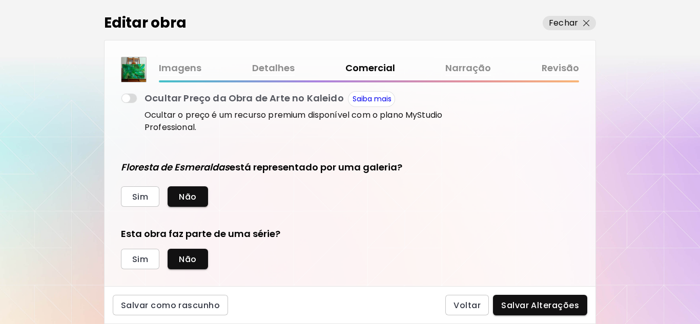
scroll to position [219, 0]
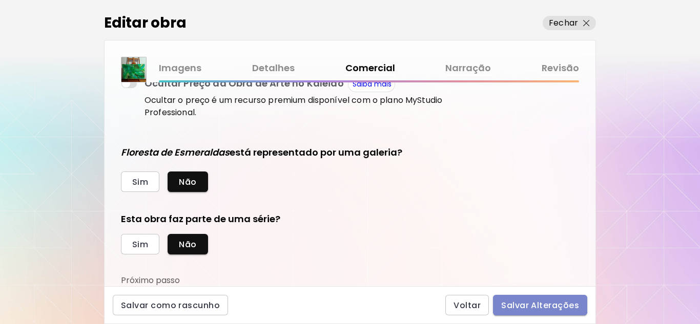
click at [534, 304] on span "Salvar Alterações" at bounding box center [540, 305] width 78 height 11
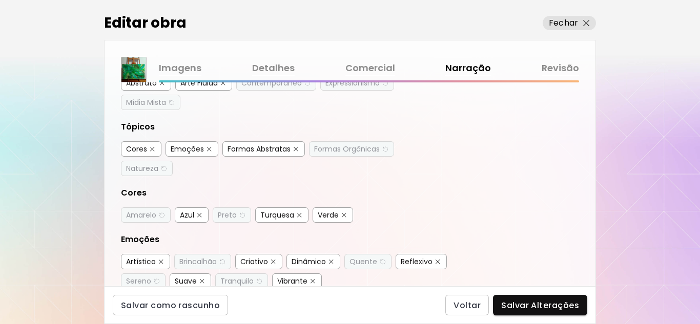
scroll to position [154, 0]
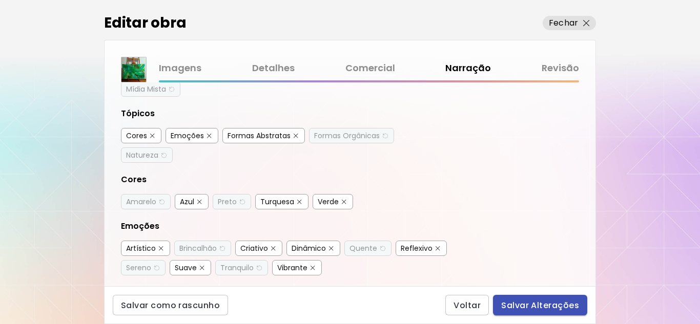
click at [544, 300] on span "Salvar Alterações" at bounding box center [540, 305] width 78 height 11
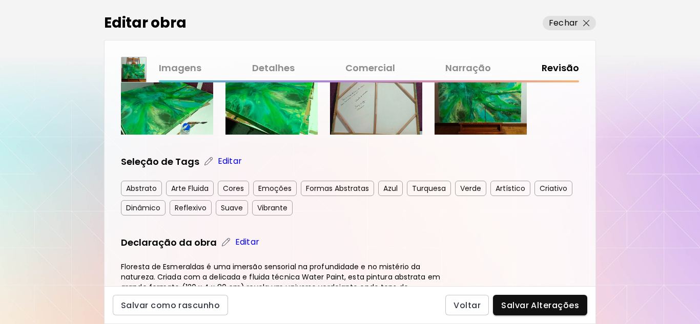
scroll to position [512, 0]
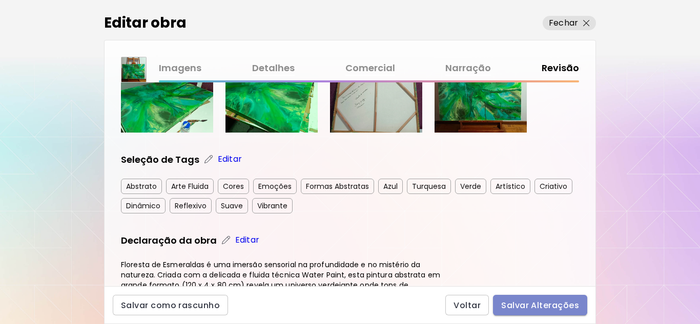
click at [530, 302] on span "Salvar Alterações" at bounding box center [540, 305] width 78 height 11
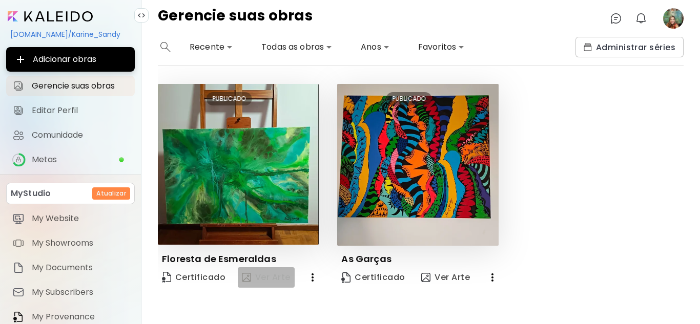
click at [268, 276] on span "Ver Arte" at bounding box center [266, 278] width 49 height 12
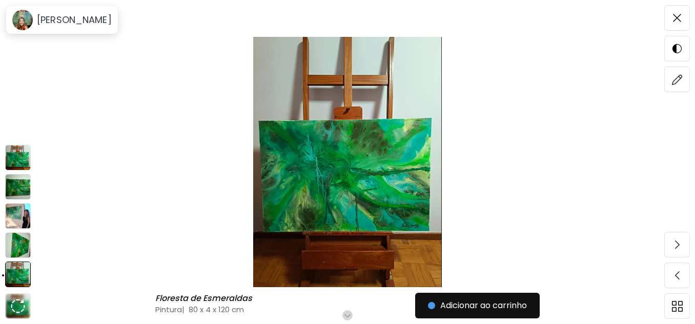
click at [22, 156] on img at bounding box center [18, 158] width 26 height 26
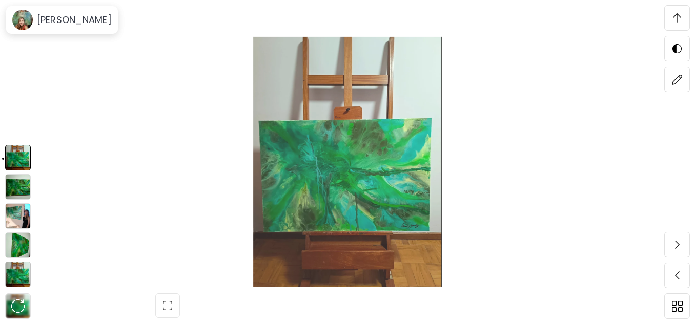
scroll to position [311, 0]
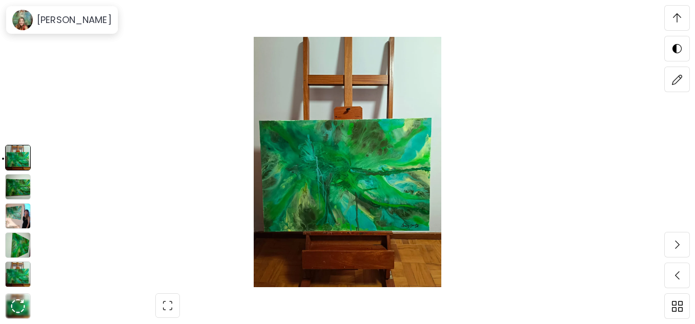
click at [13, 186] on img at bounding box center [18, 187] width 26 height 26
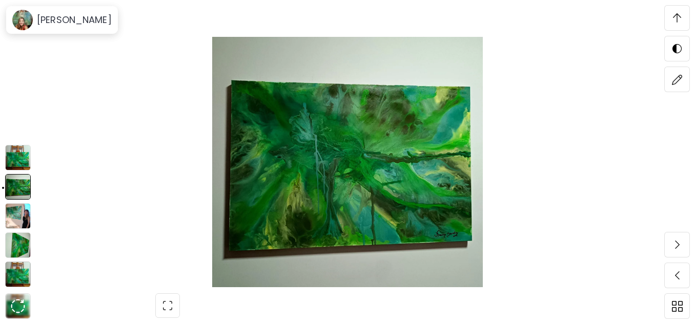
click at [20, 219] on img at bounding box center [18, 216] width 26 height 26
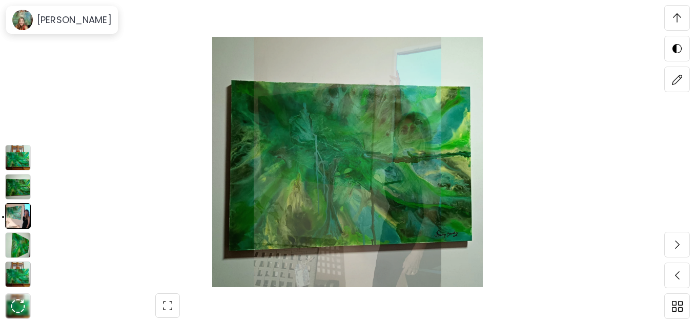
scroll to position [2482, 0]
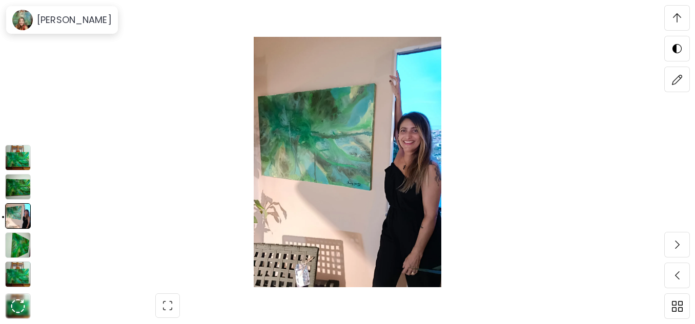
click at [17, 157] on img at bounding box center [18, 158] width 26 height 26
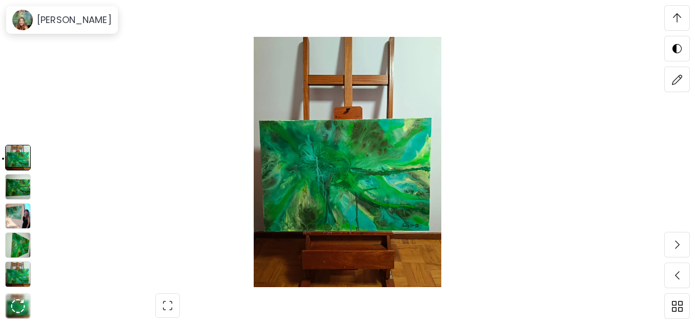
click at [22, 188] on img at bounding box center [18, 187] width 26 height 26
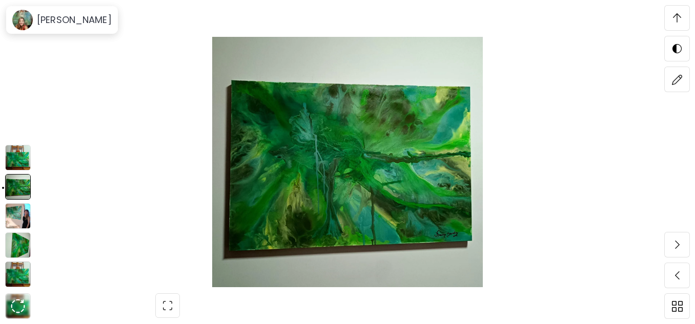
click at [19, 220] on img at bounding box center [18, 216] width 26 height 26
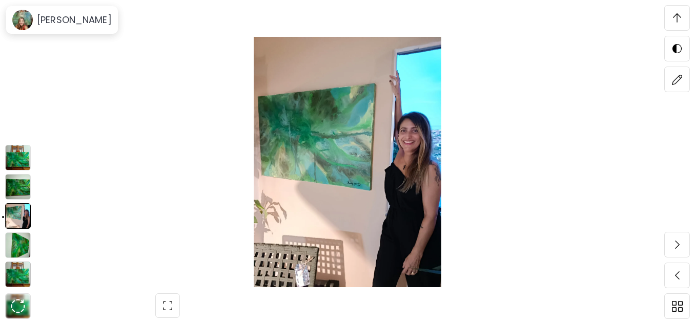
click at [23, 245] on img at bounding box center [18, 246] width 26 height 26
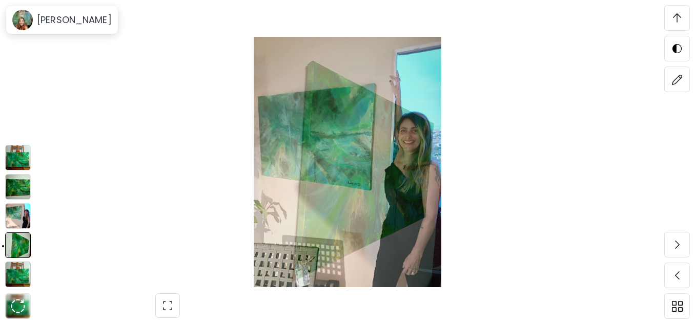
scroll to position [2840, 0]
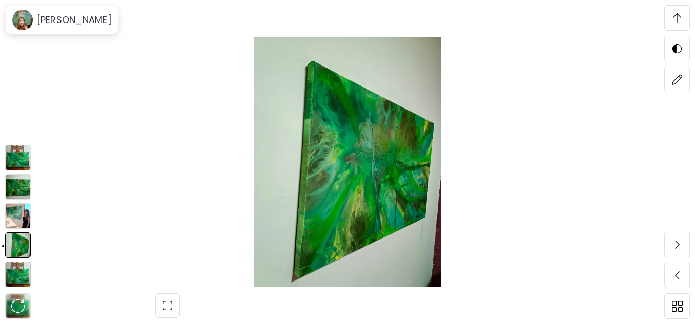
click at [23, 275] on img at bounding box center [18, 275] width 26 height 26
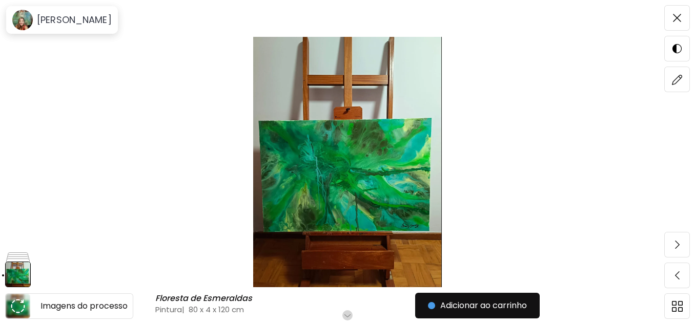
click at [22, 304] on img at bounding box center [18, 306] width 14 height 14
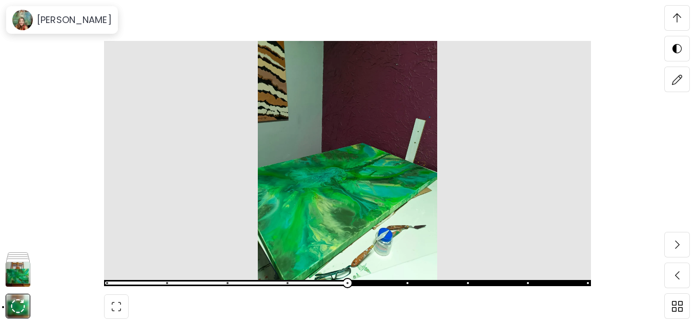
scroll to position [5347, 0]
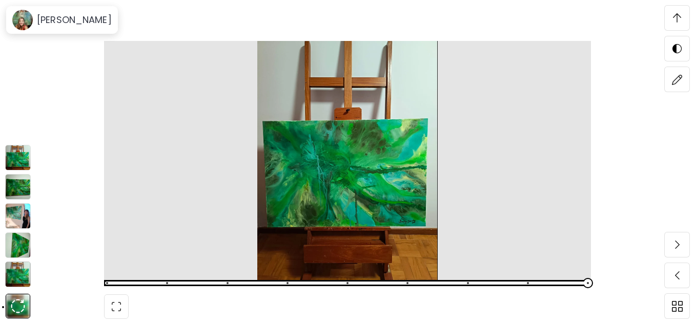
click at [18, 245] on img at bounding box center [18, 246] width 26 height 26
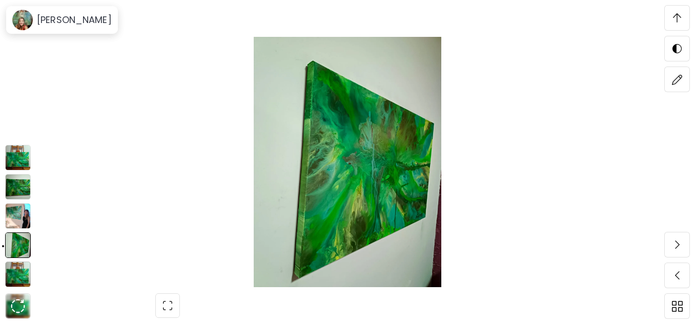
click at [18, 267] on img at bounding box center [18, 275] width 26 height 26
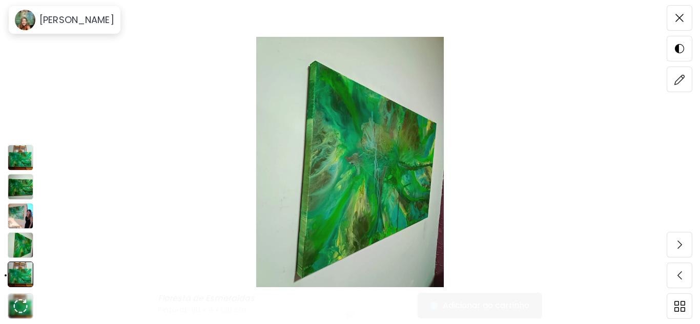
scroll to position [0, 0]
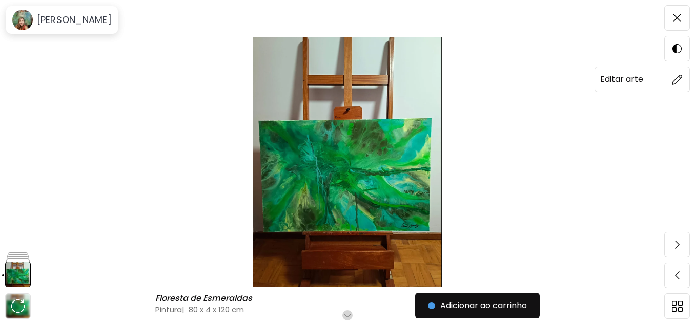
click at [679, 79] on img at bounding box center [677, 79] width 11 height 11
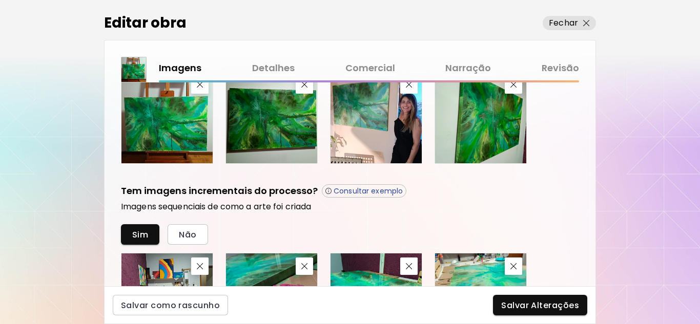
scroll to position [337, 0]
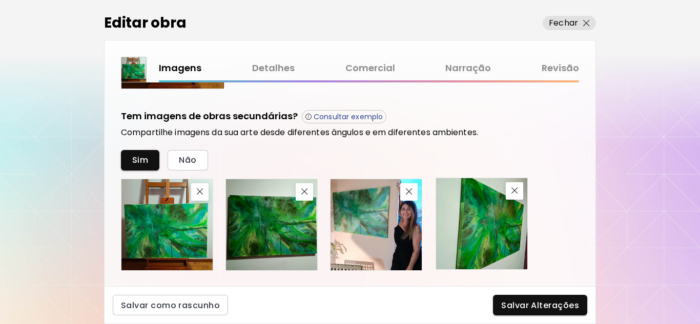
click at [502, 226] on img at bounding box center [481, 223] width 91 height 91
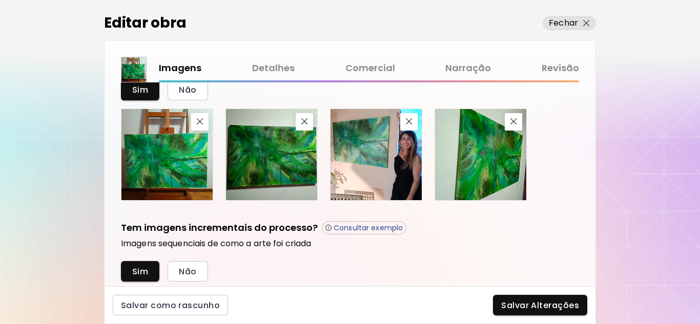
scroll to position [388, 0]
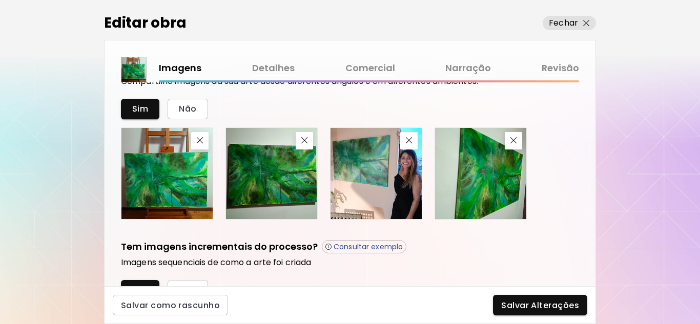
click at [271, 179] on img at bounding box center [271, 173] width 91 height 91
click at [484, 178] on img at bounding box center [480, 173] width 91 height 91
click at [494, 195] on img at bounding box center [480, 173] width 91 height 91
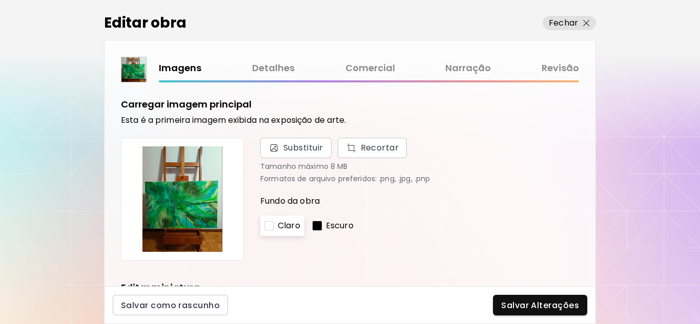
scroll to position [0, 0]
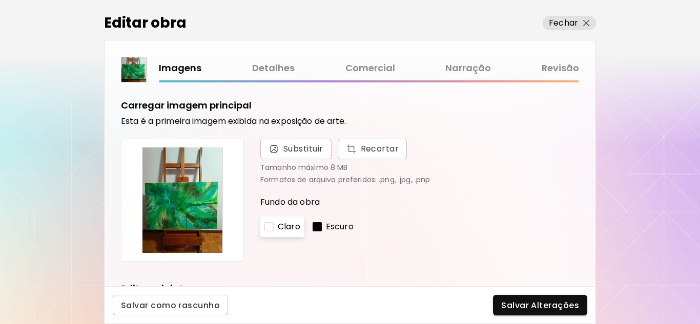
click at [276, 68] on link "Detalhes" at bounding box center [273, 68] width 43 height 15
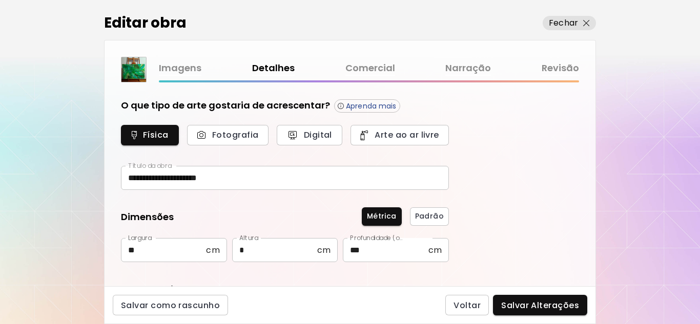
type input "********"
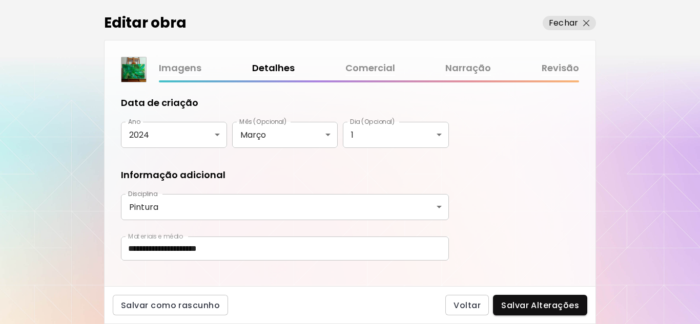
scroll to position [202, 0]
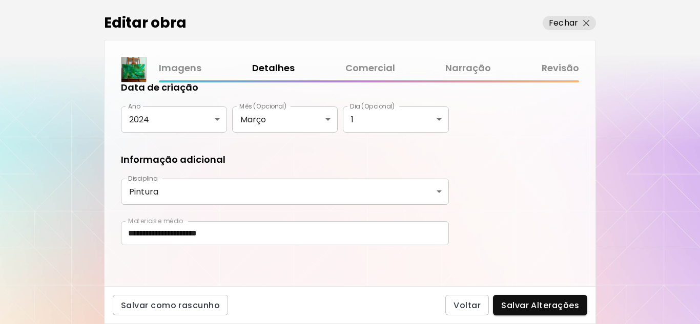
click at [370, 66] on link "Comercial" at bounding box center [370, 68] width 50 height 15
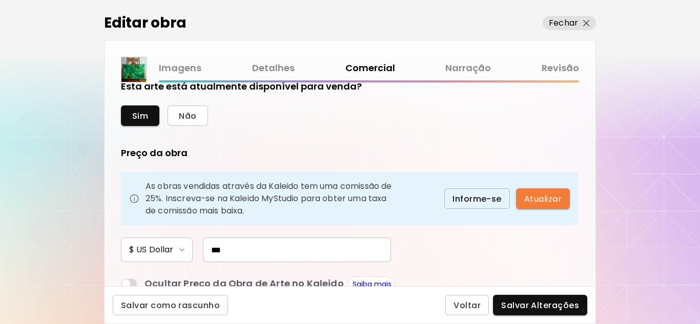
scroll to position [14, 0]
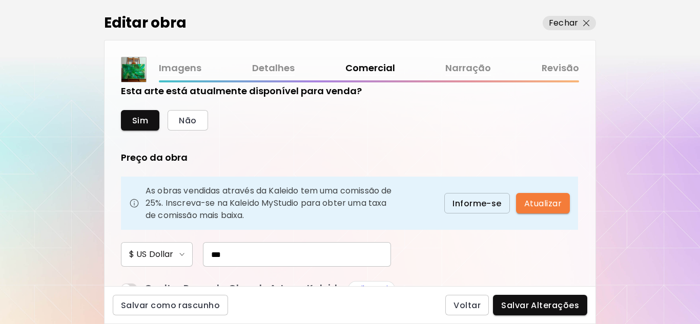
click at [469, 71] on link "Narração" at bounding box center [468, 68] width 46 height 15
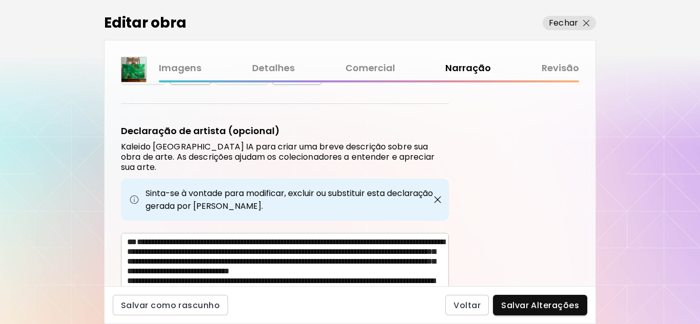
scroll to position [386, 0]
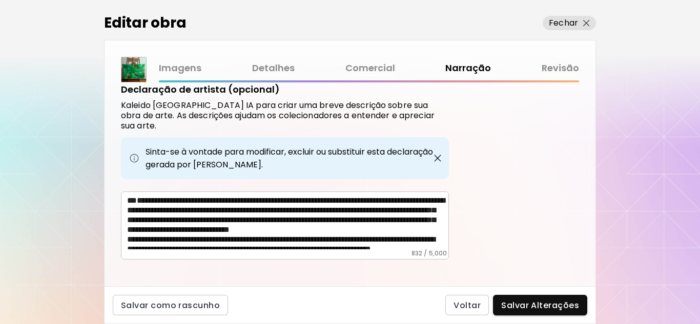
click at [568, 65] on link "Revisão" at bounding box center [560, 68] width 37 height 15
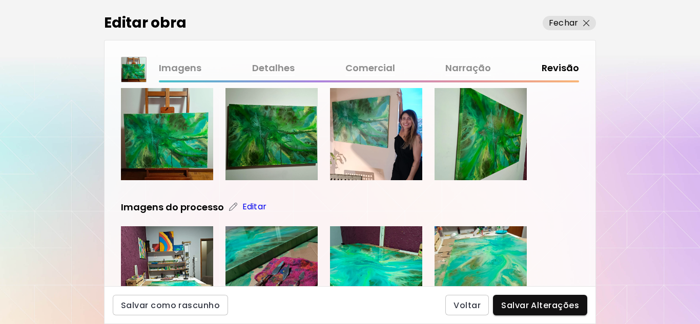
scroll to position [174, 0]
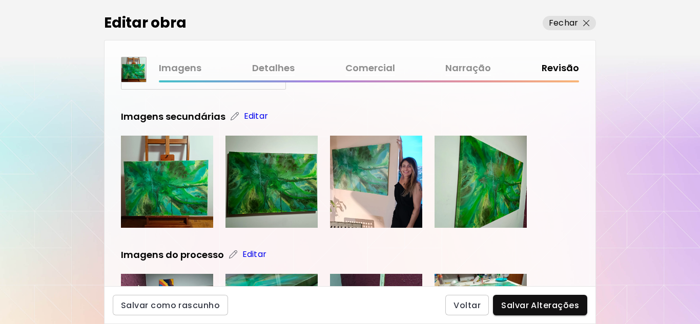
click at [572, 179] on div at bounding box center [350, 182] width 458 height 92
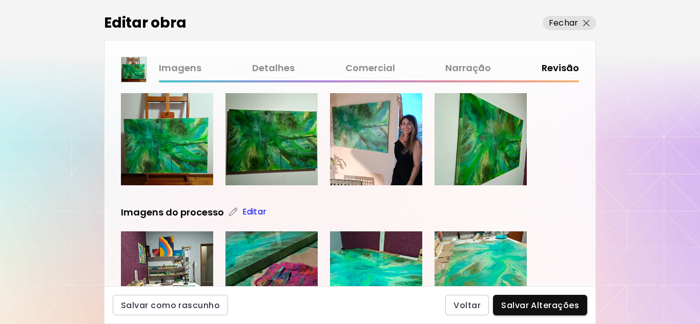
scroll to position [199, 0]
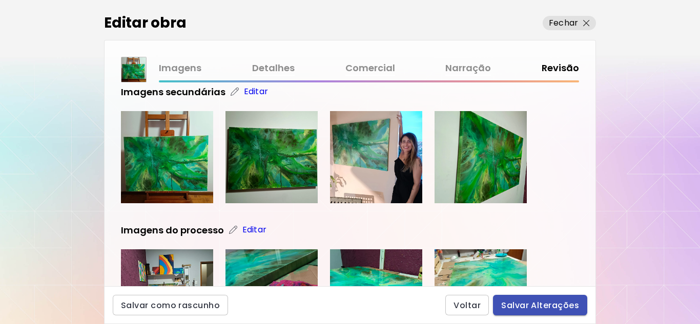
click at [542, 305] on span "Salvar Alterações" at bounding box center [540, 305] width 78 height 11
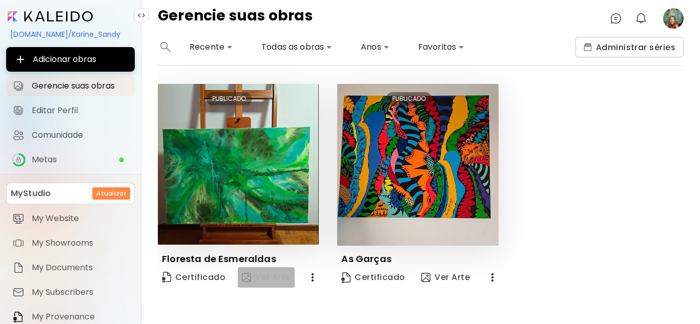
click at [267, 275] on span "Ver Arte" at bounding box center [266, 278] width 49 height 12
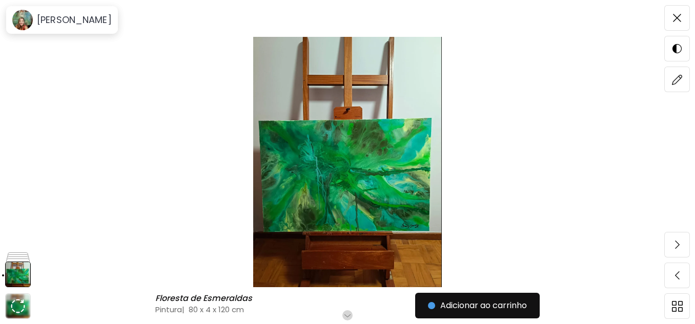
click at [322, 222] on img at bounding box center [347, 162] width 609 height 251
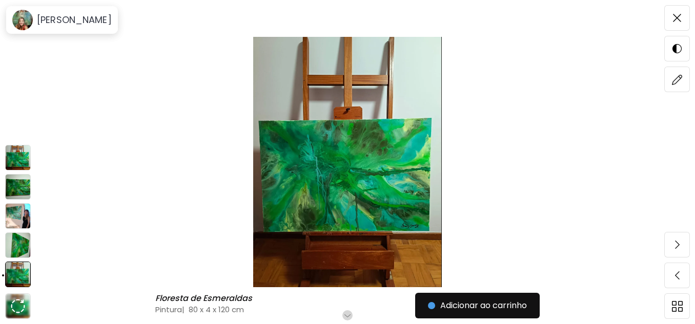
click at [22, 158] on img at bounding box center [18, 158] width 26 height 26
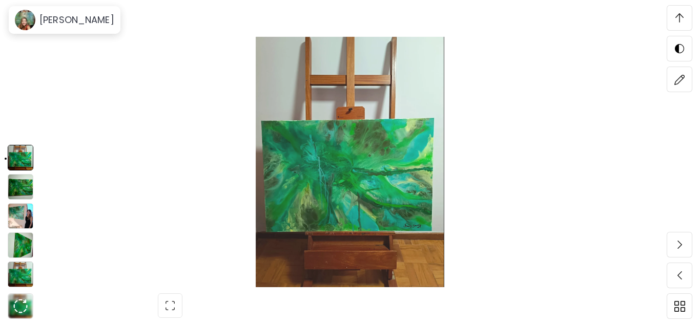
scroll to position [311, 0]
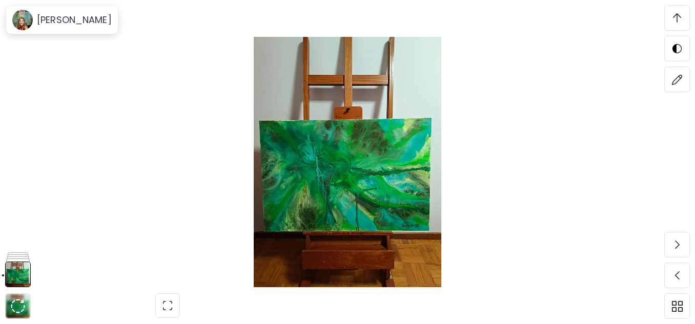
click at [583, 197] on img at bounding box center [347, 162] width 609 height 251
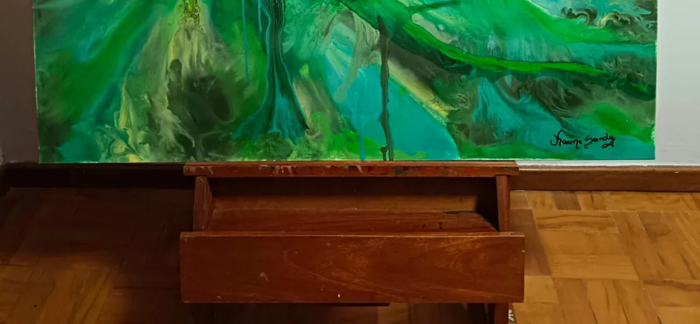
scroll to position [564, 0]
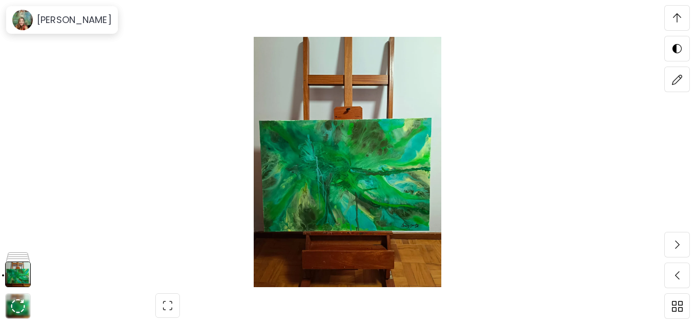
click at [389, 162] on img at bounding box center [347, 162] width 609 height 251
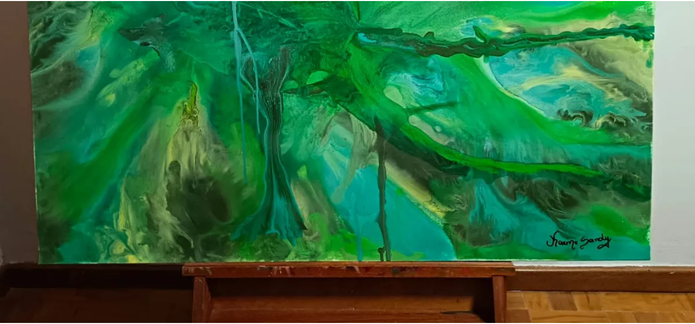
scroll to position [512, 0]
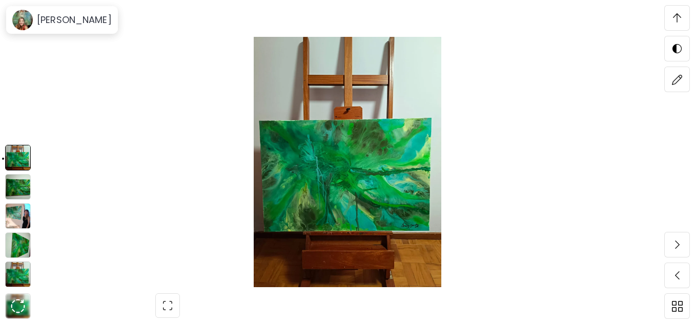
click at [25, 185] on img at bounding box center [18, 187] width 26 height 26
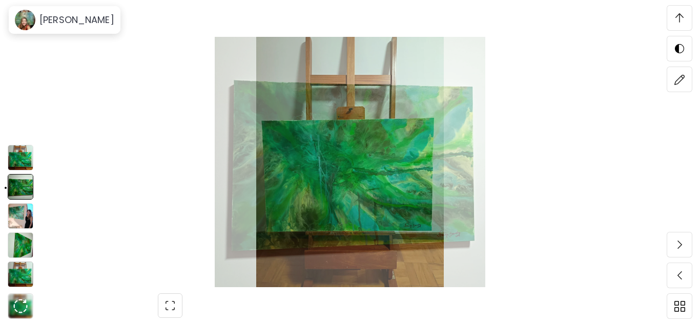
scroll to position [2124, 0]
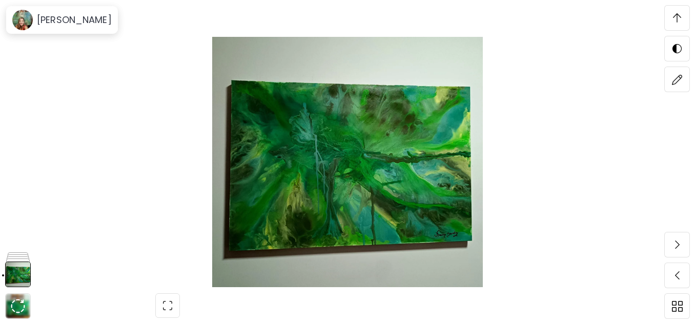
click at [391, 185] on img at bounding box center [347, 162] width 609 height 251
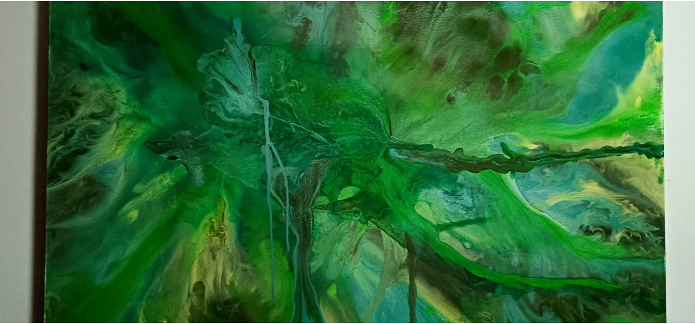
scroll to position [256, 0]
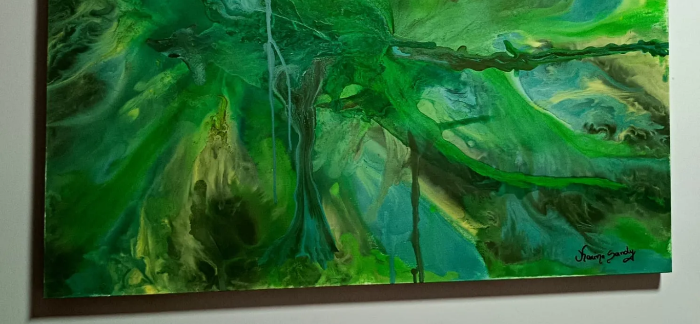
click at [544, 207] on img at bounding box center [350, 68] width 700 height 649
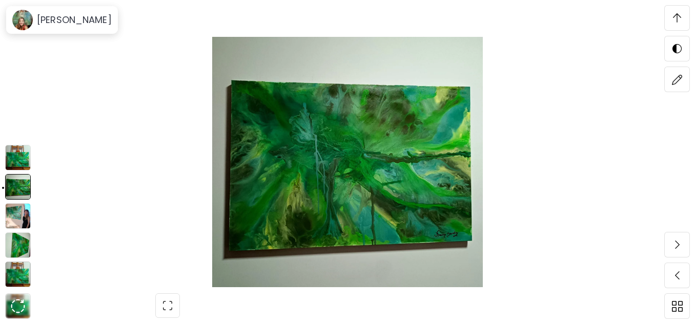
click at [24, 217] on img at bounding box center [18, 216] width 26 height 26
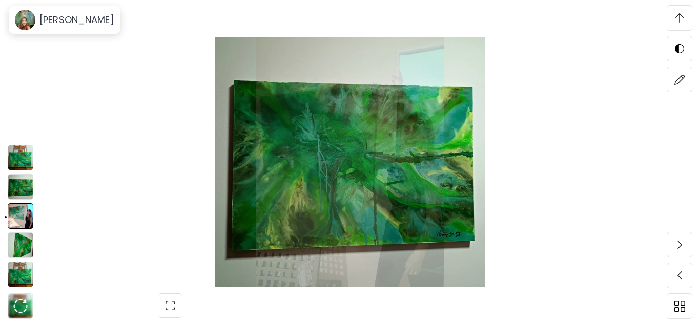
scroll to position [2482, 0]
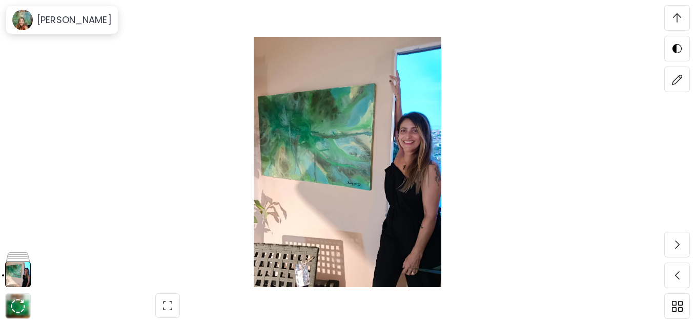
click at [376, 215] on img at bounding box center [347, 162] width 609 height 251
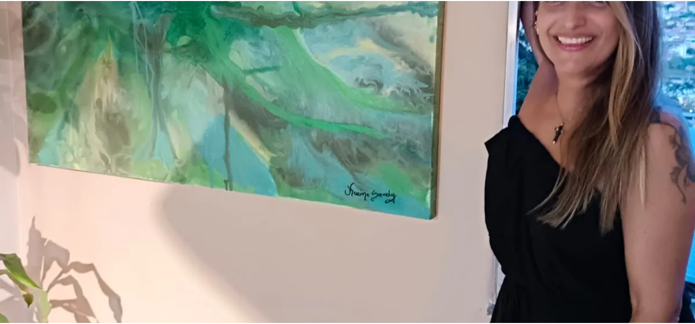
scroll to position [359, 0]
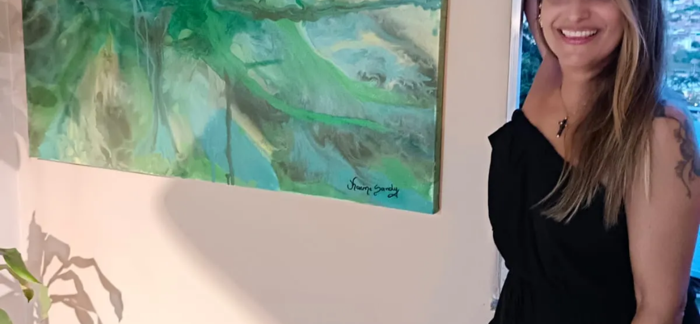
click at [336, 228] on img at bounding box center [350, 107] width 700 height 933
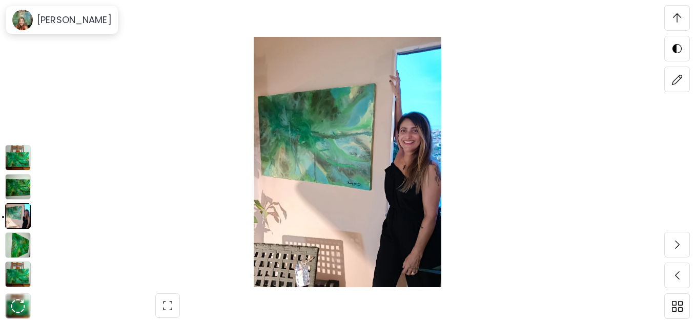
click at [12, 249] on img at bounding box center [18, 246] width 26 height 26
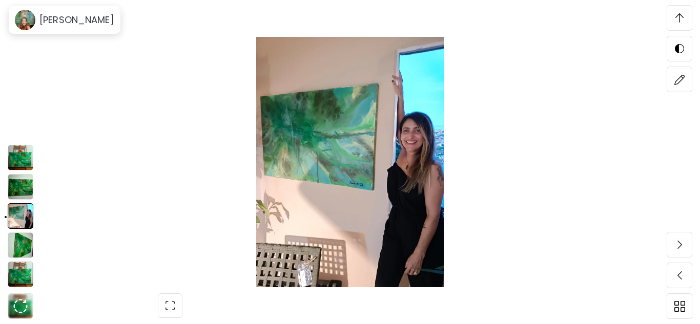
scroll to position [2840, 0]
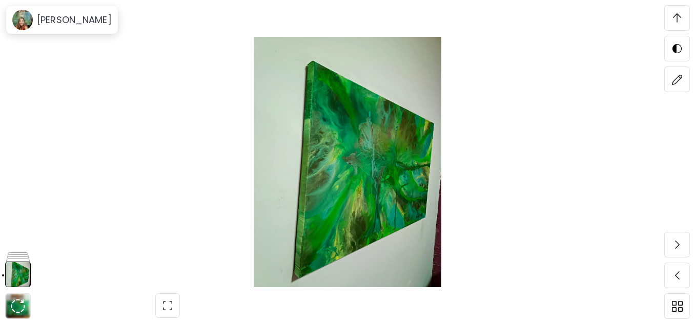
click at [367, 224] on img at bounding box center [347, 162] width 609 height 251
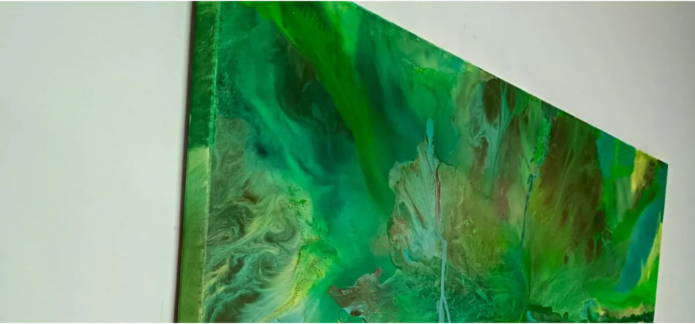
scroll to position [154, 0]
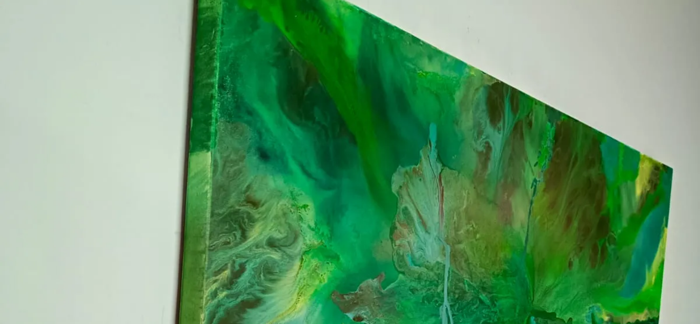
click at [385, 171] on img at bounding box center [350, 312] width 700 height 933
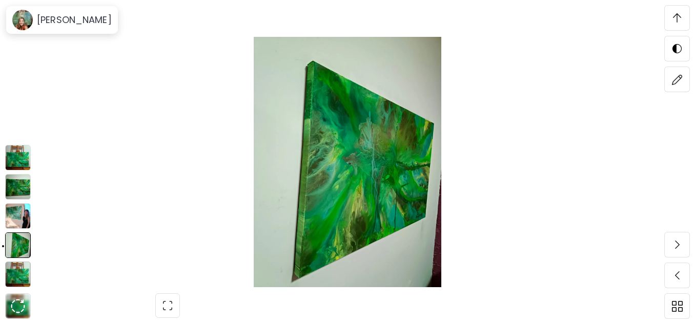
click at [16, 274] on img at bounding box center [18, 275] width 26 height 26
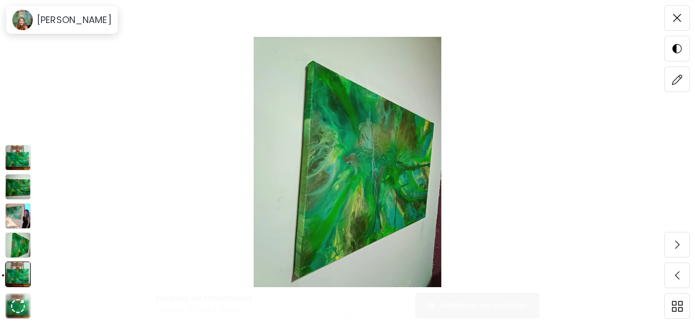
scroll to position [0, 0]
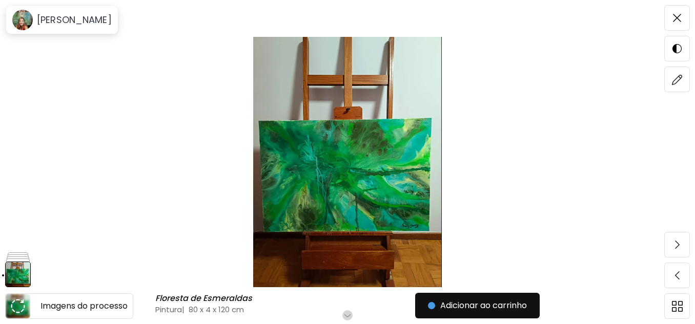
click at [20, 300] on img at bounding box center [18, 306] width 14 height 14
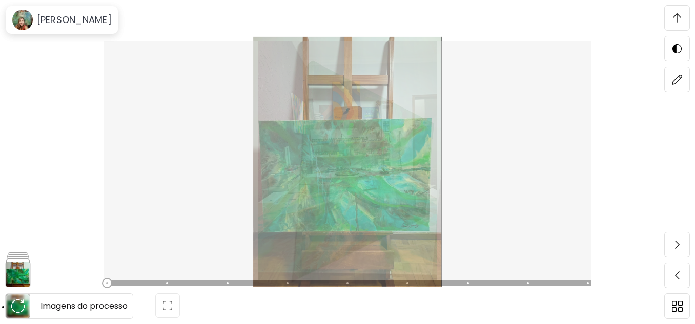
scroll to position [311, 0]
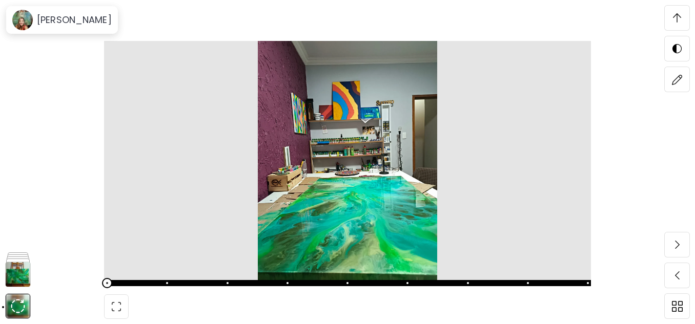
click at [440, 241] on div at bounding box center [347, 160] width 487 height 239
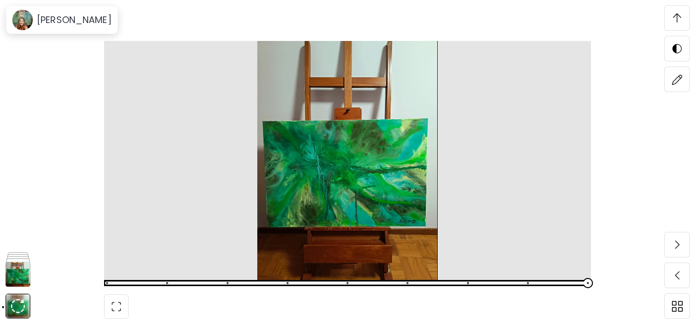
scroll to position [3556, 0]
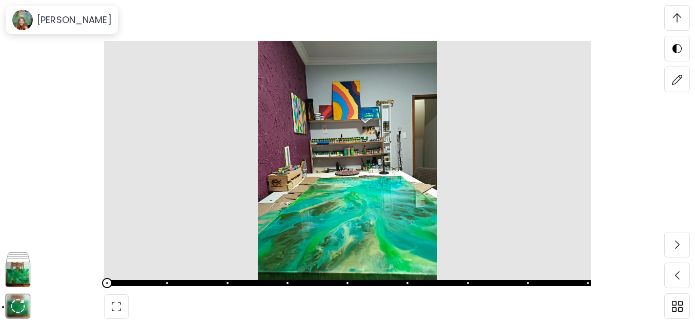
click at [645, 179] on div at bounding box center [347, 162] width 695 height 324
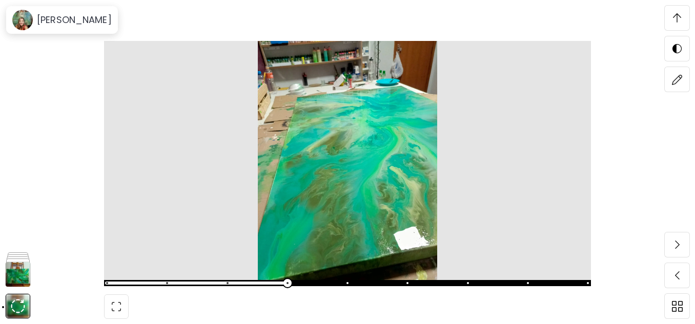
scroll to position [4989, 0]
click at [31, 193] on div at bounding box center [347, 162] width 695 height 324
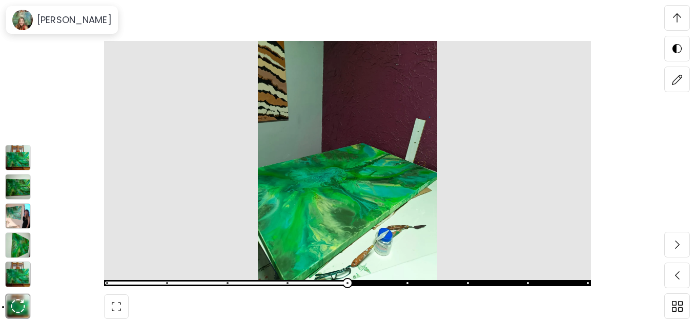
scroll to position [5347, 0]
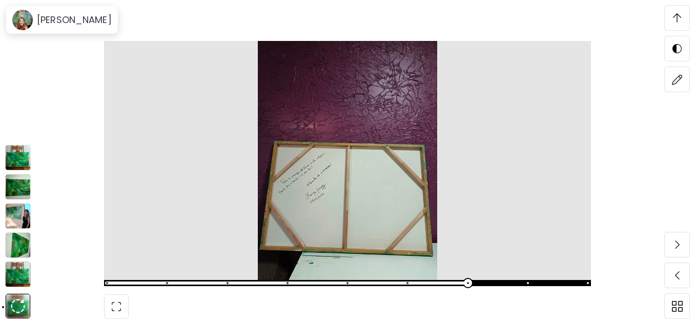
click at [19, 163] on img at bounding box center [18, 158] width 26 height 26
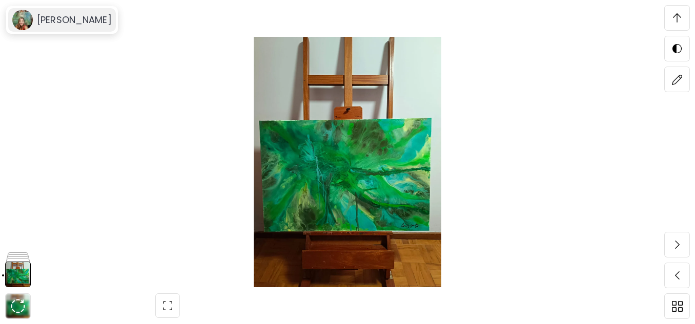
click at [79, 20] on h6 "[PERSON_NAME]" at bounding box center [74, 20] width 75 height 12
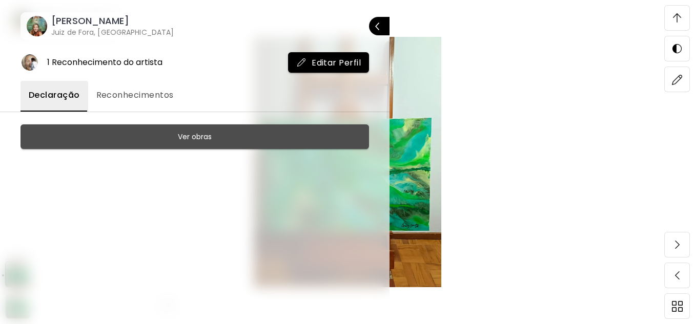
click at [197, 136] on h6 "Ver obras" at bounding box center [195, 137] width 34 height 12
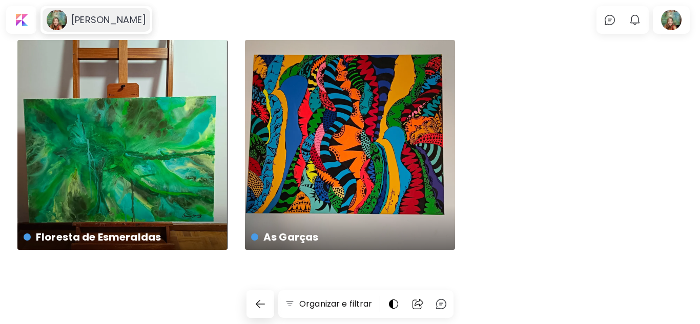
click at [58, 19] on image at bounding box center [57, 20] width 20 height 20
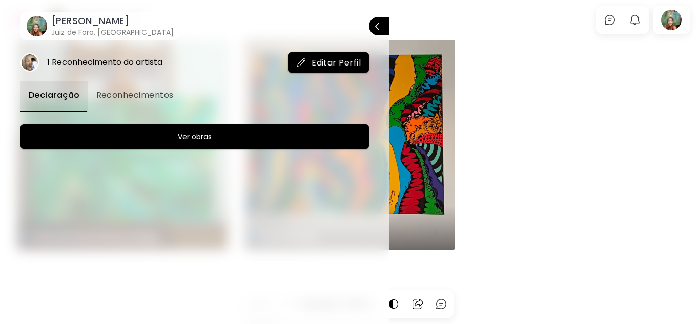
click at [136, 93] on span "Reconhecimentos" at bounding box center [134, 95] width 77 height 12
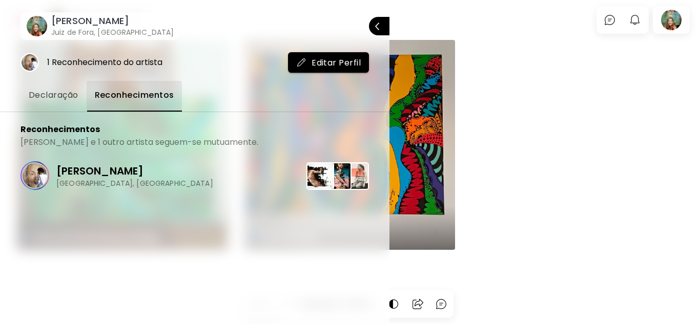
click at [50, 91] on span "Declaração" at bounding box center [54, 95] width 50 height 12
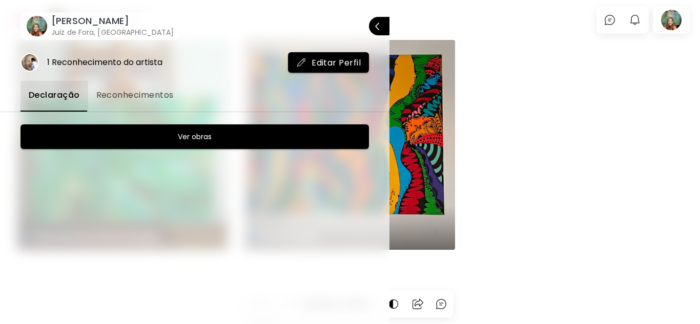
click at [671, 19] on div at bounding box center [350, 162] width 700 height 324
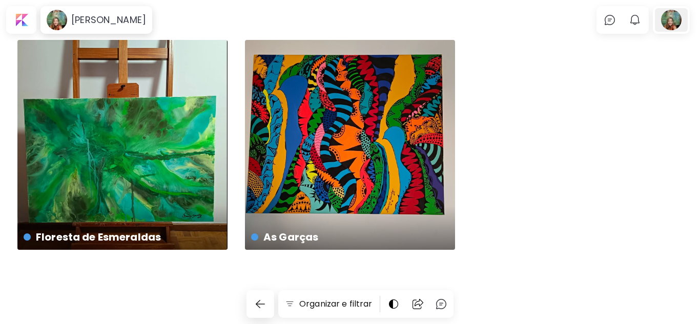
click at [675, 21] on div at bounding box center [671, 20] width 33 height 24
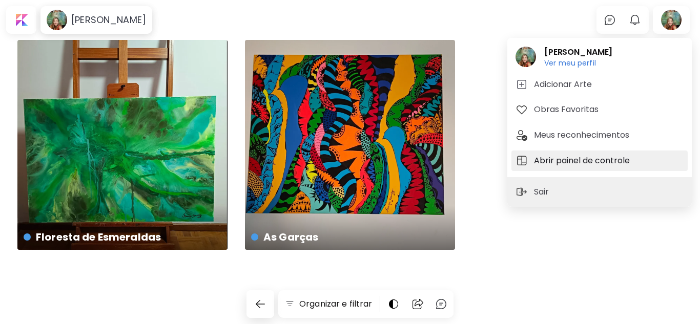
click at [574, 158] on h5 "Abrir painel de controle" at bounding box center [583, 161] width 99 height 12
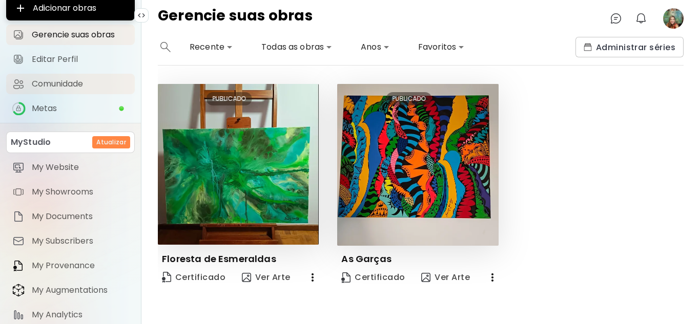
scroll to position [86, 0]
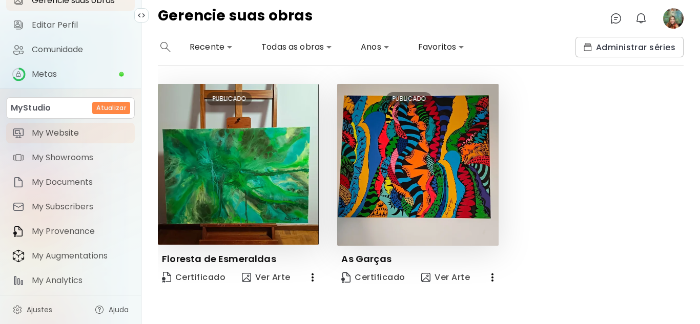
click at [52, 132] on span "My Website" at bounding box center [80, 133] width 97 height 10
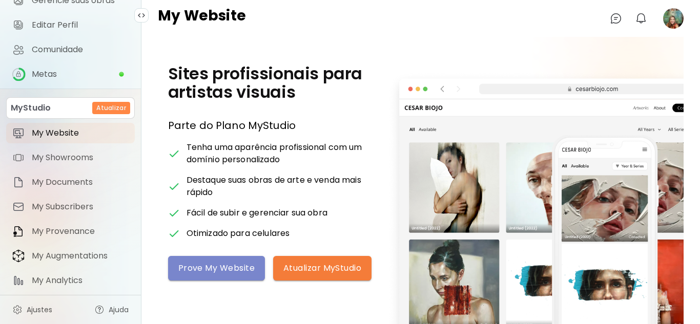
click at [213, 270] on span "Prove My Website" at bounding box center [216, 268] width 76 height 11
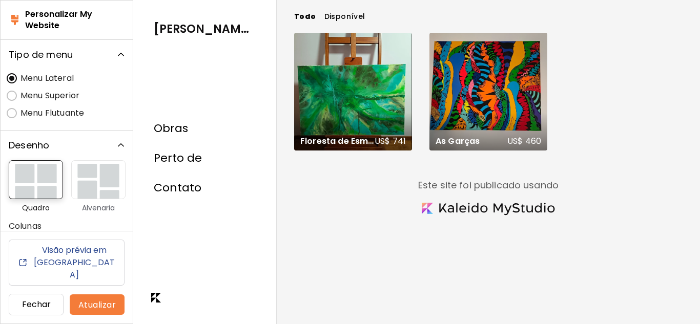
click at [69, 263] on h6 "Visão prévia em nova aba" at bounding box center [74, 262] width 84 height 37
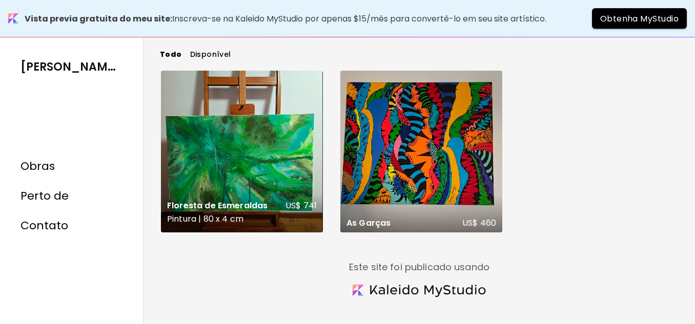
click at [280, 162] on div "Floresta de Esmeraldas US$ 741 Pintura | 80 x 4 cm" at bounding box center [242, 152] width 162 height 162
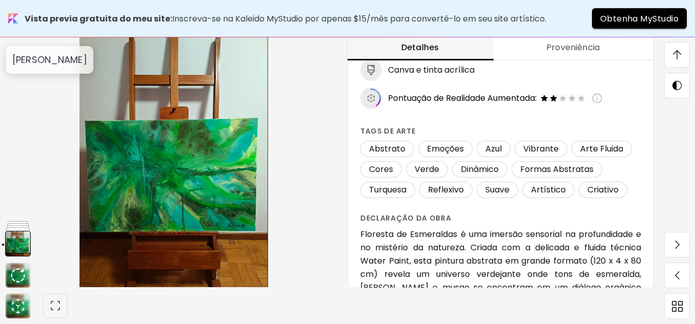
scroll to position [735, 0]
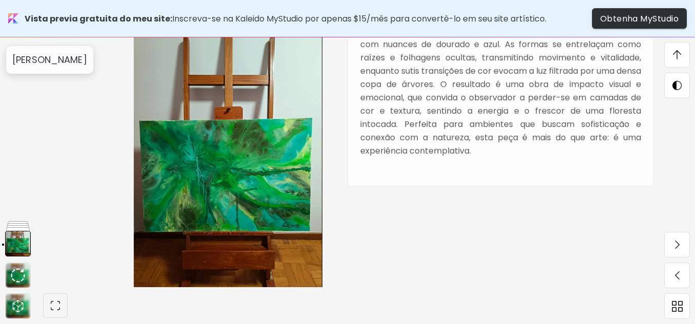
click at [649, 19] on span "Obtenha MyStudio" at bounding box center [639, 18] width 78 height 11
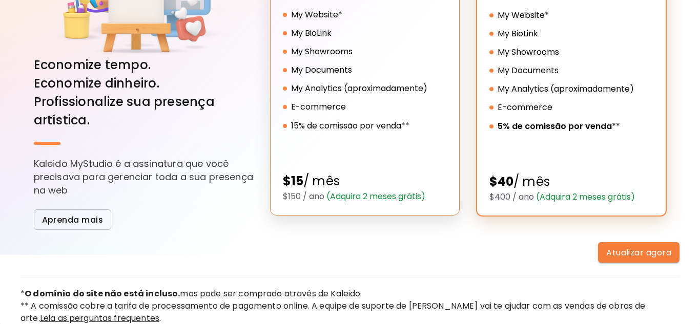
scroll to position [111, 0]
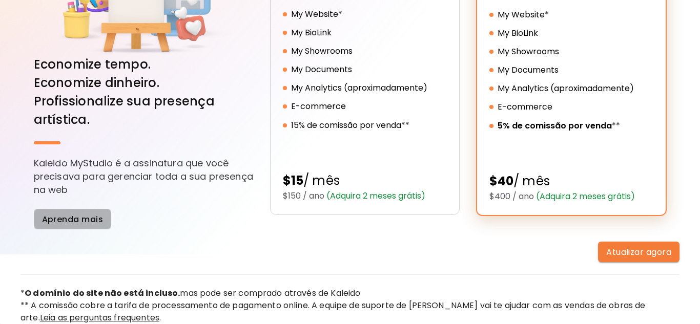
click at [65, 216] on span "Aprenda mais" at bounding box center [72, 219] width 61 height 11
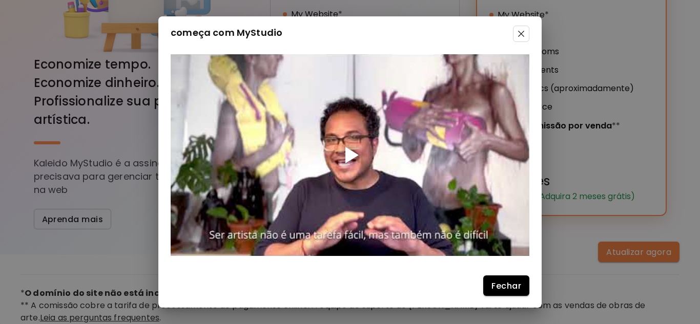
scroll to position [4, 0]
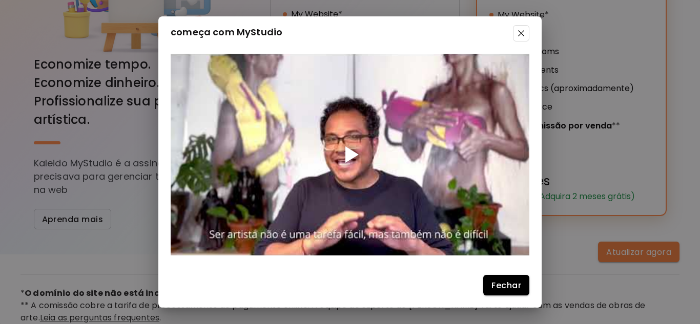
click at [349, 154] on div at bounding box center [351, 155] width 13 height 16
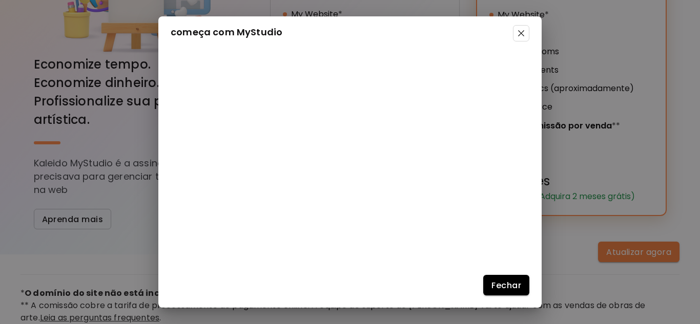
click at [435, 300] on div "começa com MyStudio Fechar" at bounding box center [349, 162] width 383 height 292
click at [509, 282] on span "Fechar" at bounding box center [506, 285] width 30 height 11
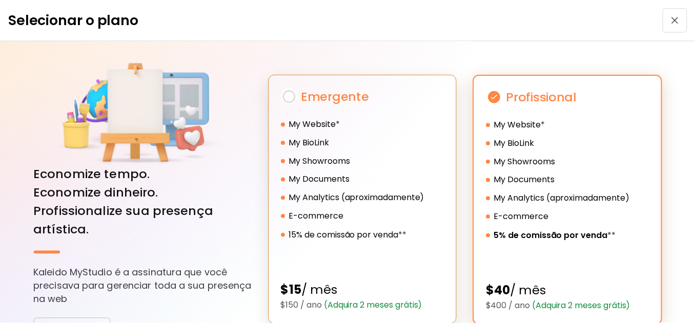
scroll to position [0, 0]
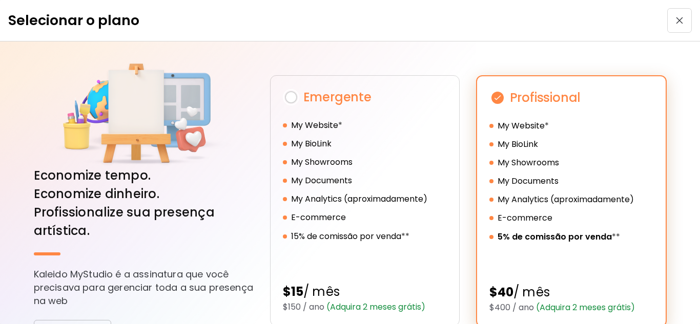
click at [678, 22] on span "button" at bounding box center [679, 20] width 18 height 7
